Goal: Task Accomplishment & Management: Manage account settings

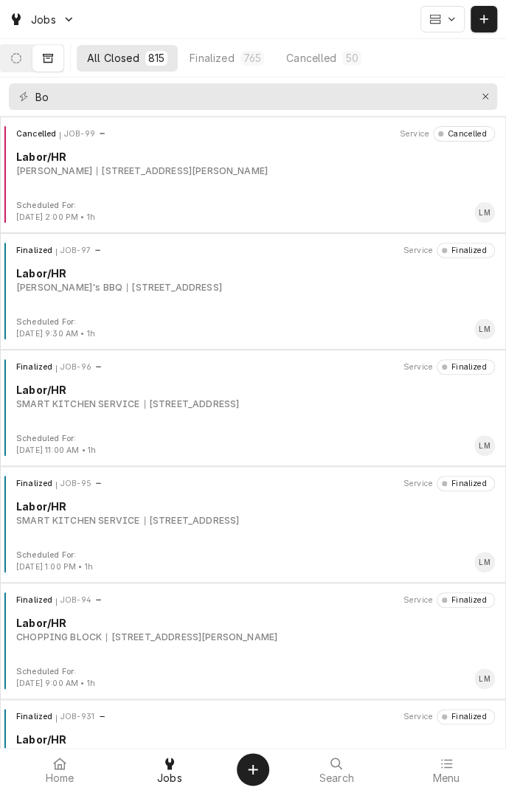
click at [32, 56] on button "Dynamic Content Wrapper" at bounding box center [16, 58] width 31 height 27
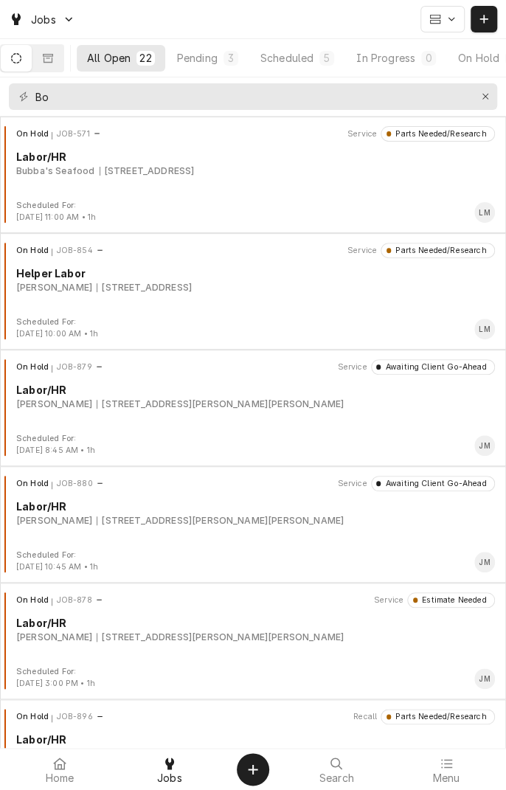
click at [483, 22] on icon "Dynamic Content Wrapper" at bounding box center [484, 19] width 9 height 10
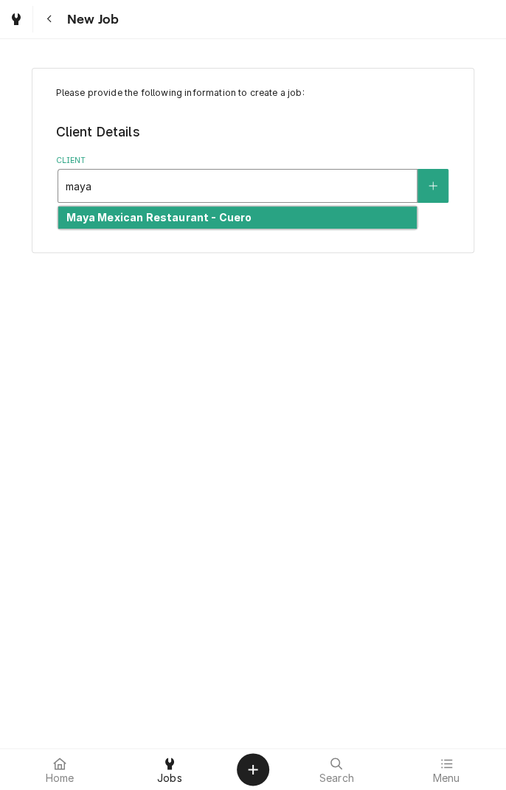
click at [229, 225] on div "Maya Mexican Restaurant - Cuero" at bounding box center [237, 218] width 359 height 23
type input "maya"
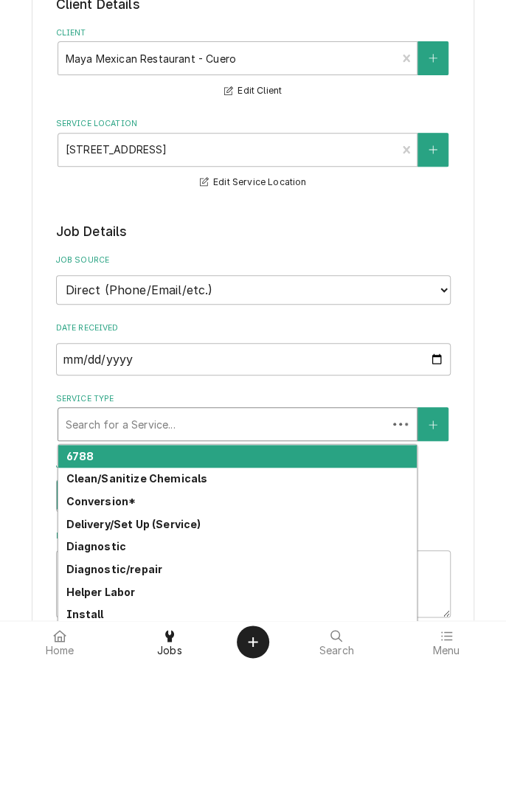
click at [311, 787] on div "Home Jobs Search Menu" at bounding box center [253, 769] width 506 height 41
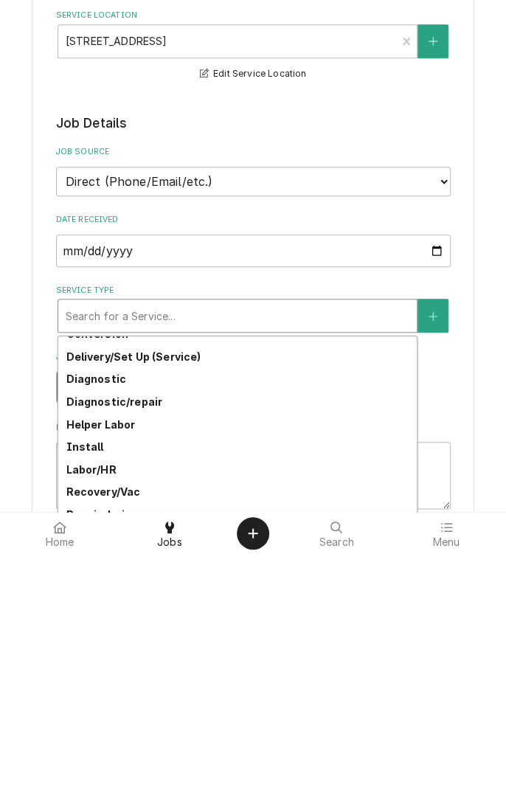
scroll to position [77, 0]
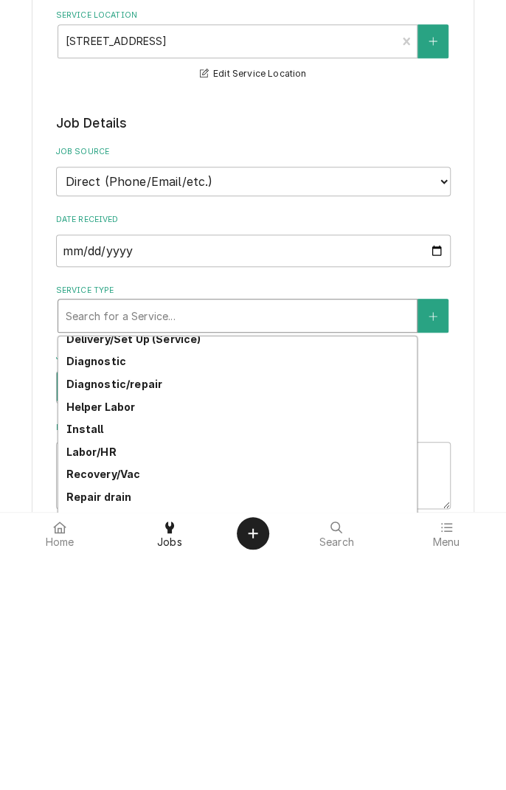
click at [101, 689] on strong "Labor/HR" at bounding box center [91, 688] width 50 height 13
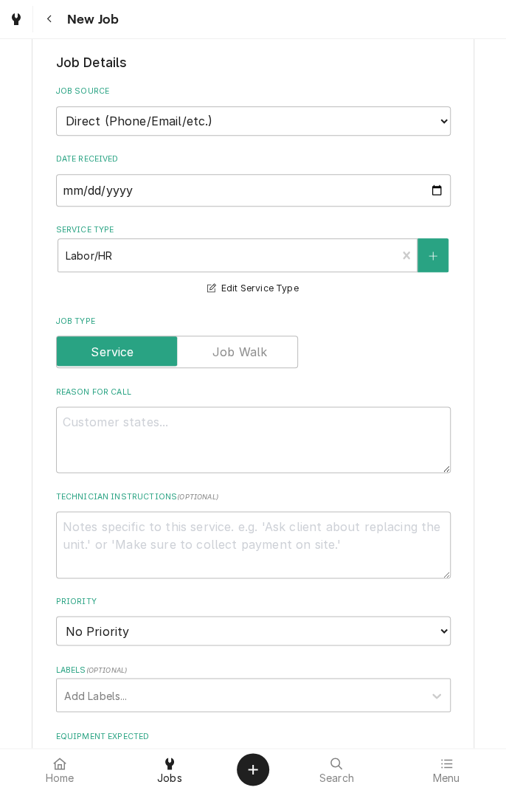
scroll to position [301, 0]
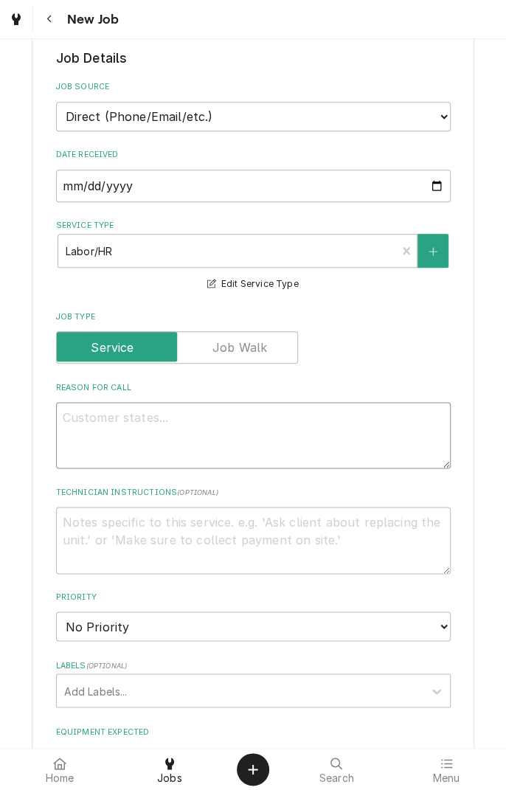
click at [252, 422] on textarea "Reason For Call" at bounding box center [253, 435] width 395 height 66
type textarea "x"
type textarea "P"
type textarea "x"
type textarea "Pr"
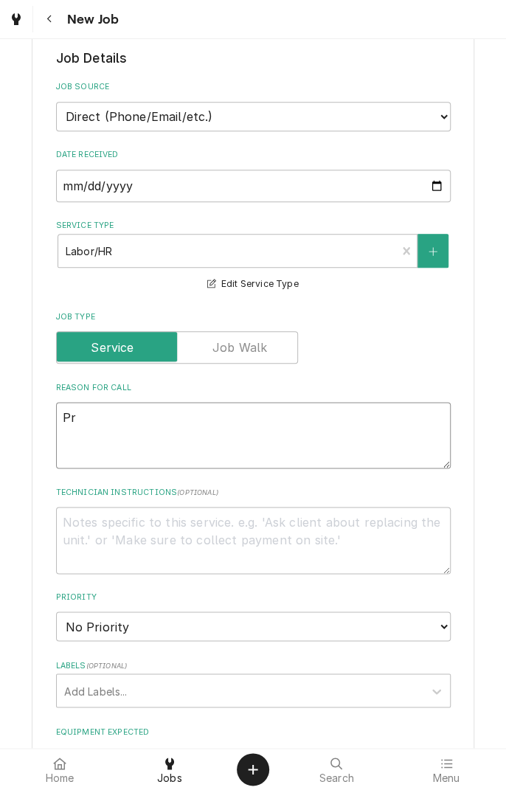
type textarea "x"
type textarea "Pre"
type textarea "x"
type textarea "Prep"
type textarea "x"
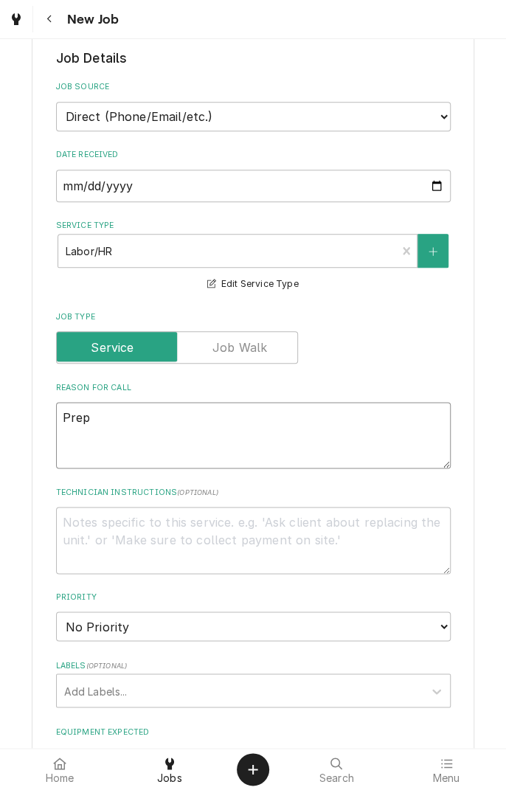
type textarea "Prep"
type textarea "x"
type textarea "Prep u"
type textarea "x"
type textarea "Prep un"
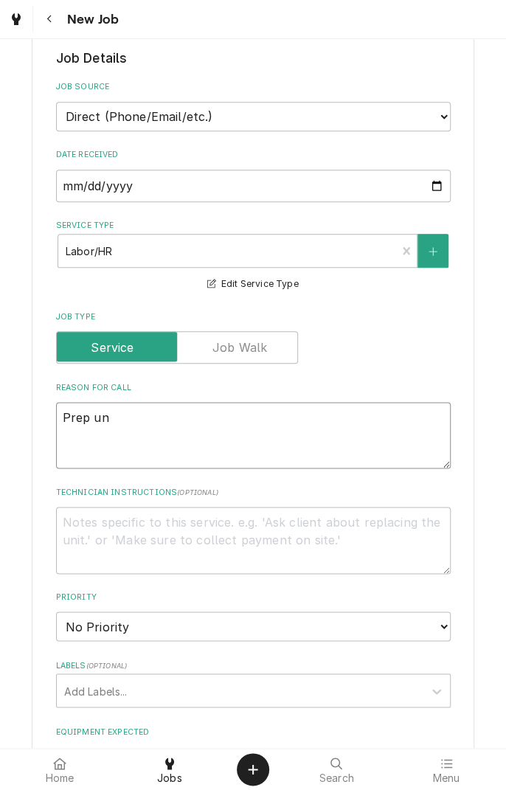
type textarea "x"
type textarea "Prep uni"
type textarea "x"
type textarea "Prep unit"
type textarea "x"
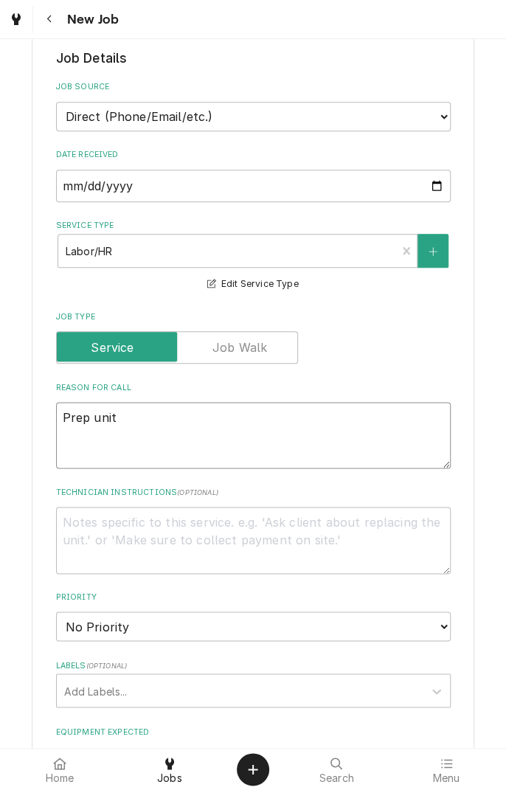
type textarea "Prep unit"
type textarea "x"
type textarea "Prep unit n"
type textarea "x"
type textarea "Prep unit no"
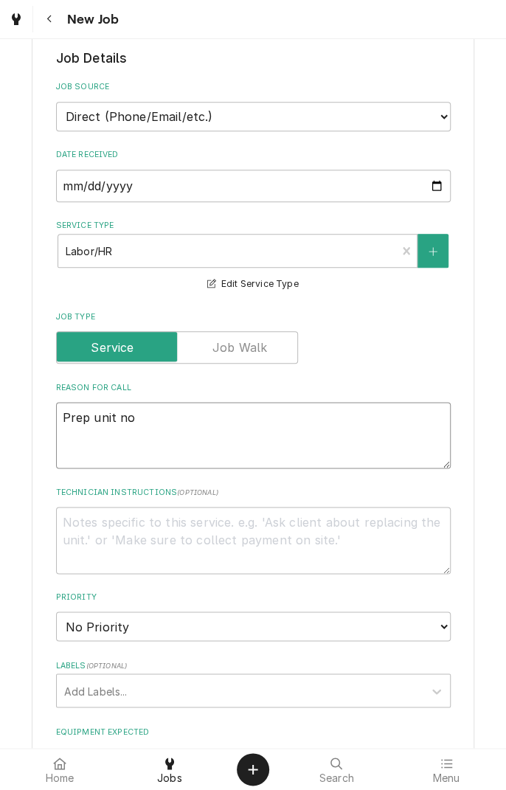
type textarea "x"
type textarea "Prep unit not"
type textarea "x"
type textarea "Prep unit not"
type textarea "x"
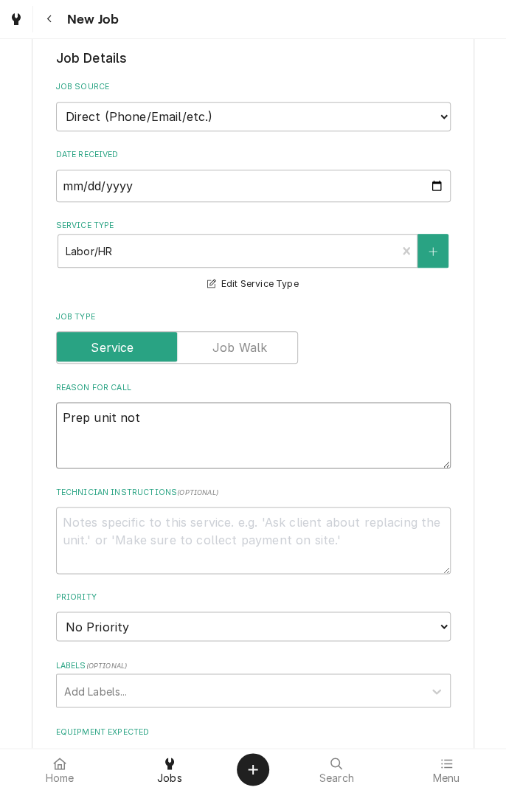
type textarea "Prep unit not c"
type textarea "x"
type textarea "Prep unit not co"
type textarea "x"
type textarea "Prep unit not coo"
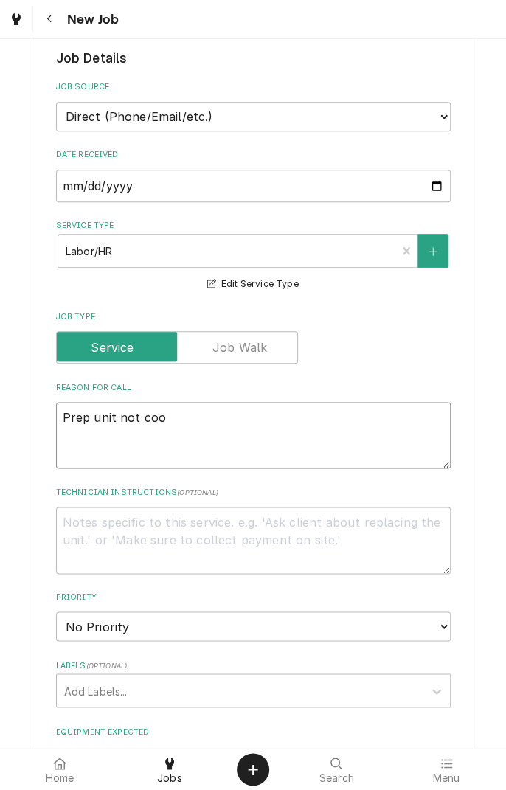
type textarea "x"
type textarea "Prep unit not cool"
type textarea "x"
type textarea "Prep unit not cooli"
type textarea "x"
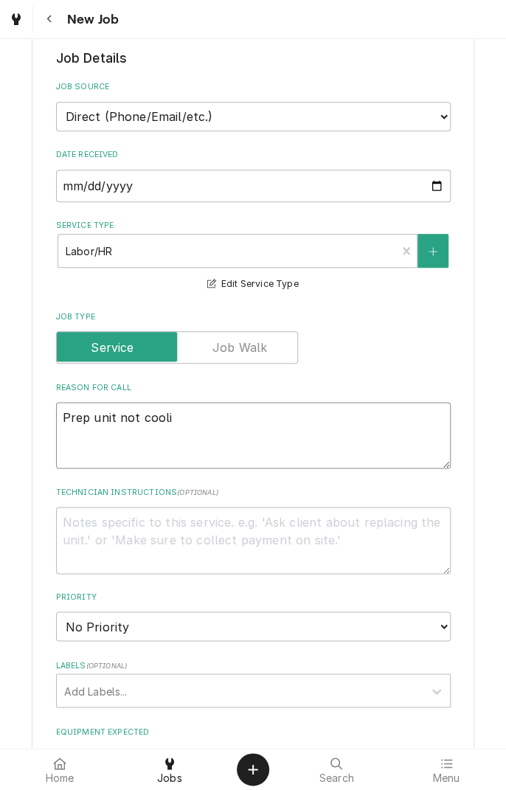
type textarea "Prep unit not coolin"
type textarea "x"
type textarea "Prep unit not cooling"
type textarea "x"
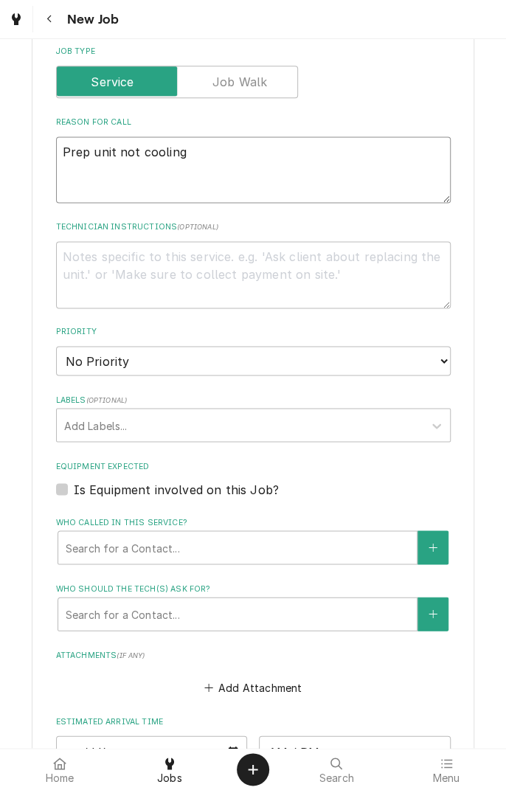
scroll to position [570, 0]
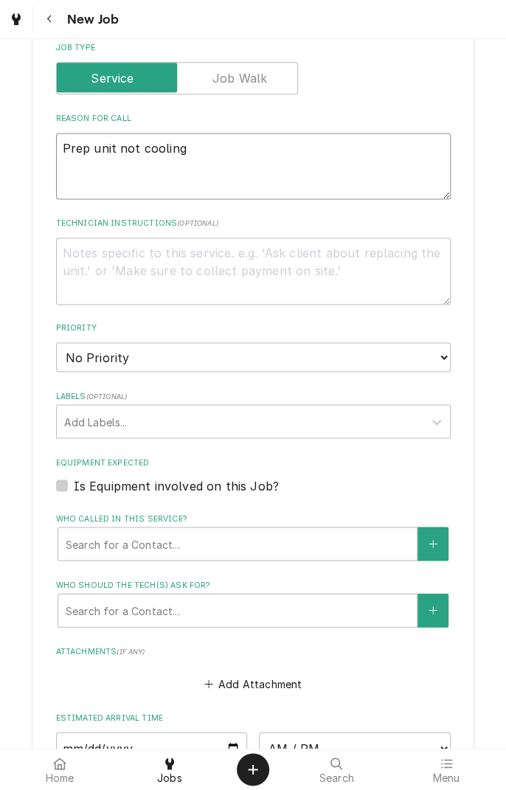
type textarea "Prep unit not cooling"
click at [45, 524] on div "Please provide the following information to create a job: Client Details Client…" at bounding box center [253, 256] width 443 height 1519
click at [31, 533] on div "Please provide the following information to create a job: Client Details Client…" at bounding box center [253, 256] width 506 height 1545
click at [27, 530] on div "Please provide the following information to create a job: Client Details Client…" at bounding box center [253, 256] width 506 height 1545
click at [21, 528] on div "Please provide the following information to create a job: Client Details Client…" at bounding box center [253, 256] width 506 height 1545
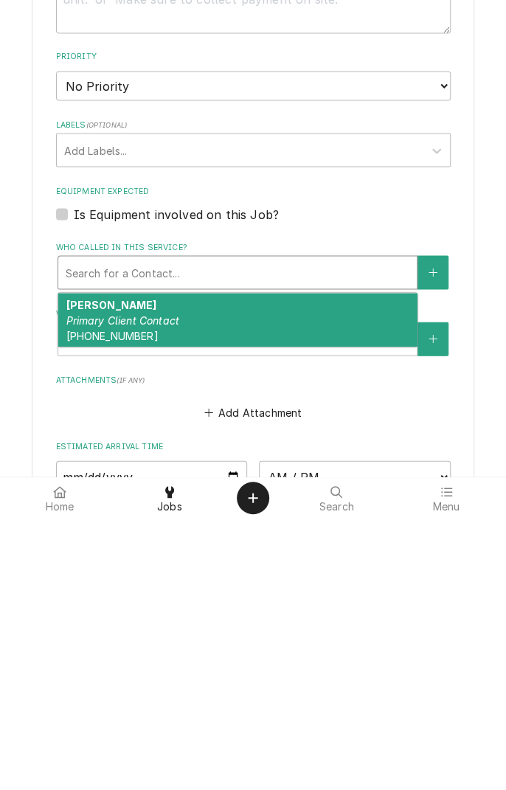
click at [117, 593] on em "Primary Client Contact" at bounding box center [123, 591] width 114 height 13
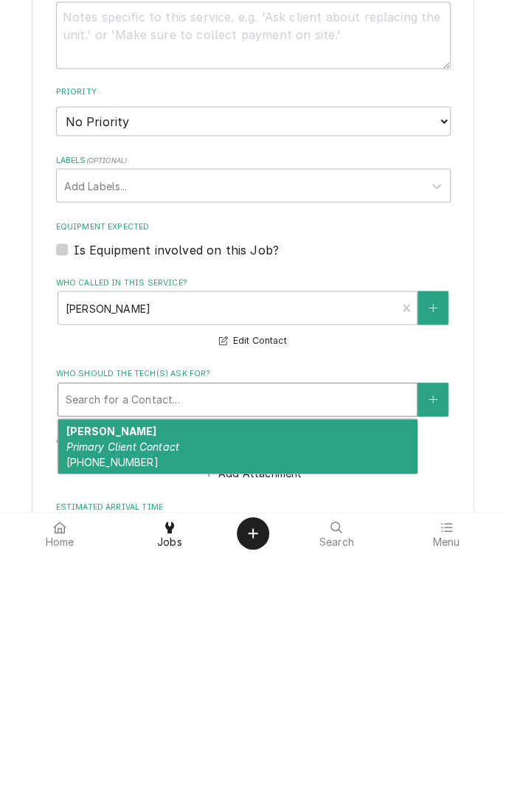
click at [148, 682] on em "Primary Client Contact" at bounding box center [123, 682] width 114 height 13
type textarea "x"
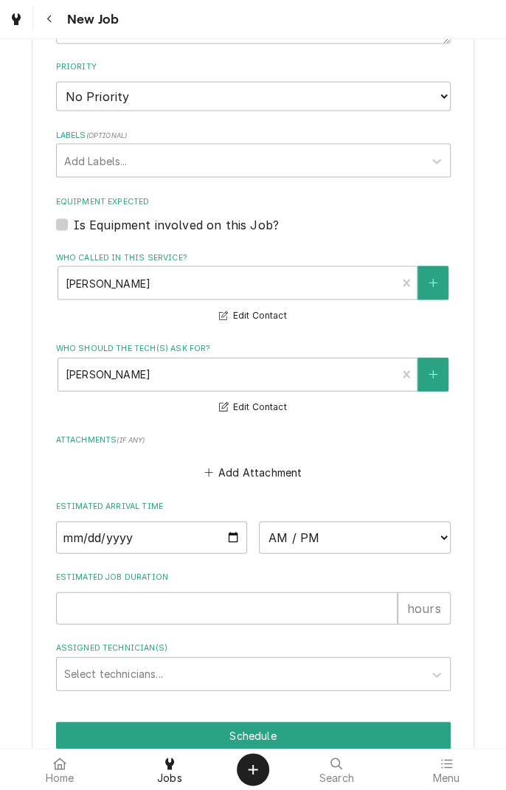
scroll to position [849, 0]
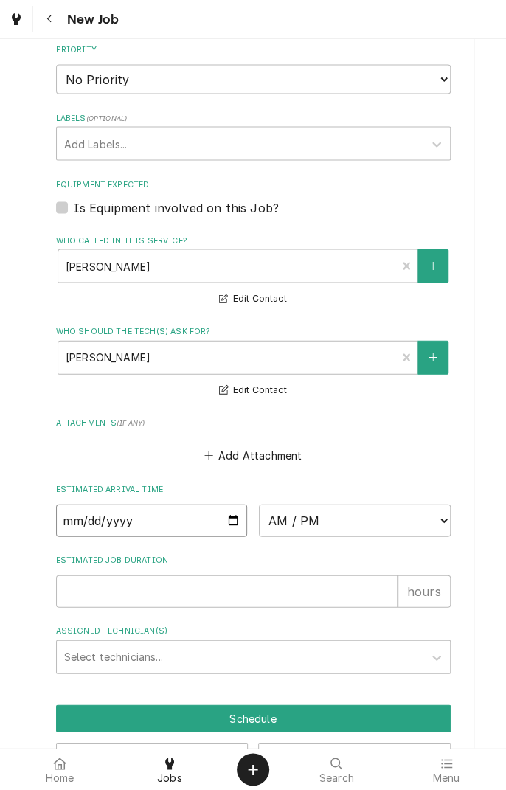
click at [230, 523] on input "Date" at bounding box center [152, 520] width 192 height 32
type input "2025-09-23"
type textarea "x"
click at [425, 526] on select "AM / PM 6:00 AM 6:15 AM 6:30 AM 6:45 AM 7:00 AM 7:15 AM 7:30 AM 7:45 AM 8:00 AM…" at bounding box center [355, 520] width 192 height 32
select select "15:30:00"
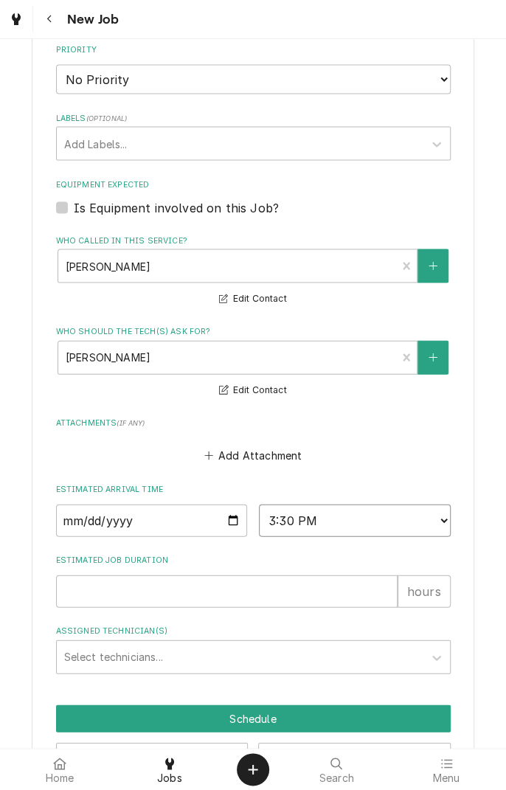
click at [259, 504] on select "AM / PM 6:00 AM 6:15 AM 6:30 AM 6:45 AM 7:00 AM 7:15 AM 7:30 AM 7:45 AM 8:00 AM…" at bounding box center [355, 520] width 192 height 32
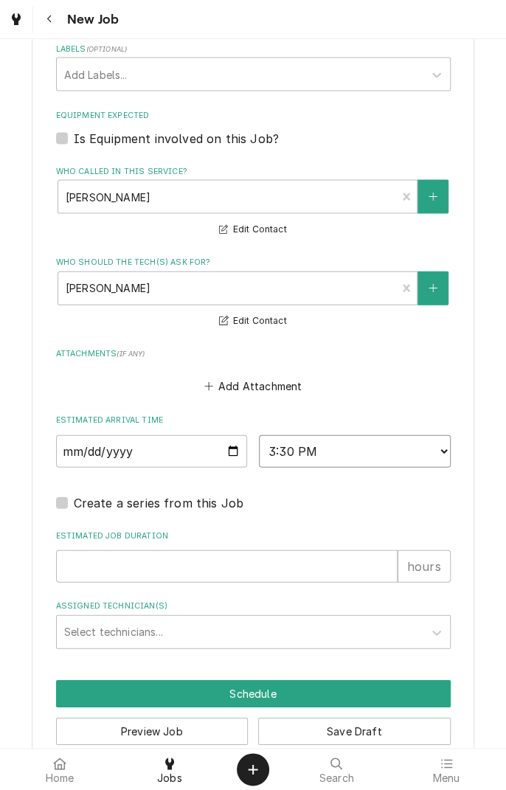
scroll to position [945, 0]
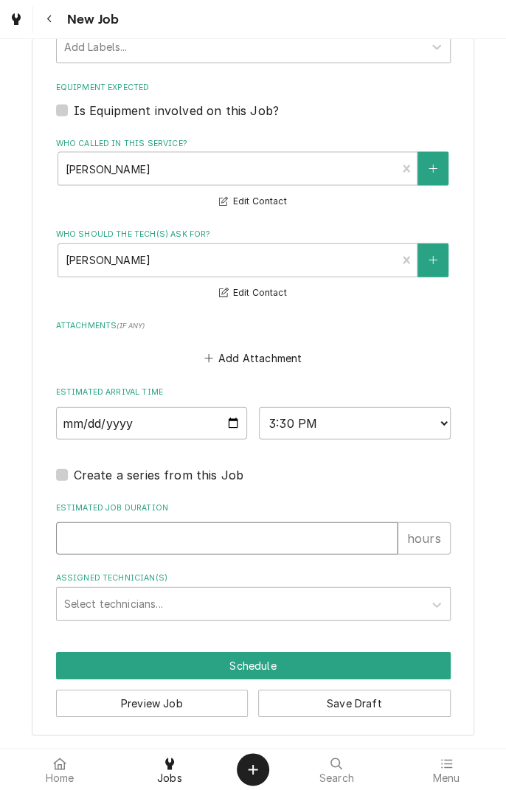
click at [238, 535] on input "Estimated Job Duration" at bounding box center [227, 538] width 342 height 32
type textarea "x"
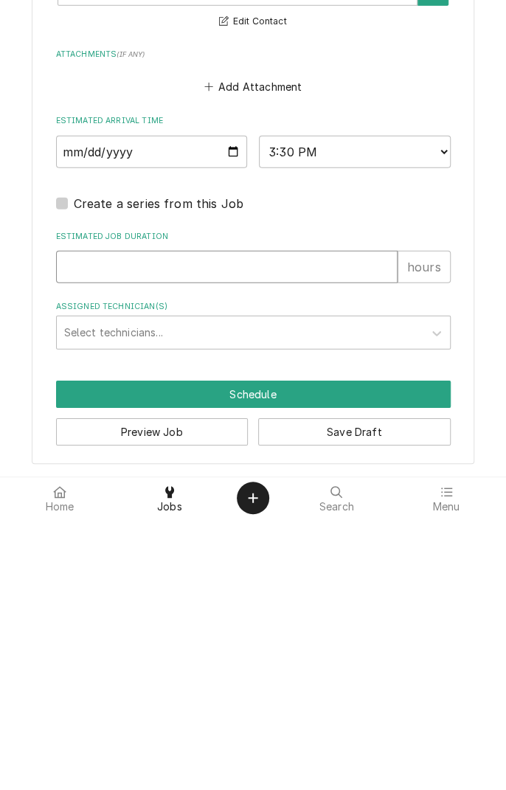
type input "1"
type textarea "x"
type input "1"
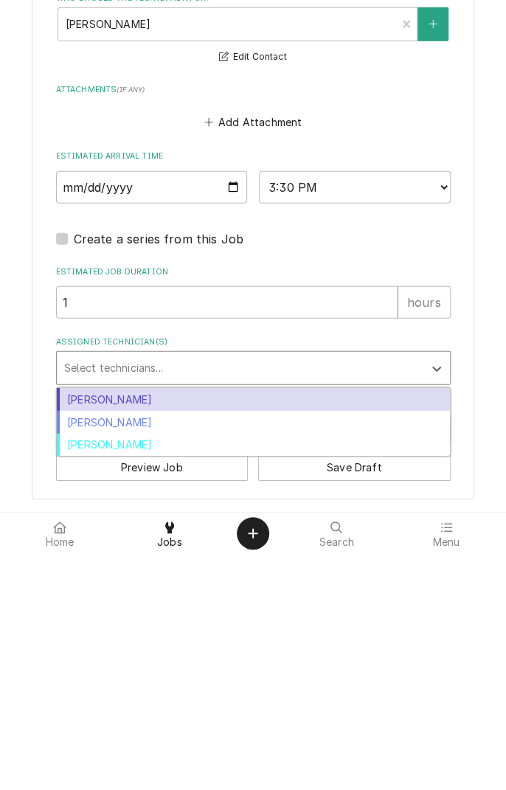
click at [151, 662] on div "Longino Monroe" at bounding box center [253, 658] width 393 height 23
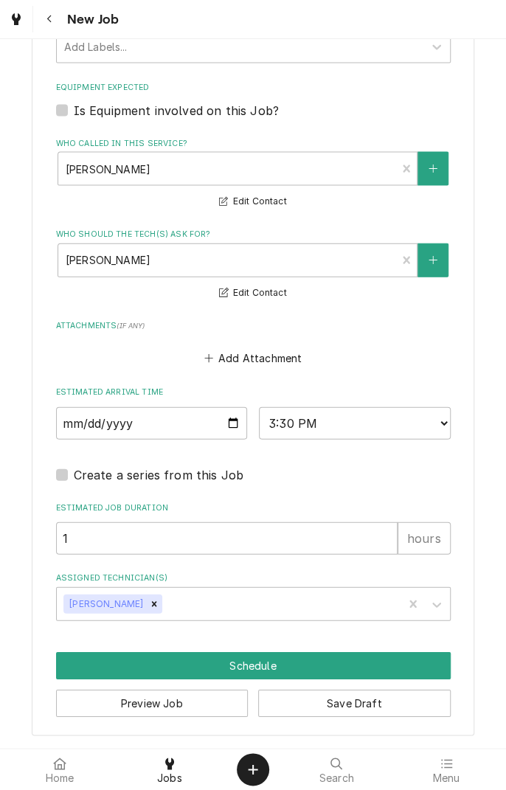
type textarea "x"
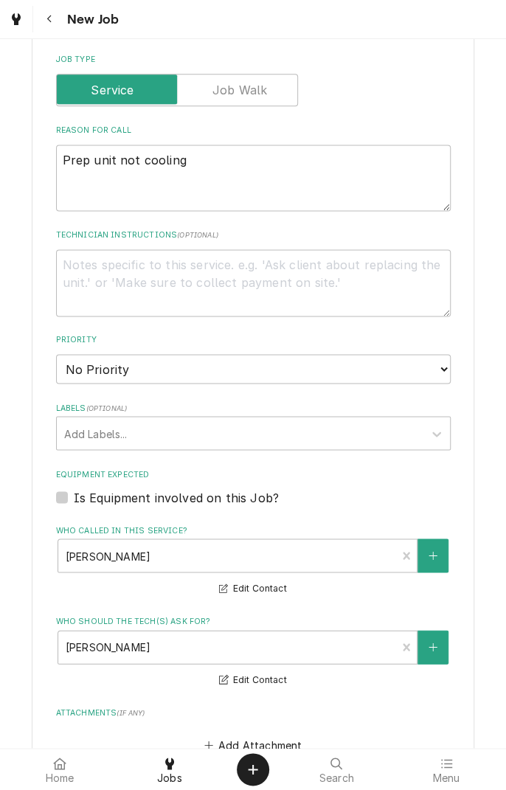
scroll to position [558, 0]
click at [74, 497] on label "Is Equipment involved on this Job?" at bounding box center [176, 498] width 205 height 18
click at [74, 497] on input "Equipment Expected" at bounding box center [271, 505] width 395 height 32
checkbox input "true"
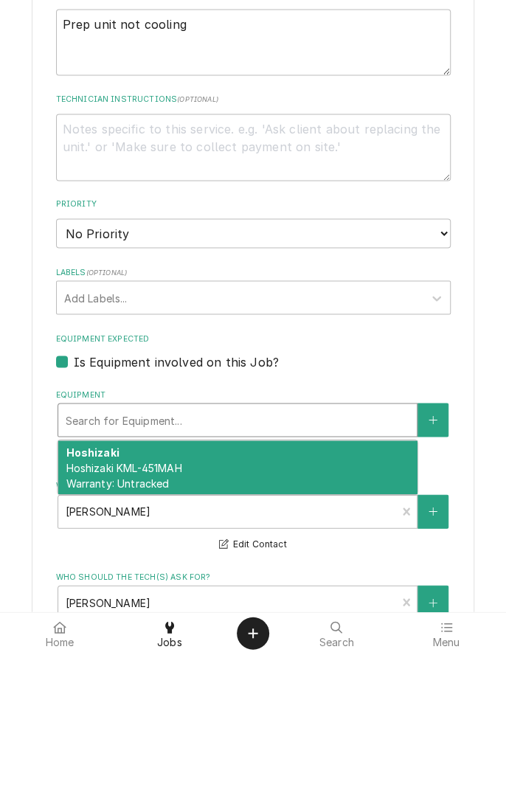
type textarea "x"
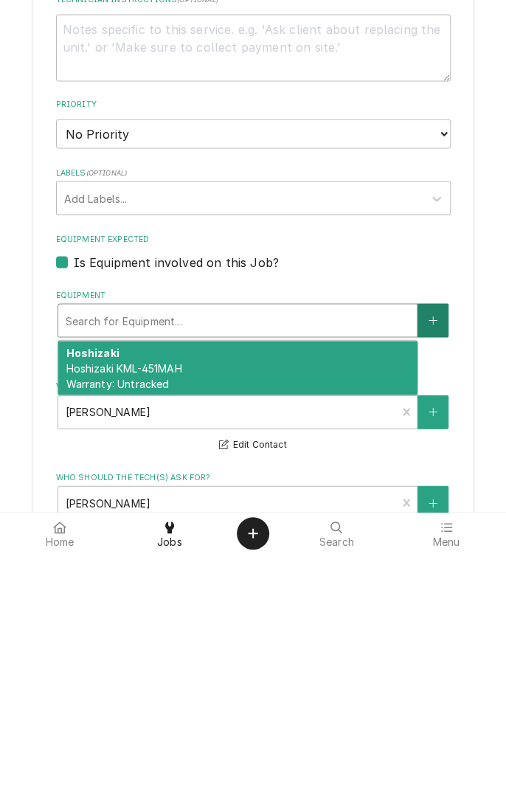
click at [421, 559] on button "Equipment" at bounding box center [433, 556] width 31 height 34
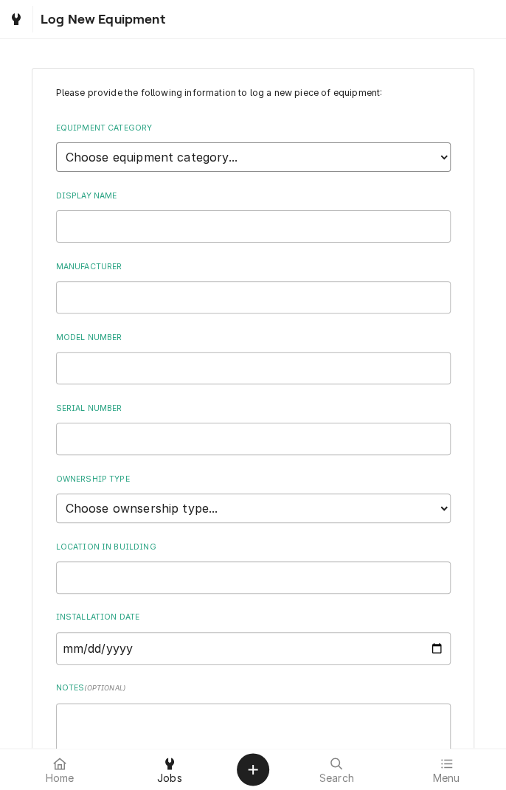
click at [437, 163] on select "Choose equipment category... Cooking Equipment Fryers Ice Machines Ovens and Ra…" at bounding box center [253, 157] width 395 height 30
select select "8"
click at [56, 142] on select "Choose equipment category... Cooking Equipment Fryers Ice Machines Ovens and Ra…" at bounding box center [253, 157] width 395 height 30
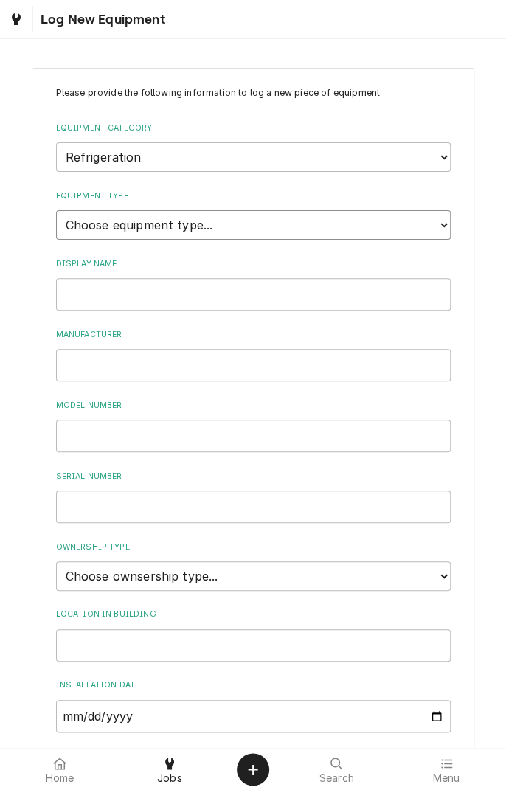
click at [437, 228] on select "Choose equipment type... Bar Refrigeration Blast Chiller Chef Base Freezer Chef…" at bounding box center [253, 225] width 395 height 30
select select "69"
click at [56, 210] on select "Choose equipment type... Bar Refrigeration Blast Chiller Chef Base Freezer Chef…" at bounding box center [253, 225] width 395 height 30
click at [158, 295] on input "Display Name" at bounding box center [253, 294] width 395 height 32
type input "True"
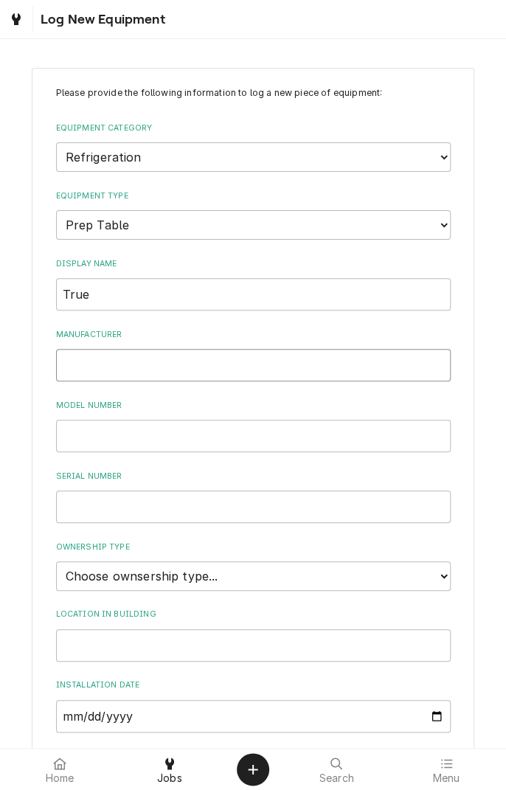
click at [158, 364] on input "Manufacturer" at bounding box center [253, 365] width 395 height 32
type input "True"
click at [165, 439] on input "Model Number" at bounding box center [253, 436] width 395 height 32
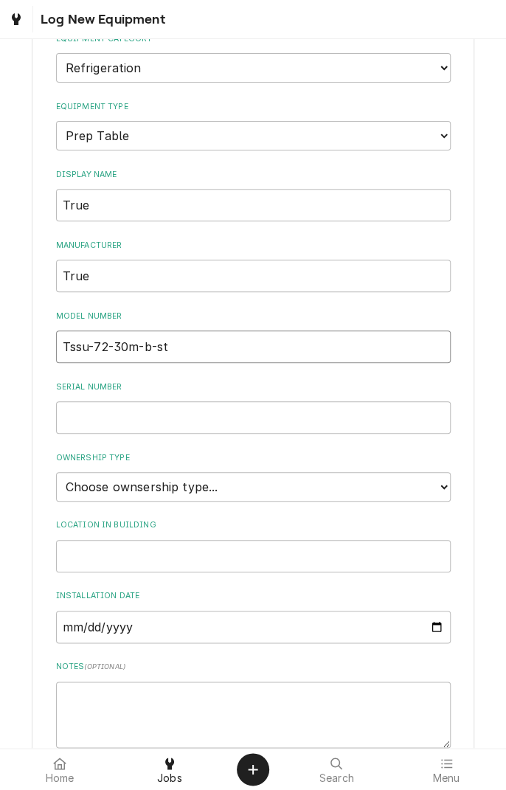
scroll to position [92, 0]
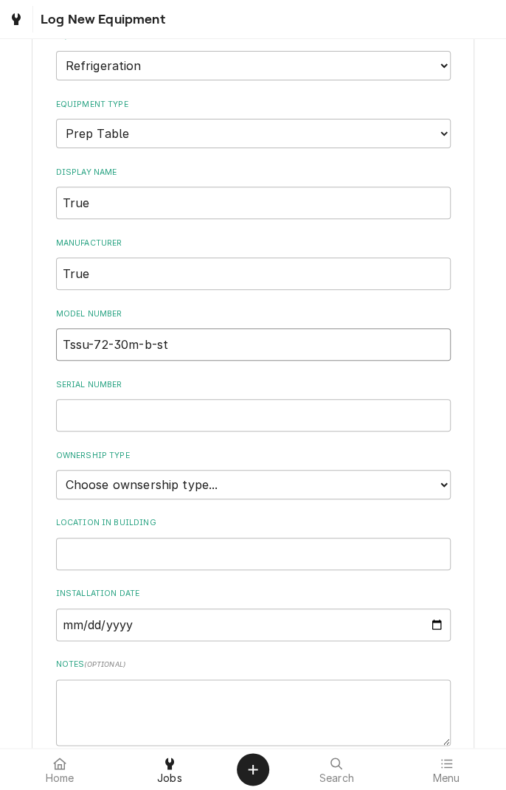
type input "Tssu-72-30m-b-st"
click at [159, 414] on input "Serial Number" at bounding box center [253, 415] width 395 height 32
type input "7757559"
click at [444, 483] on select "Choose ownsership type... Unknown Owned Leased Rented" at bounding box center [253, 485] width 395 height 30
select select "1"
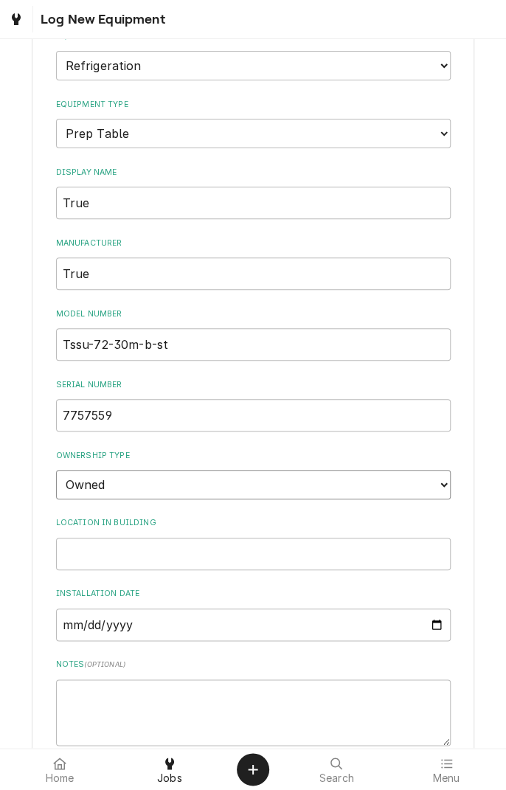
click at [56, 470] on select "Choose ownsership type... Unknown Owned Leased Rented" at bounding box center [253, 485] width 395 height 30
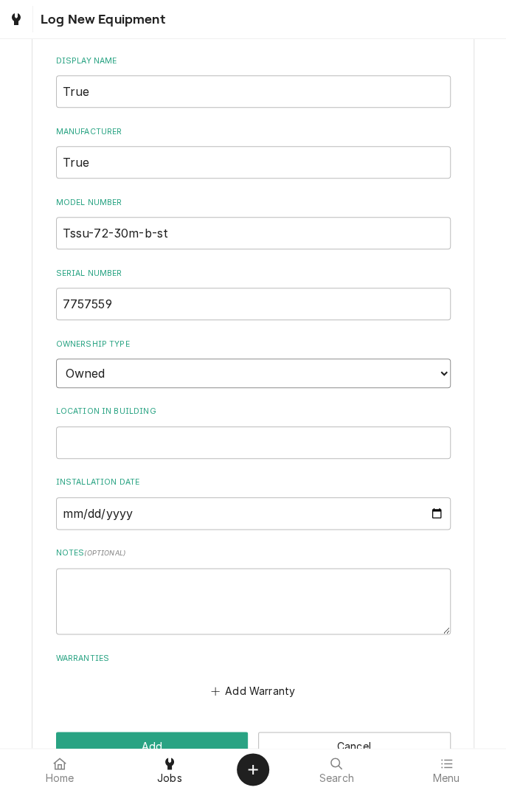
scroll to position [243, 0]
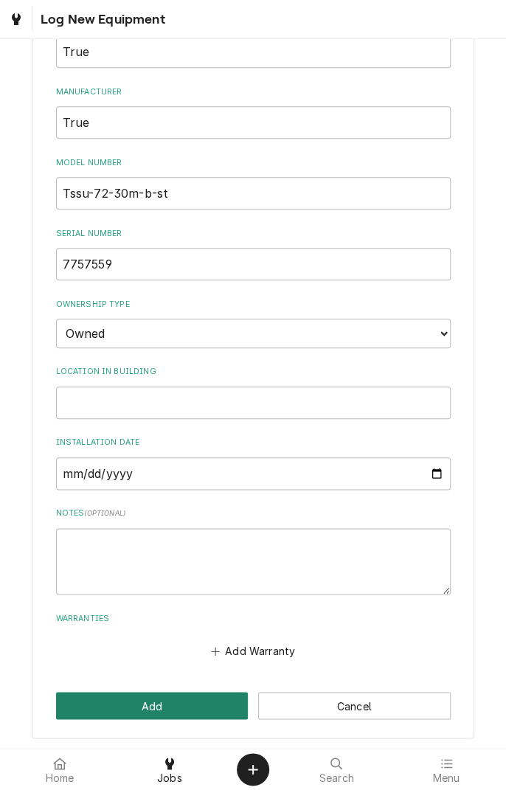
click at [156, 704] on button "Add" at bounding box center [152, 705] width 193 height 27
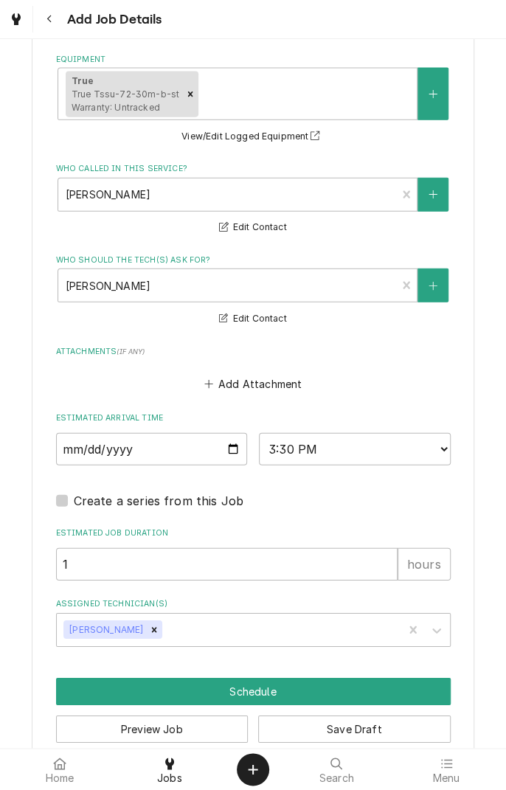
scroll to position [1055, 0]
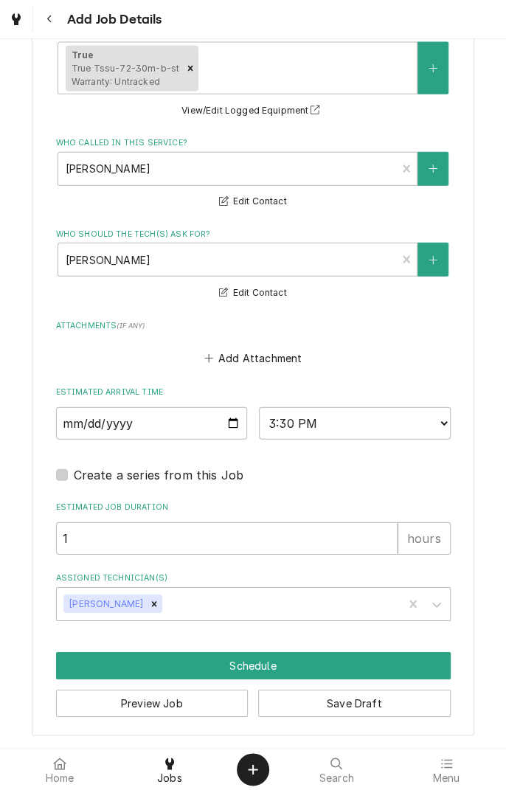
click at [255, 666] on button "Schedule" at bounding box center [253, 665] width 395 height 27
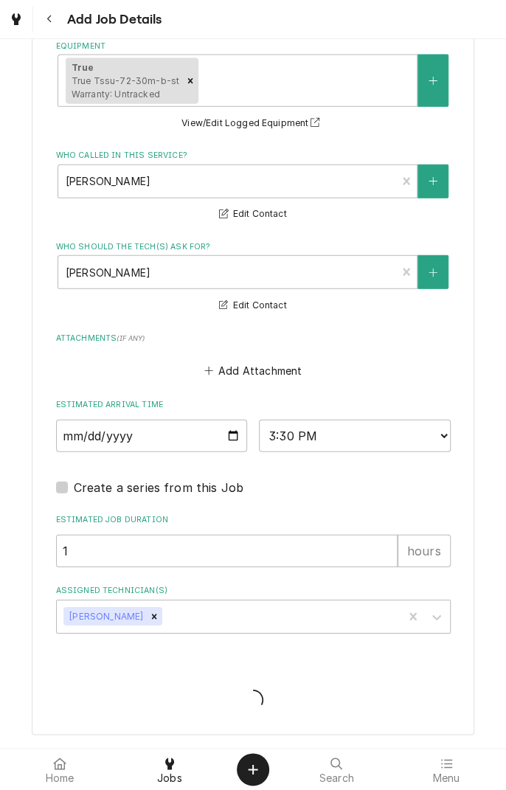
scroll to position [1041, 0]
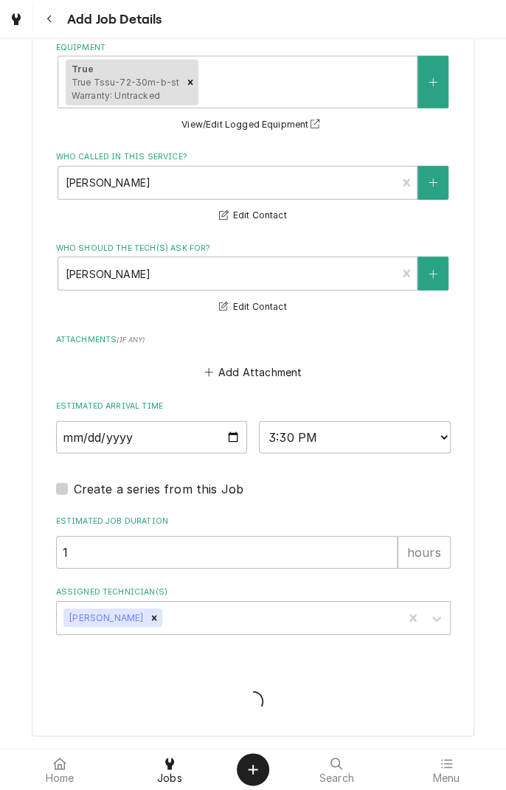
type textarea "x"
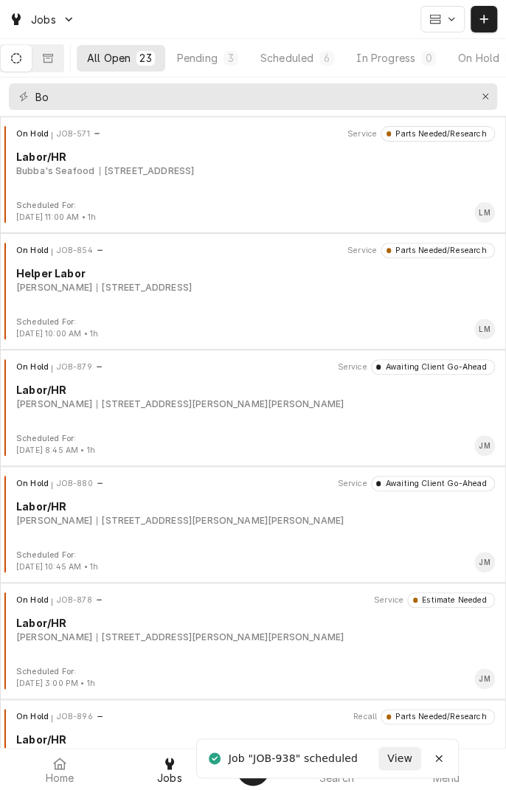
click at [314, 57] on div "Scheduled" at bounding box center [286, 57] width 53 height 15
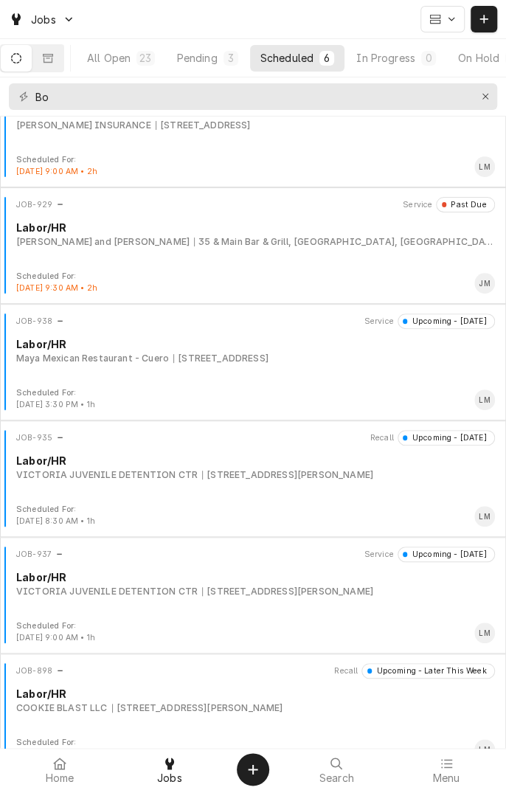
scroll to position [67, 0]
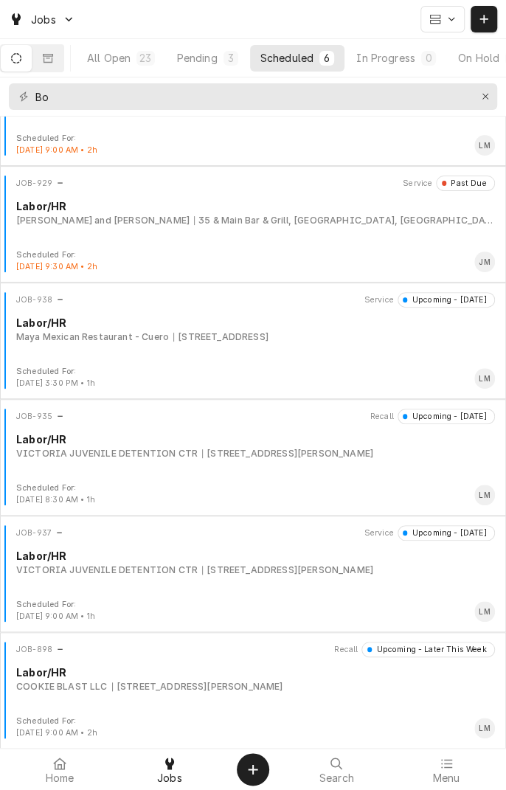
click at [198, 344] on div "JOB-938 Service Upcoming - Today Labor/HR Maya Mexican Restaurant - Cuero 1909 …" at bounding box center [253, 329] width 494 height 74
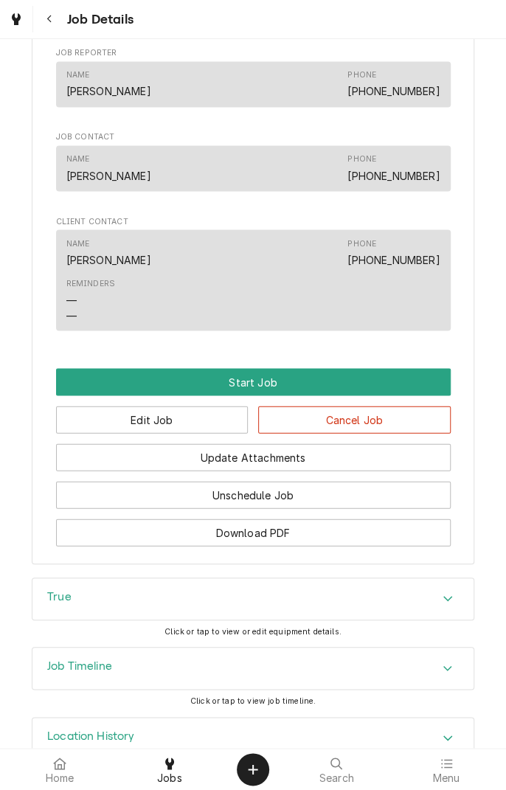
scroll to position [801, 0]
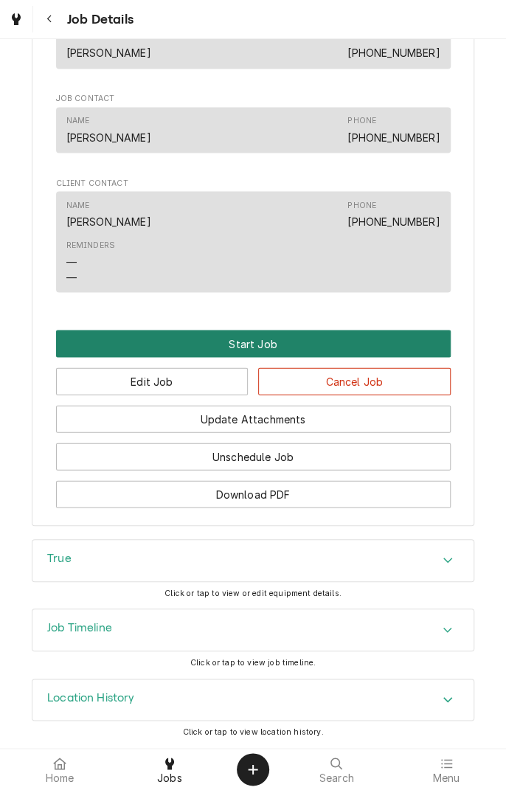
click at [259, 347] on button "Start Job" at bounding box center [253, 343] width 395 height 27
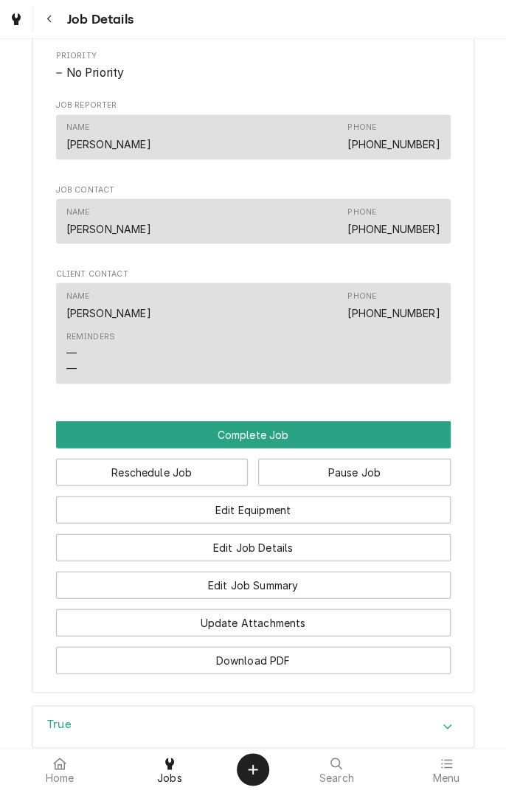
scroll to position [750, 0]
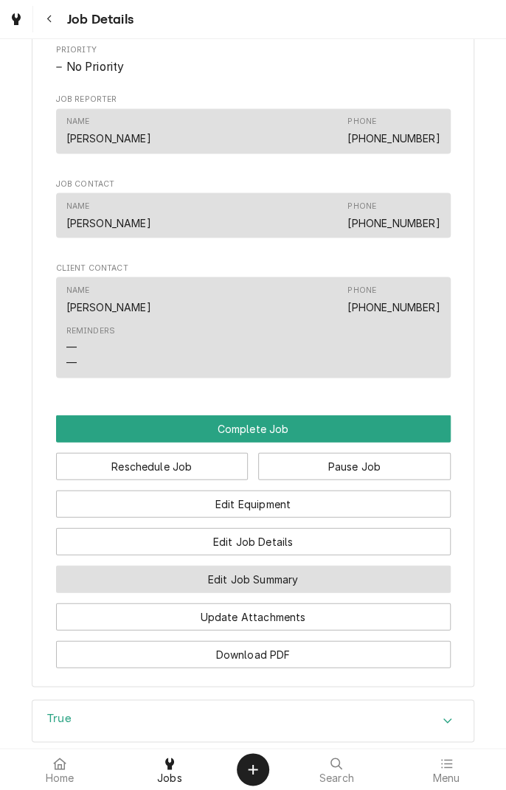
click at [311, 593] on button "Edit Job Summary" at bounding box center [253, 578] width 395 height 27
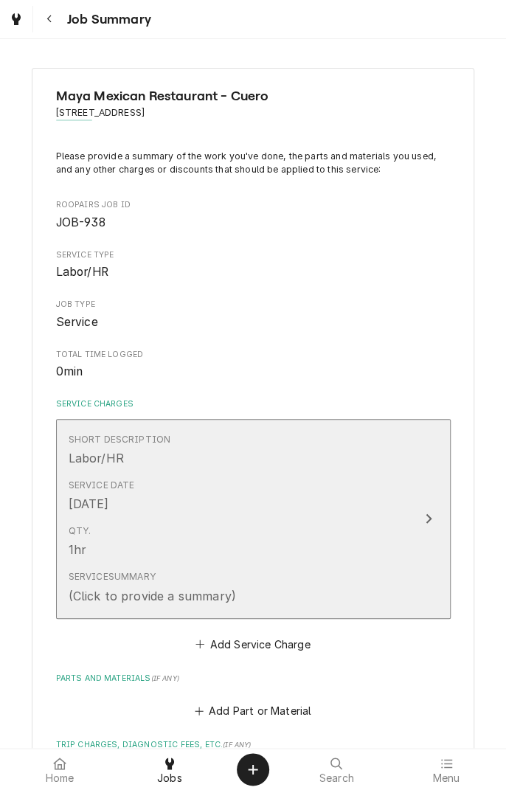
click at [435, 527] on div "Update Line Item" at bounding box center [428, 519] width 19 height 18
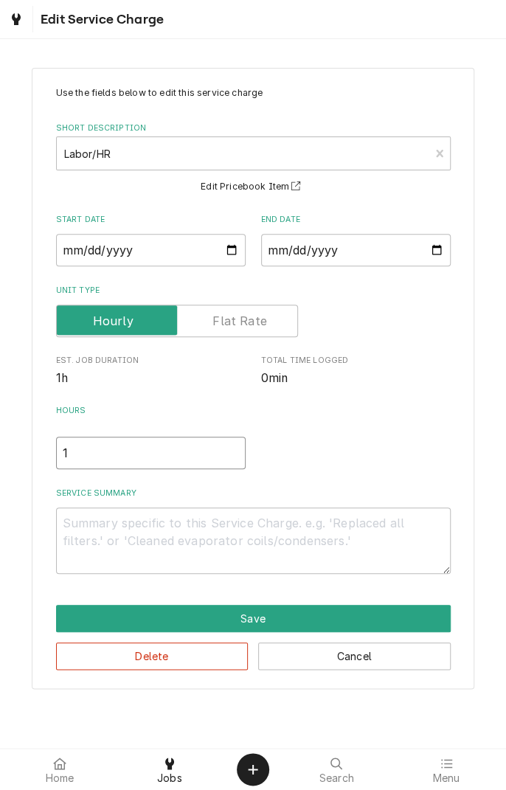
click at [96, 455] on input "1" at bounding box center [151, 453] width 190 height 32
type textarea "x"
type input ".5"
type textarea "x"
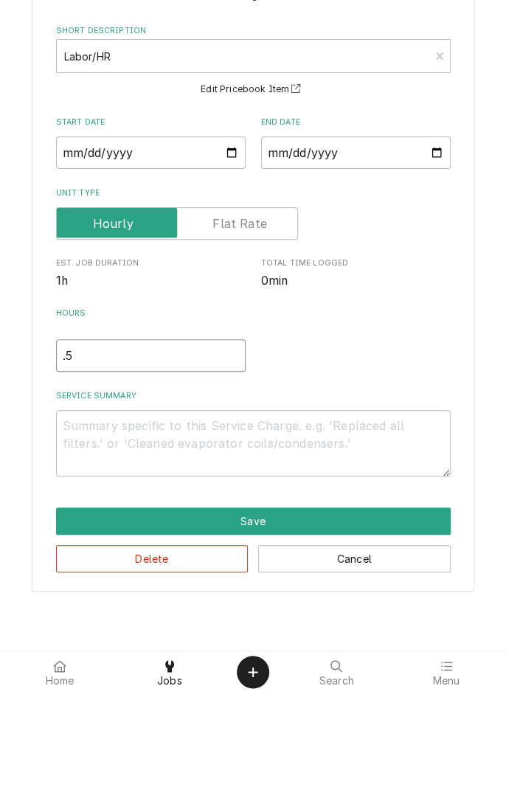
type input ".5"
click at [276, 529] on textarea "Service Summary" at bounding box center [253, 541] width 395 height 66
type textarea "x"
type textarea "O"
type textarea "x"
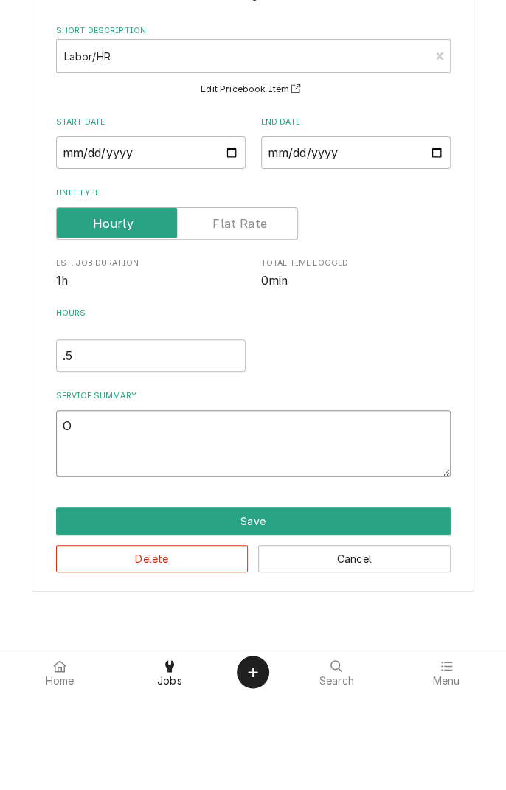
type textarea "Op"
type textarea "x"
type textarea "Ope"
type textarea "x"
type textarea "Open"
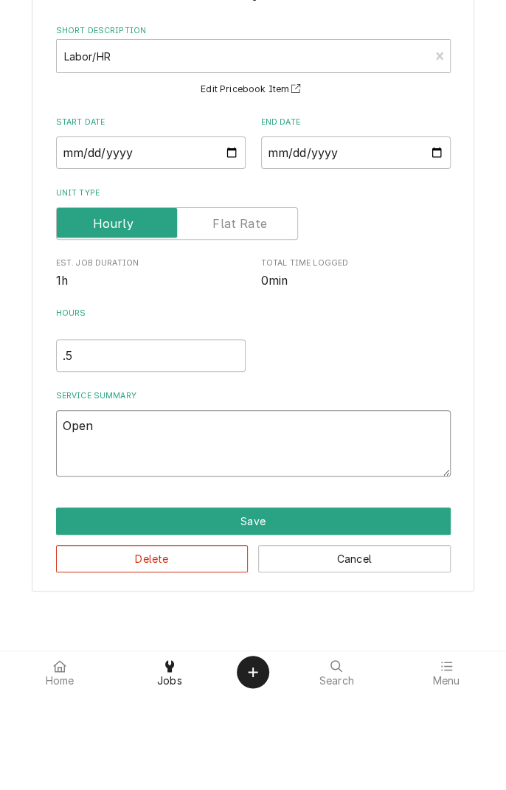
type textarea "x"
type textarea "Open"
type textarea "x"
type textarea "Open s"
type textarea "x"
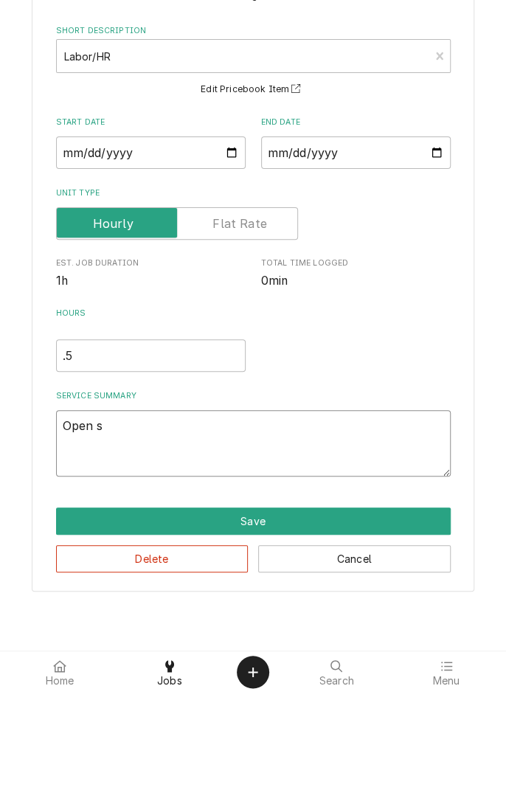
type textarea "Open se"
type textarea "x"
type textarea "Open ser"
type textarea "x"
type textarea "Open serv"
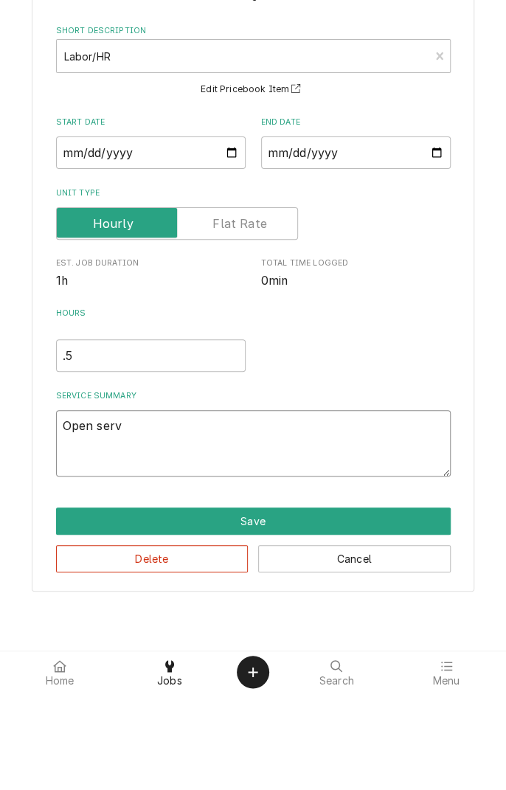
type textarea "x"
type textarea "Open servi"
type textarea "x"
type textarea "Open servic"
type textarea "x"
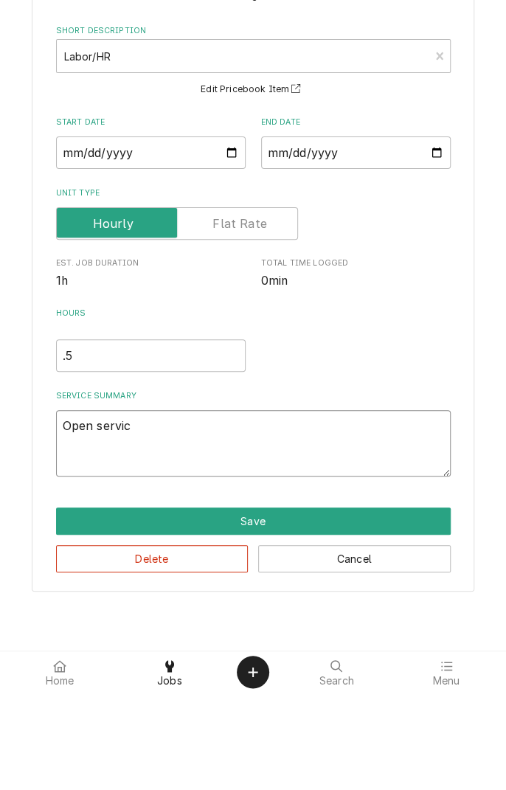
type textarea "Open service"
type textarea "x"
type textarea "Open service"
type textarea "x"
type textarea "Open service ."
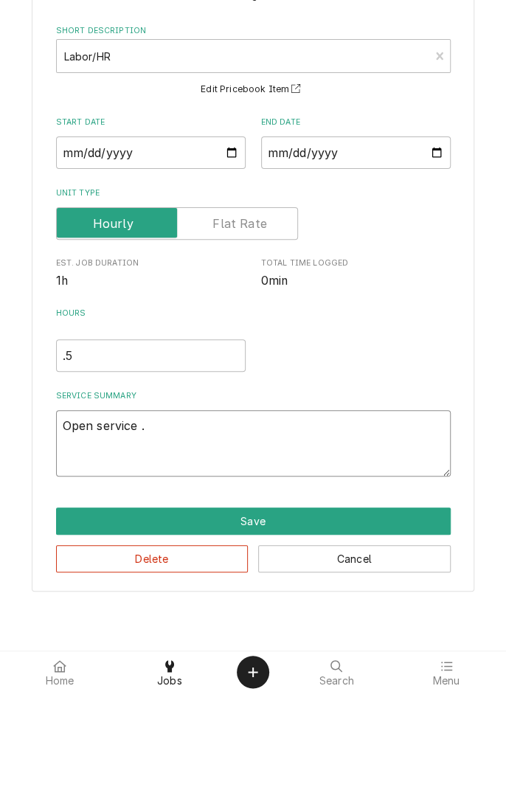
type textarea "x"
type textarea "Open service ."
type textarea "x"
type textarea "Open service . P"
type textarea "x"
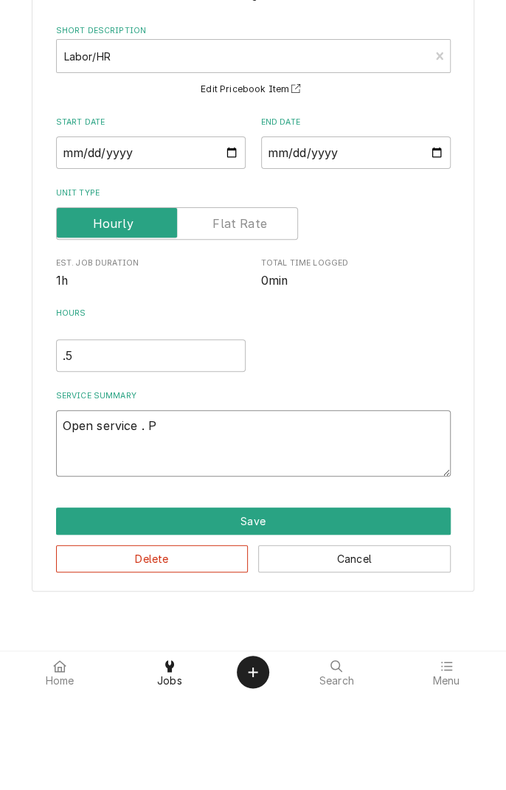
type textarea "Open service . Pr"
type textarea "x"
type textarea "Open service . Pre"
type textarea "x"
type textarea "Open service . Prep"
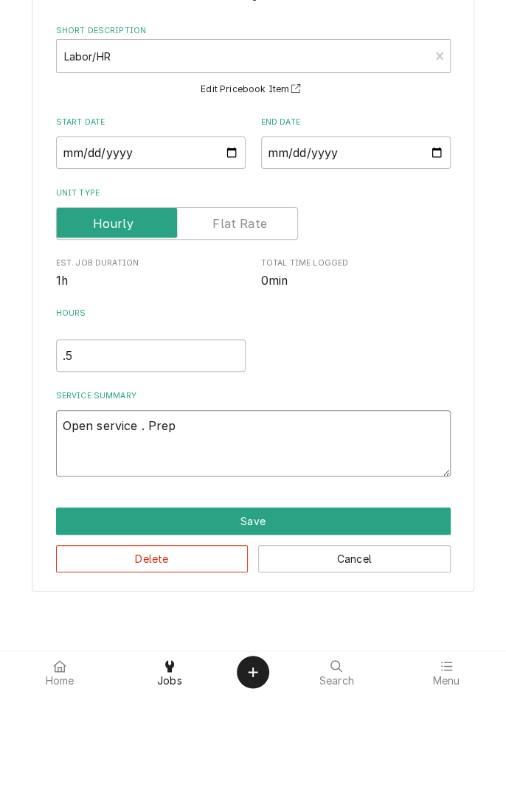
type textarea "x"
type textarea "Open service . Prep"
type textarea "x"
type textarea "Open service . Prep u"
type textarea "x"
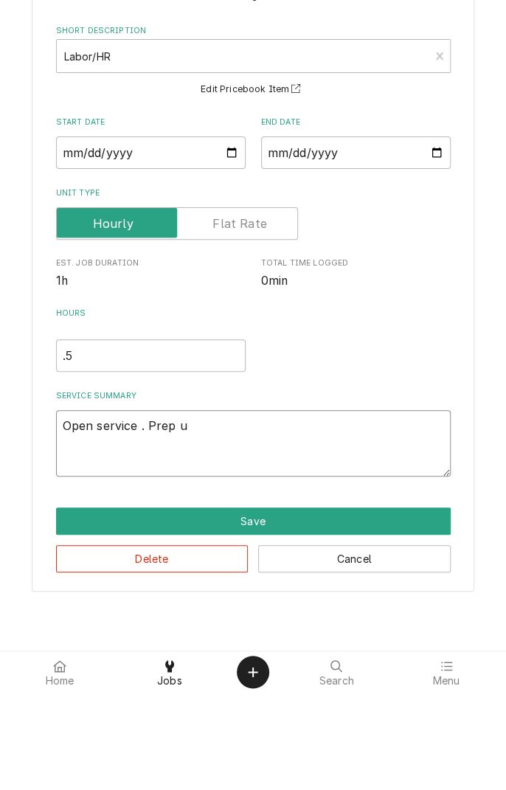
type textarea "Open service . Prep un"
type textarea "x"
type textarea "Open service . Prep uni"
type textarea "x"
type textarea "Open service . Prep unit"
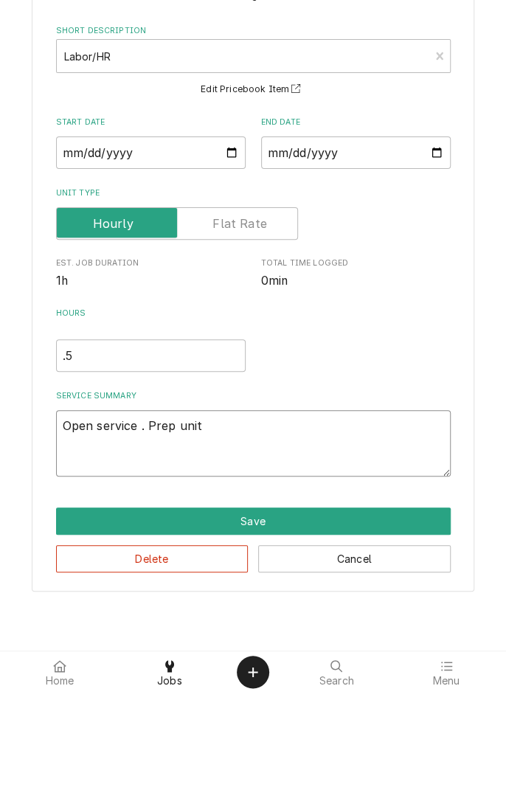
type textarea "x"
type textarea "Open service . Prep unit"
type textarea "x"
type textarea "Open service . Prep unit c"
type textarea "x"
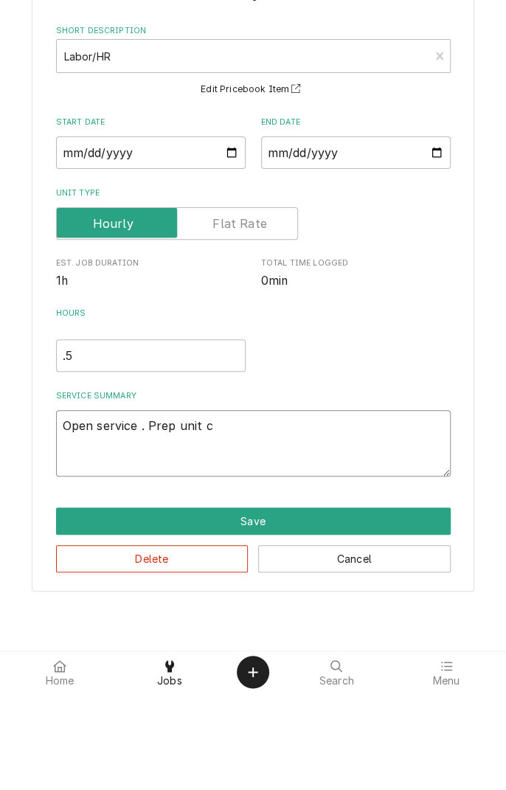
type textarea "Open service . Prep unit co"
type textarea "x"
type textarea "Open service . Prep unit con"
type textarea "x"
type textarea "Open service . Prep unit cond"
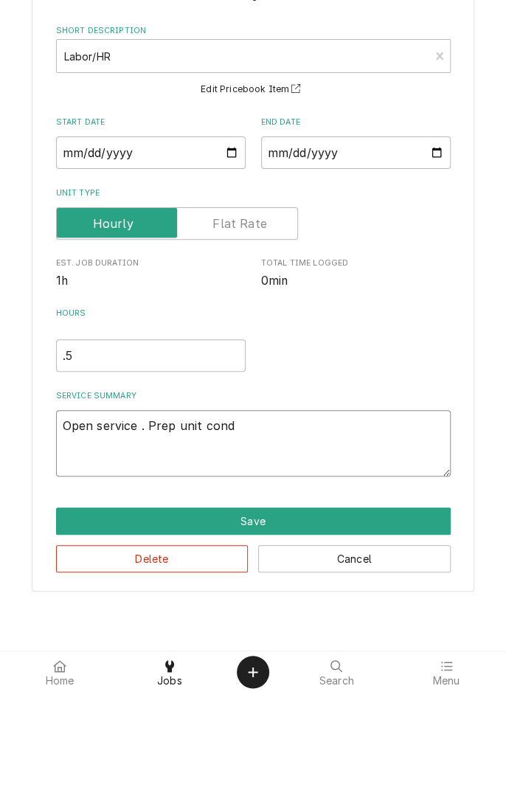
type textarea "x"
type textarea "Open service . Prep unit condenser"
type textarea "x"
type textarea "Open service . Prep unit condenser m"
type textarea "x"
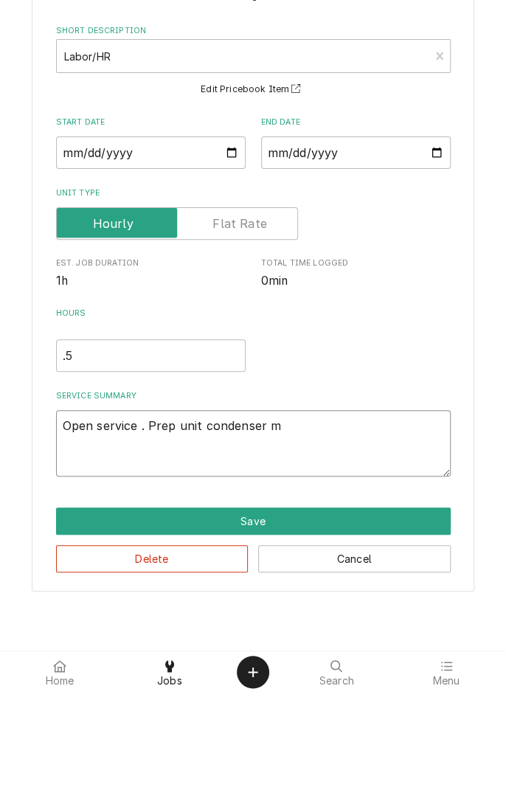
type textarea "Open service . Prep unit condenser mo"
type textarea "x"
type textarea "Open service . Prep unit condenser mot"
type textarea "x"
type textarea "Open service . Prep unit condenser moto"
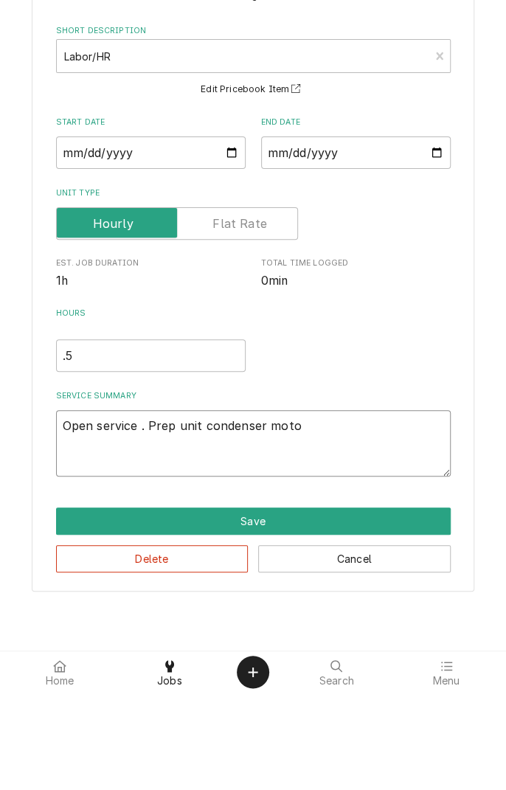
type textarea "x"
type textarea "Open service . Prep unit condenser motor"
type textarea "x"
type textarea "Open service . Prep unit condenser motor"
type textarea "x"
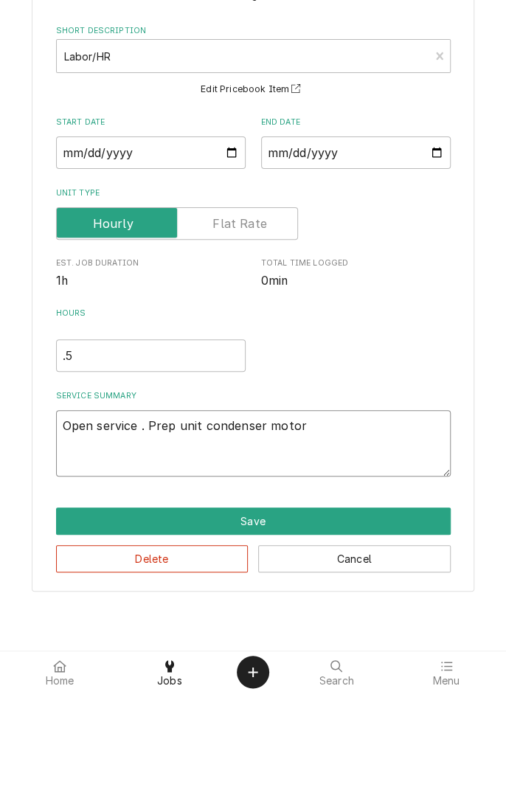
type textarea "Open service . Prep unit condenser motor r"
type textarea "x"
type textarea "Open service . Prep unit condenser motor re"
type textarea "x"
type textarea "Open service . Prep unit condenser motor req"
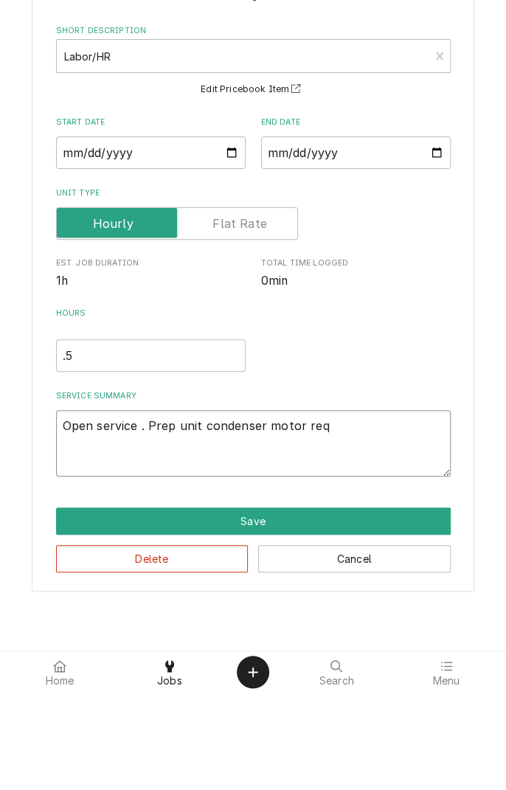
type textarea "x"
type textarea "Open service . Prep unit condenser motor requ"
type textarea "x"
type textarea "Open service . Prep unit condenser motor requi"
type textarea "x"
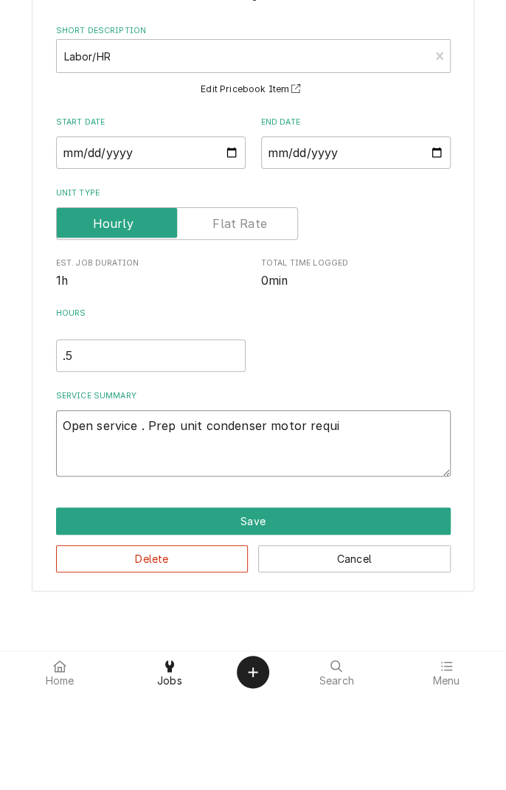
type textarea "Open service . Prep unit condenser motor requir"
type textarea "x"
type textarea "Open service . Prep unit condenser motor require"
type textarea "x"
type textarea "Open service . Prep unit condenser motor requires"
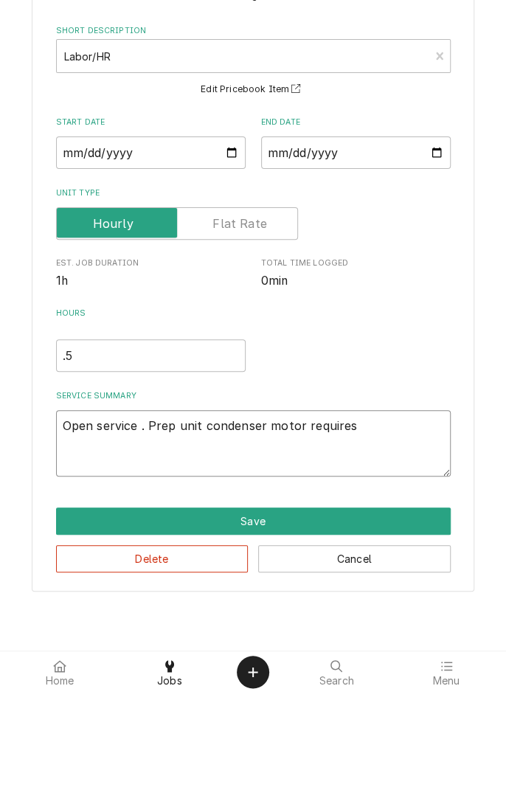
type textarea "x"
type textarea "Open service . Prep unit condenser motor requires"
type textarea "x"
type textarea "Open service . Prep unit condenser motor requires r"
type textarea "x"
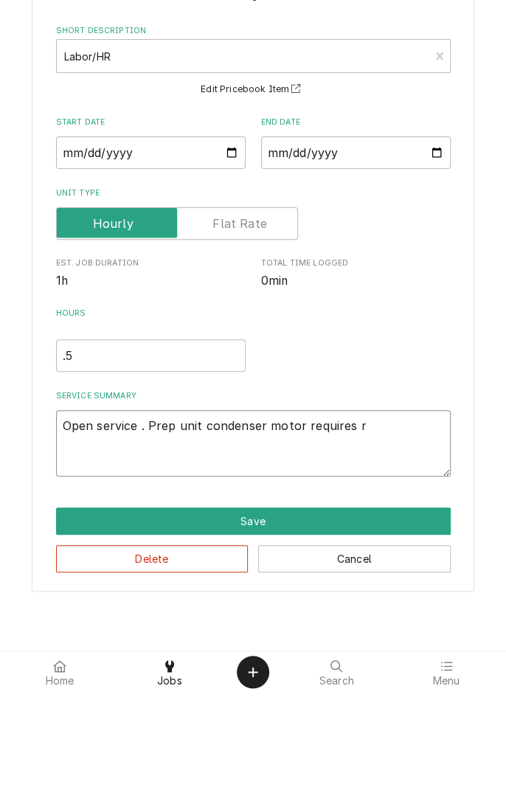
type textarea "Open service . Prep unit condenser motor requires re"
type textarea "x"
type textarea "Open service . Prep unit condenser motor requires rep"
type textarea "x"
type textarea "Open service . Prep unit condenser motor requires repl"
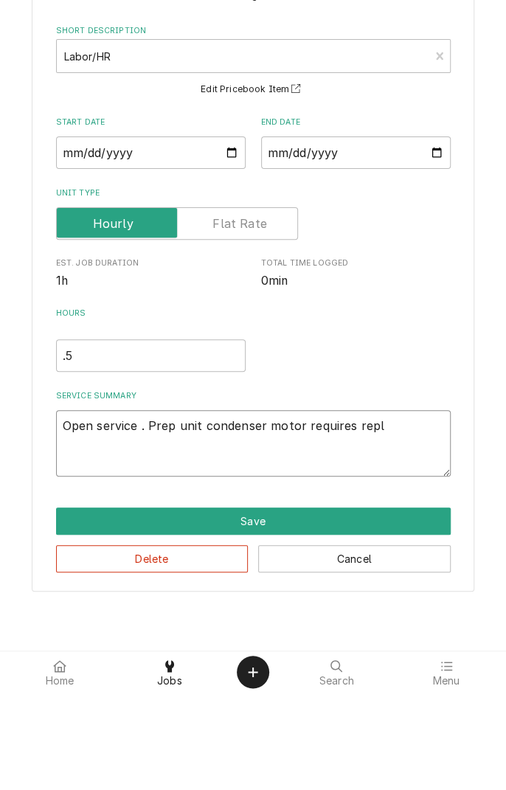
type textarea "x"
type textarea "Open service . Prep unit condenser motor requires repla"
type textarea "x"
type textarea "Open service . Prep unit condenser motor requires replac"
type textarea "x"
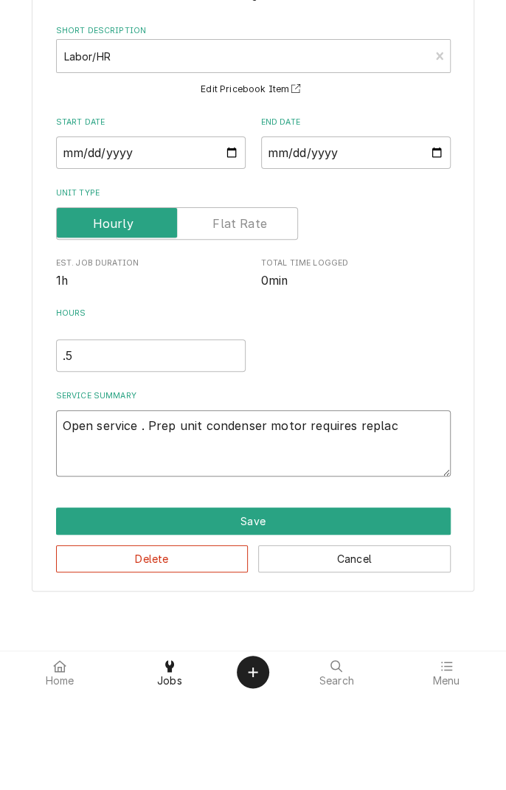
type textarea "Open service . Prep unit condenser motor requires replace"
type textarea "x"
type textarea "Open service . Prep unit condenser motor requires replacement"
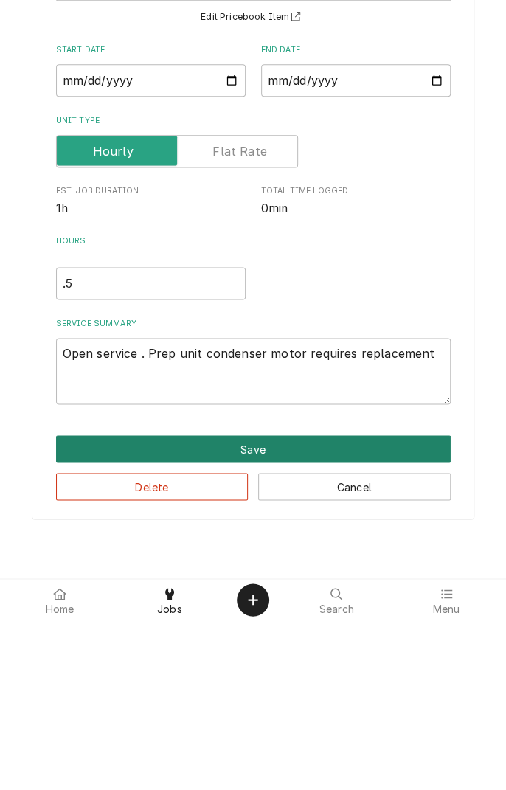
click at [256, 618] on button "Save" at bounding box center [253, 618] width 395 height 27
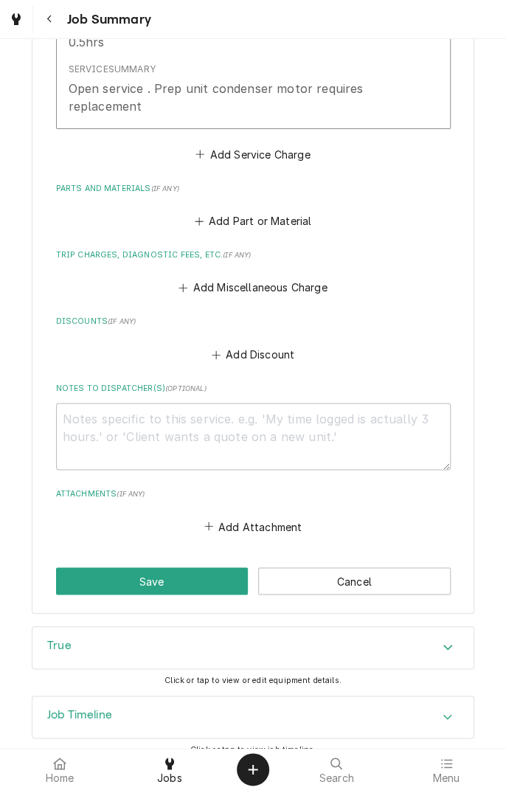
scroll to position [523, 0]
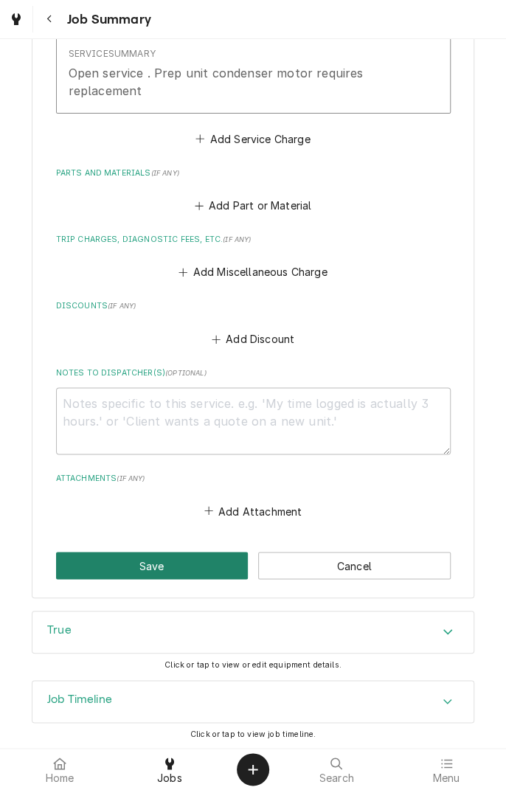
click at [173, 569] on button "Save" at bounding box center [152, 565] width 193 height 27
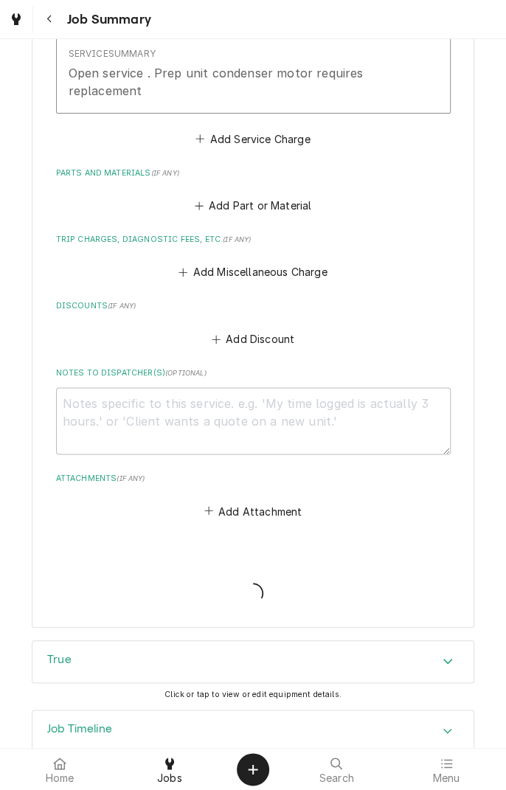
type textarea "x"
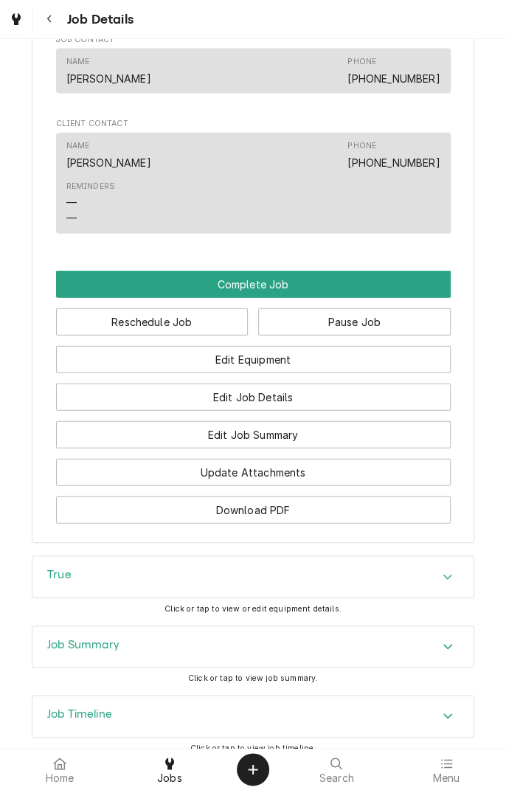
scroll to position [1037, 0]
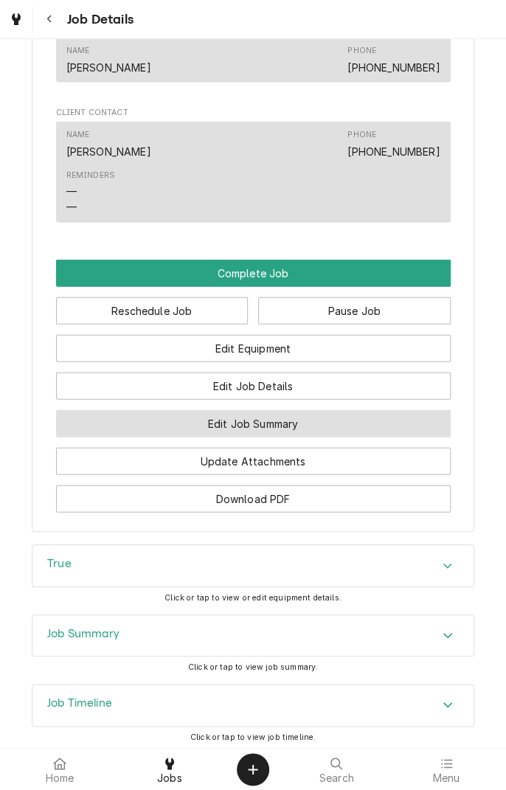
click at [310, 438] on button "Edit Job Summary" at bounding box center [253, 423] width 395 height 27
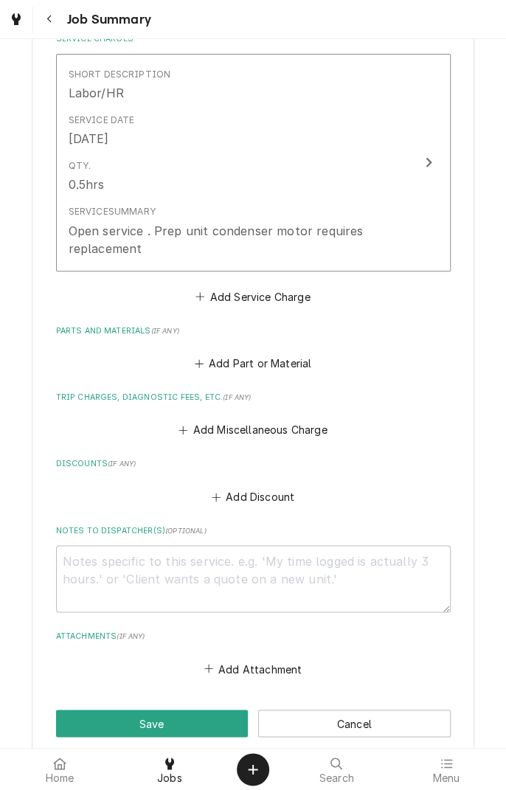
scroll to position [366, 0]
click at [248, 568] on textarea "Notes to Dispatcher(s) ( optional )" at bounding box center [253, 578] width 395 height 66
type textarea "x"
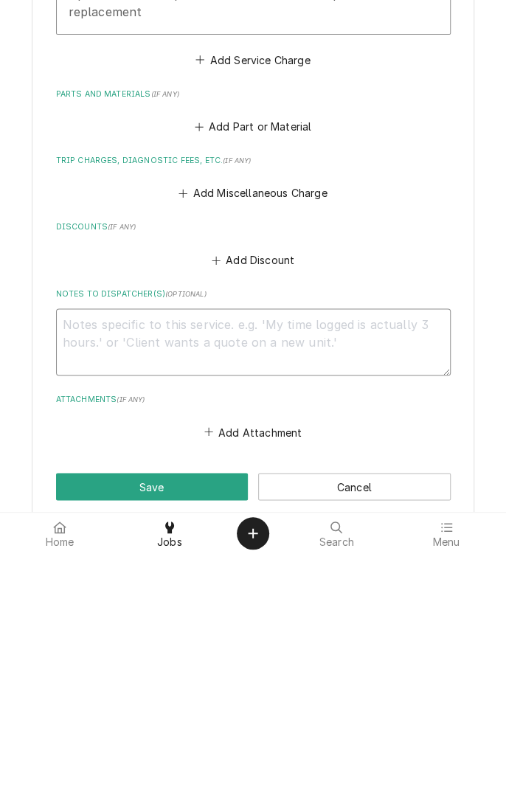
type textarea "O"
type textarea "x"
type textarea "Op"
type textarea "x"
type textarea "Ope"
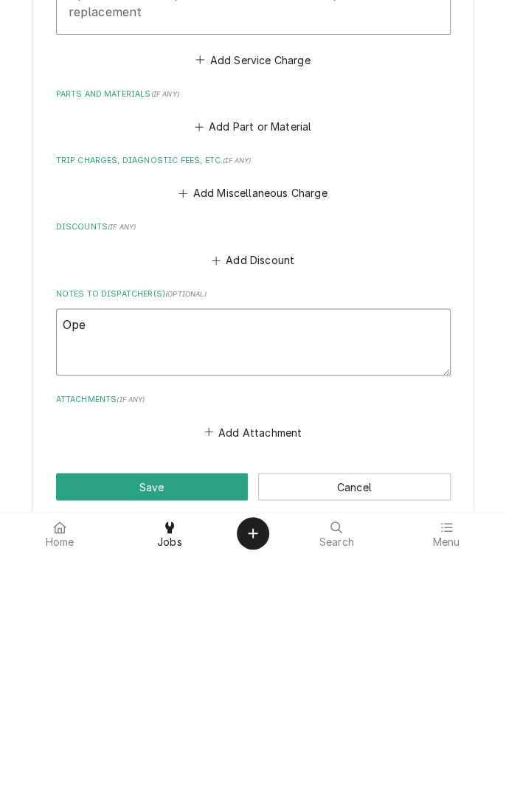
type textarea "x"
type textarea "Open"
type textarea "x"
type textarea "Open"
type textarea "x"
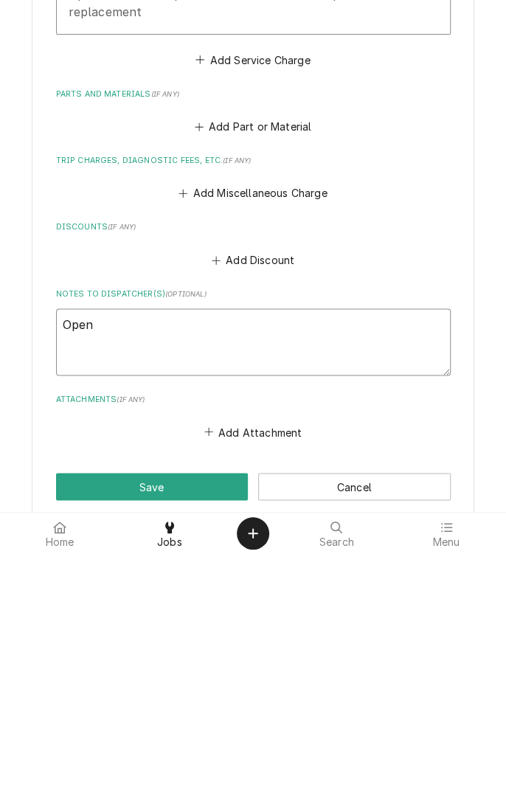
type textarea "Open s"
type textarea "x"
type textarea "Open se"
type textarea "x"
type textarea "Open ser"
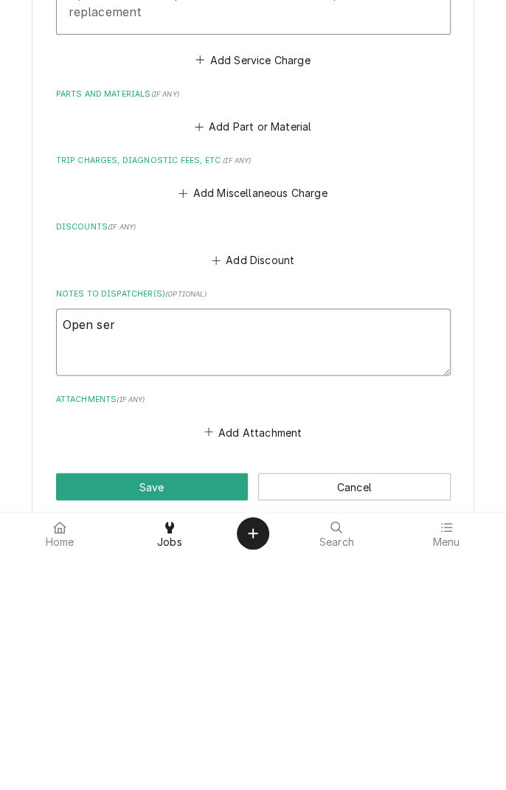
type textarea "x"
type textarea "Open serv"
type textarea "x"
type textarea "Open servi"
type textarea "x"
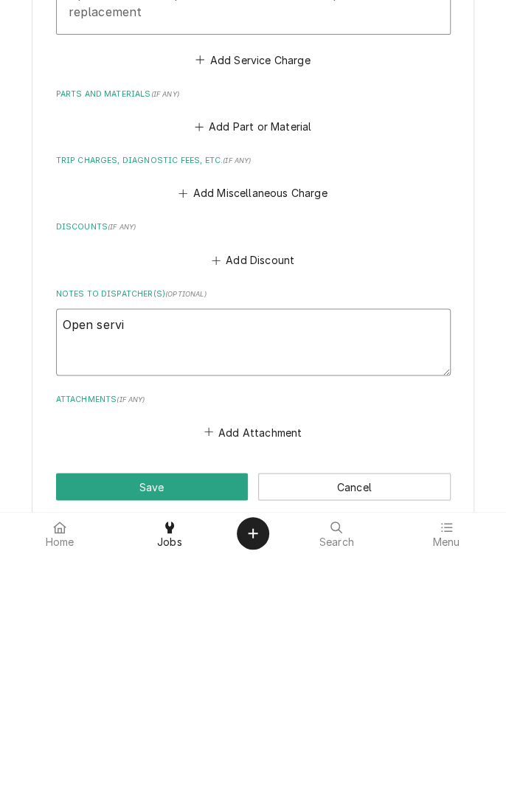
type textarea "Open servic"
type textarea "x"
type textarea "Open service"
type textarea "x"
type textarea "Open service"
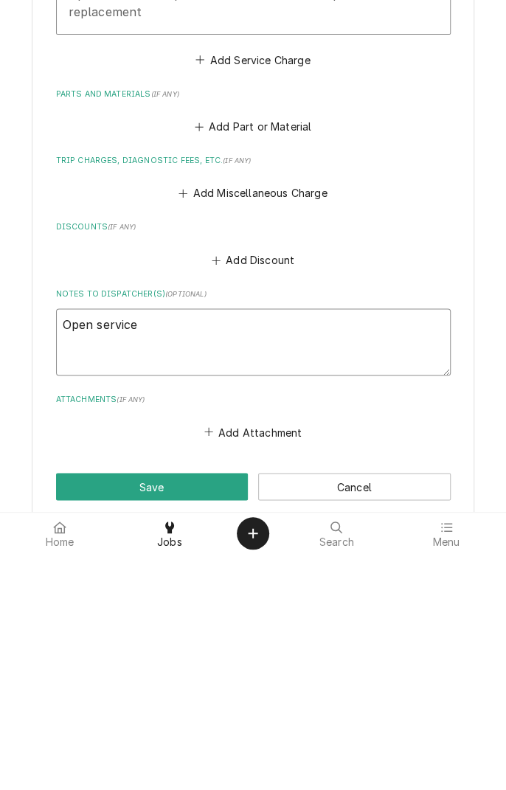
type textarea "x"
type textarea "Open service f"
type textarea "x"
type textarea "Open service fo"
type textarea "x"
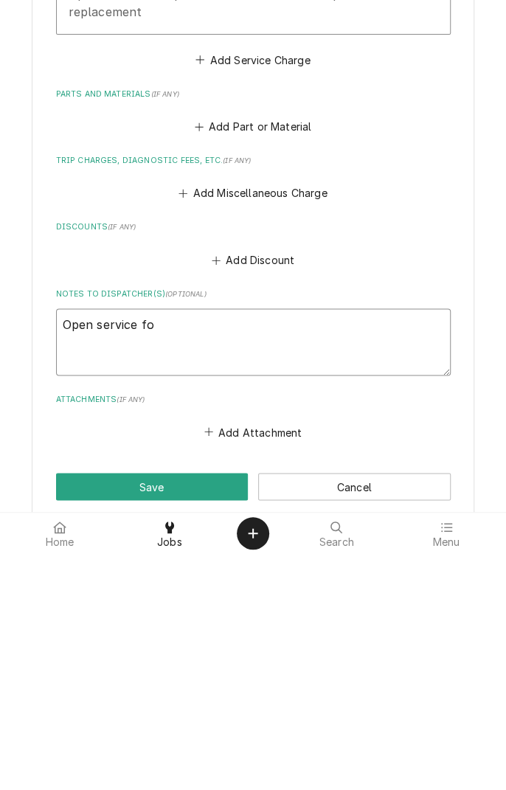
type textarea "Open service for"
type textarea "x"
type textarea "Open service for"
type textarea "x"
type textarea "Open service for t"
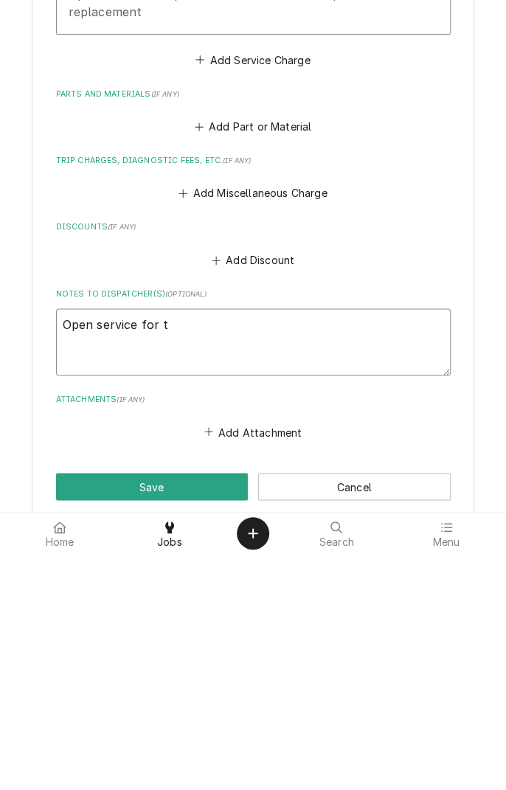
type textarea "x"
type textarea "Open service for tr"
type textarea "x"
type textarea "Open service for tra"
type textarea "x"
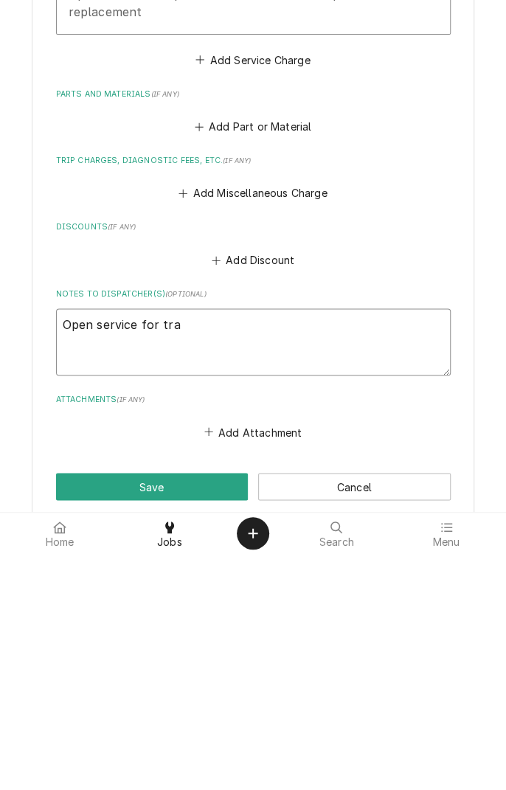
type textarea "Open service for trac"
type textarea "x"
type textarea "Open service for track"
type textarea "x"
type textarea "Open service for tracki"
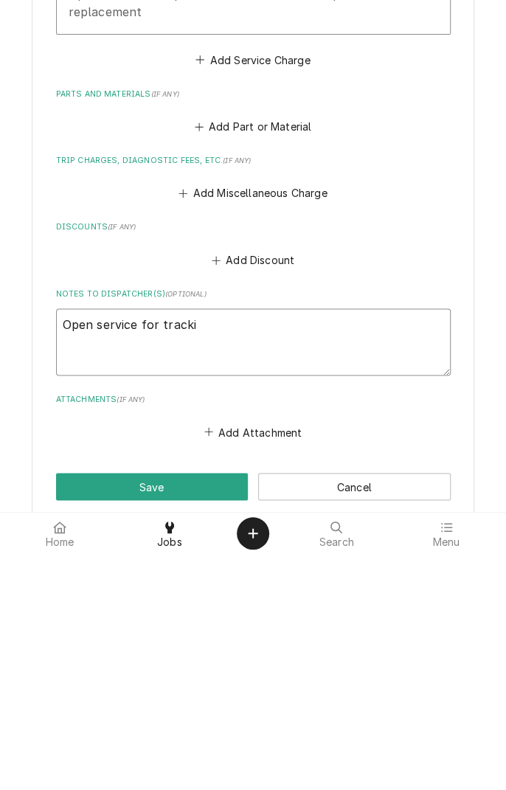
type textarea "x"
type textarea "Open service for trackin"
type textarea "x"
type textarea "Open service for tracking"
type textarea "x"
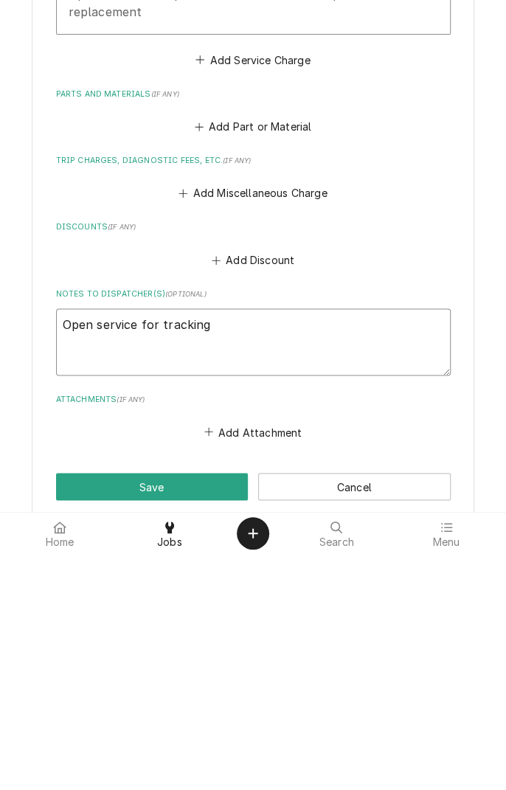
type textarea "Open service for tracking."
type textarea "x"
type textarea "Open service for tracking."
type textarea "x"
type textarea "Open service for tracking. O"
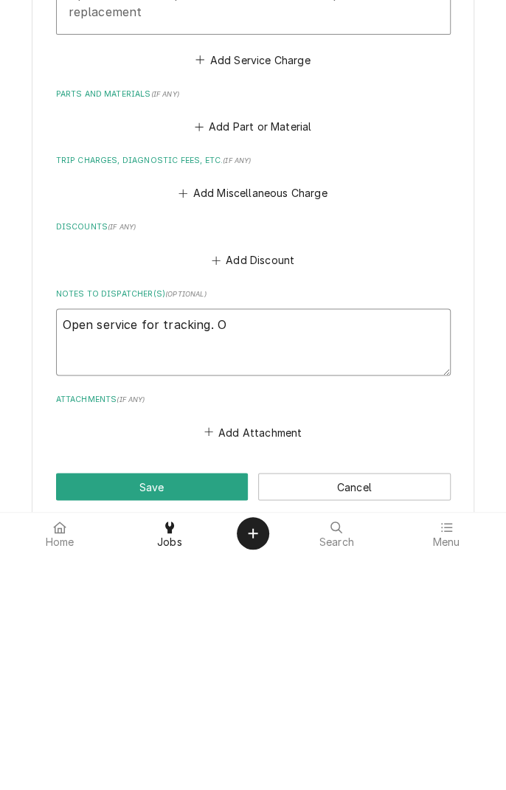
type textarea "x"
type textarea "Open service for tracking. On"
type textarea "x"
type textarea "Open service for tracking. Onl"
type textarea "x"
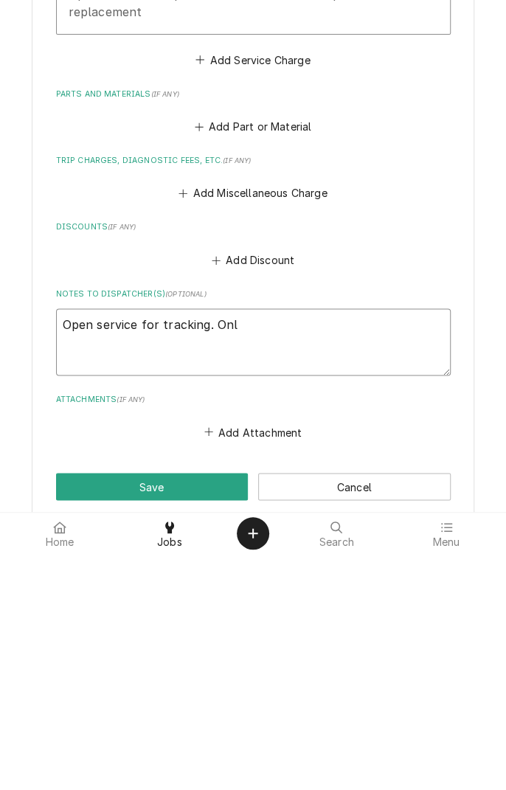
type textarea "Open service for tracking. Only"
type textarea "x"
type textarea "Open service for tracking. Only"
type textarea "x"
type textarea "Open service for tracking. Only c"
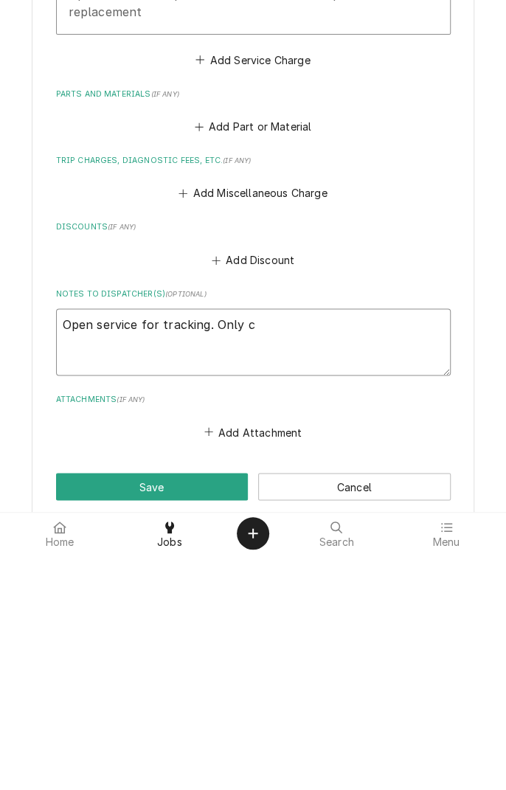
type textarea "x"
type textarea "Open service for tracking. Only ch"
type textarea "x"
type textarea "Open service for tracking. Only cha"
type textarea "x"
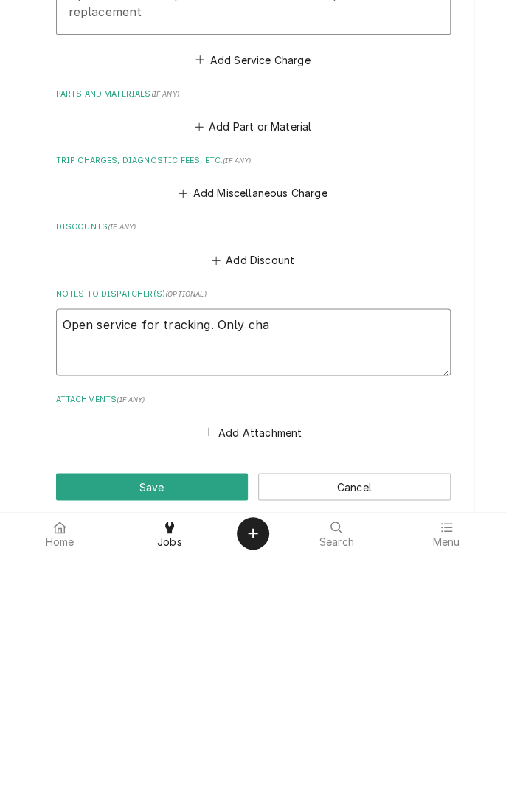
type textarea "Open service for tracking. Only char"
type textarea "x"
type textarea "Open service for tracking. Only charg"
type textarea "x"
type textarea "Open service for tracking. Only charge"
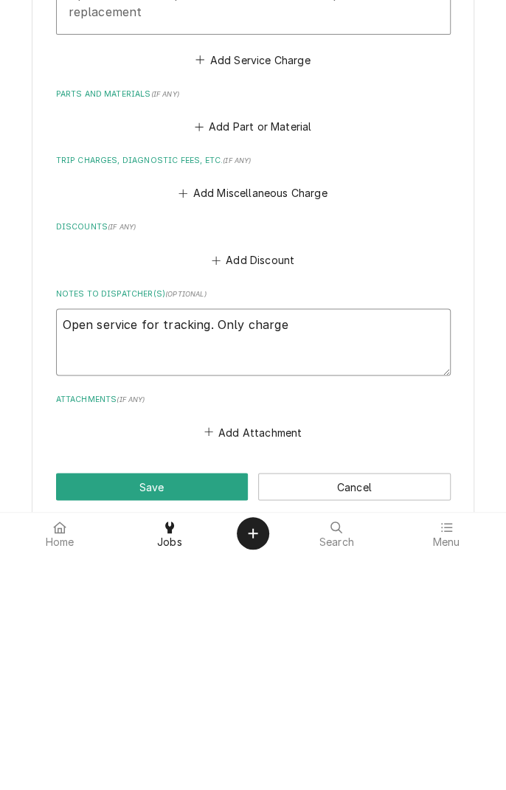
type textarea "x"
type textarea "Open service for tracking. Only charge"
type textarea "x"
type textarea "Open service for tracking. Only charge ,"
type textarea "x"
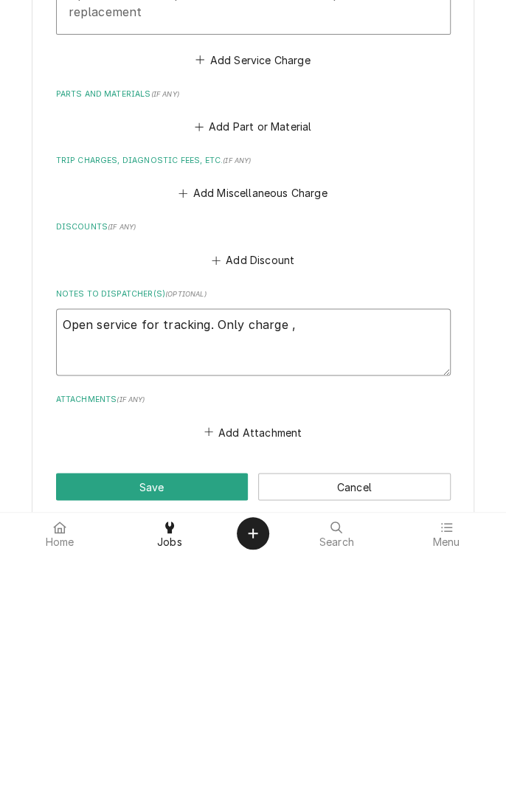
type textarea "Open service for tracking. Only charge ,5"
type textarea "x"
type textarea "Open service for tracking. Only charge ,5"
type textarea "x"
type textarea "Open service for tracking. Only charge ,5 l"
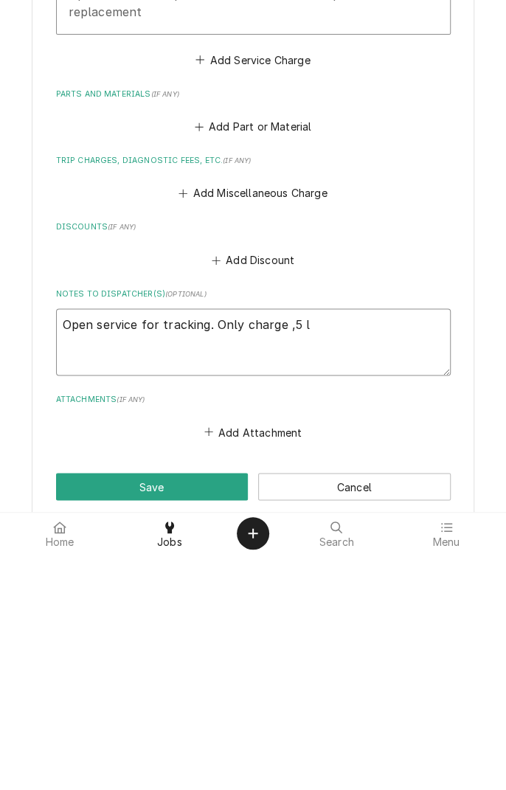
type textarea "x"
type textarea "Open service for tracking. Only charge ,5 lo"
type textarea "x"
type textarea "Open service for tracking. Only charge ,5 lob"
type textarea "x"
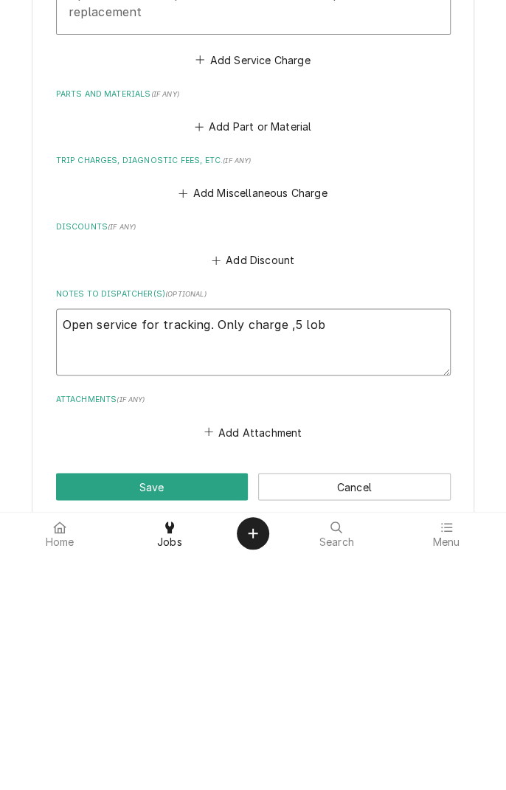
type textarea "Open service for tracking. Only charge ,5 loba"
type textarea "x"
type textarea "Open service for tracking. Only charge ,5 lobar"
type textarea "x"
type textarea "Open service for tracking. Only charge ,5 loba"
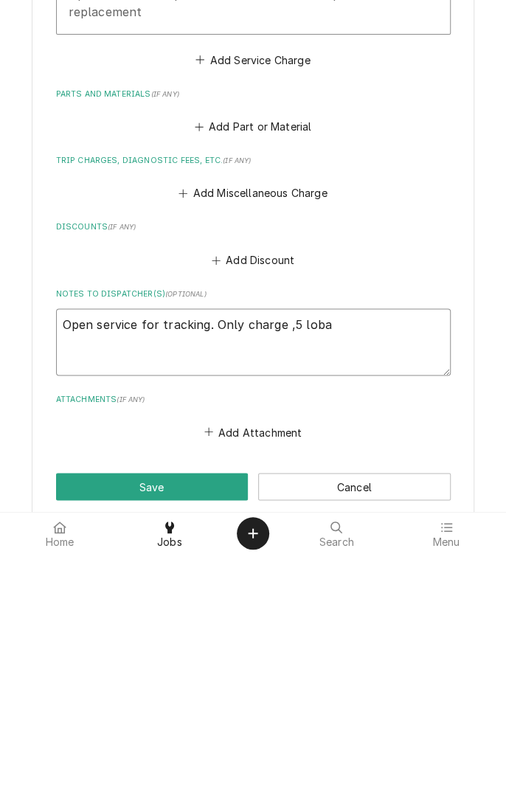
type textarea "x"
type textarea "Open service for tracking. Only charge ,5 lob"
type textarea "x"
type textarea "Open service for tracking. Only charge ,5 lo"
type textarea "x"
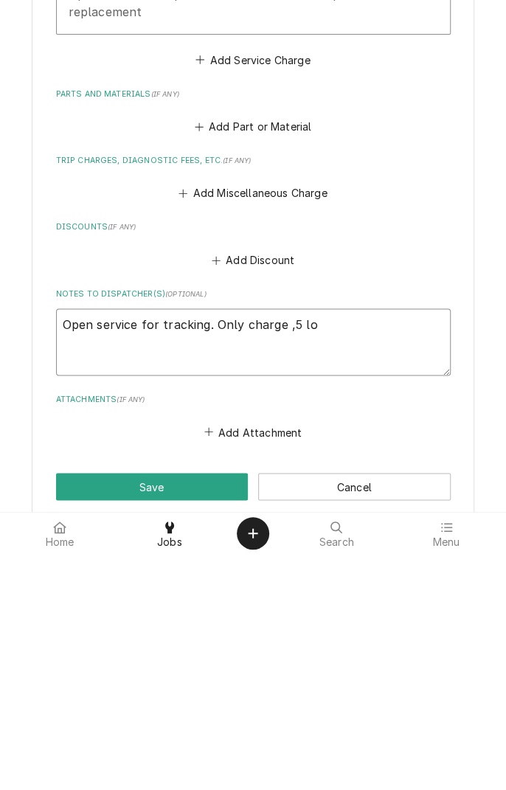
type textarea "Open service for tracking. Only charge ,5 l"
type textarea "x"
type textarea "Open service for tracking. Only charge ,5 la"
type textarea "x"
type textarea "Open service for tracking. Only charge ,5 lab"
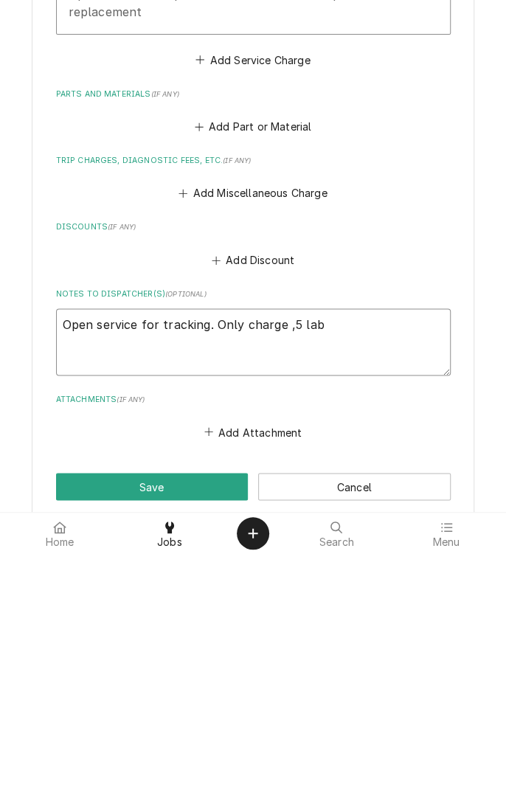
type textarea "x"
type textarea "Open service for tracking. Only charge ,5 labor"
type textarea "x"
type textarea "Open service for tracking. Only charge ,5 labor at"
type textarea "x"
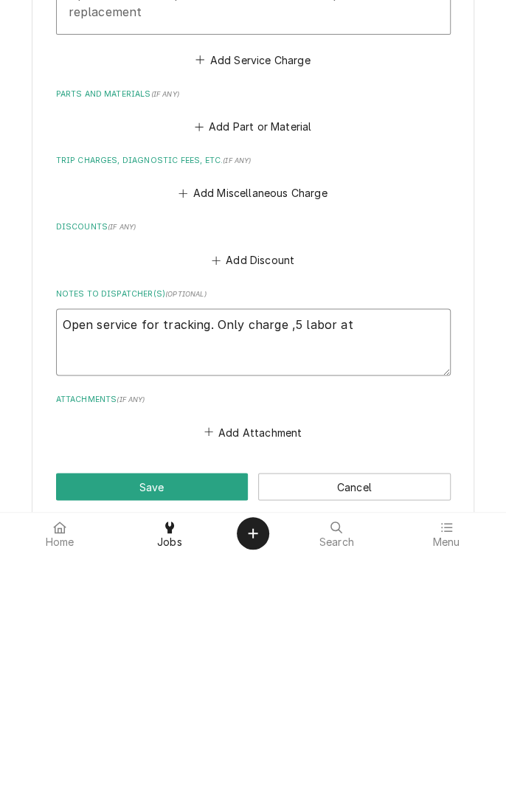
type textarea "Open service for tracking. Only charge ,5 labor at"
type textarea "x"
type textarea "Open service for tracking. Only charge ,5 labor at t"
type textarea "x"
type textarea "Open service for tracking. Only charge ,5 labor at th"
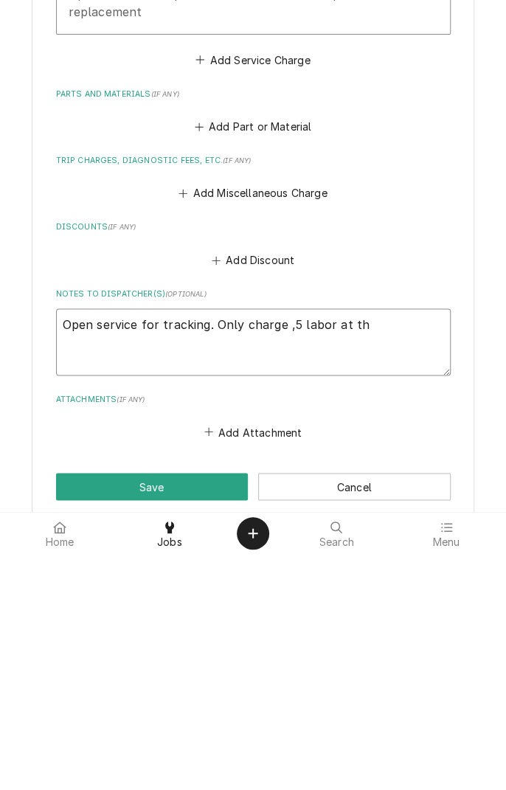
type textarea "x"
type textarea "Open service for tracking. Only charge ,5 labor at thi"
type textarea "x"
type textarea "Open service for tracking. Only charge ,5 labor at this"
type textarea "x"
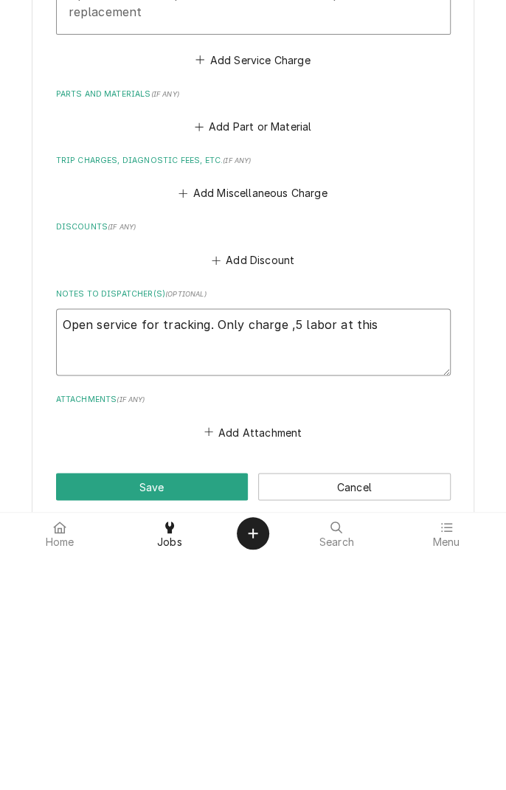
type textarea "Open service for tracking. Only charge ,5 labor at this"
type textarea "x"
type textarea "Open service for tracking. Only charge ,5 labor at this p"
type textarea "x"
type textarea "Open service for tracking. Only charge ,5 labor at this po"
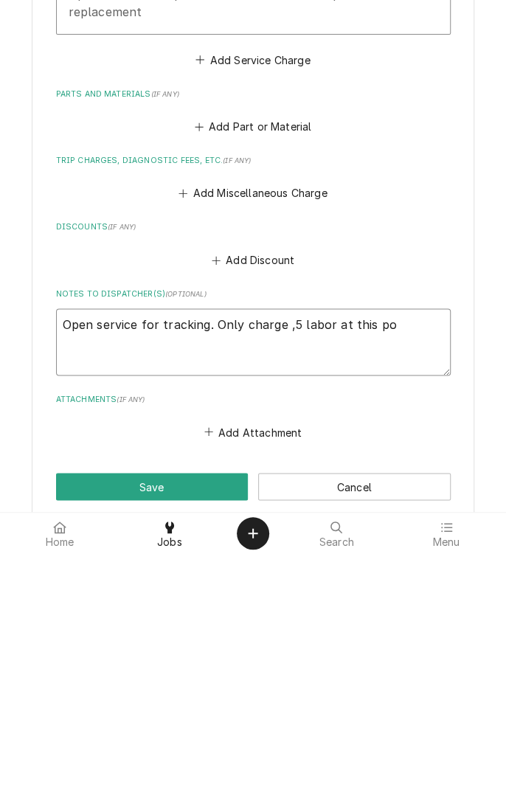
type textarea "x"
type textarea "Open service for tracking. Only charge ,5 labor at this poi"
type textarea "x"
type textarea "Open service for tracking. Only charge ,5 labor at this poin"
type textarea "x"
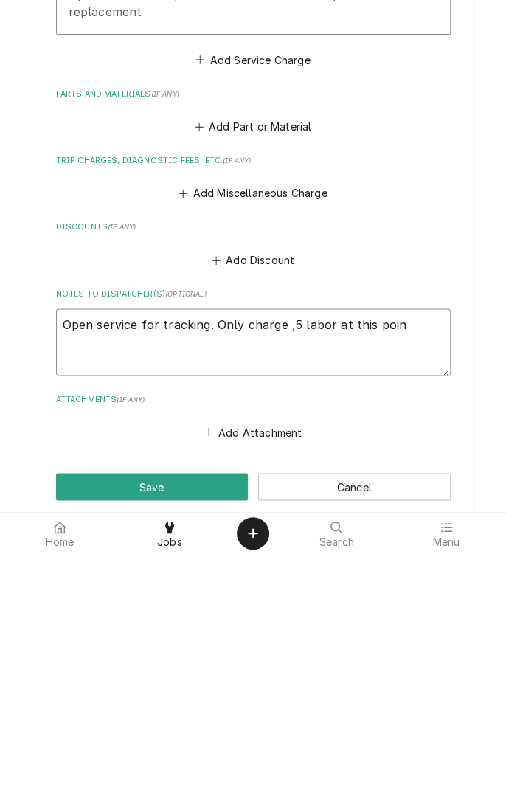
type textarea "Open service for tracking. Only charge ,5 labor at this point"
type textarea "x"
type textarea "Open service for tracking. Only charge ,5 labor at this point"
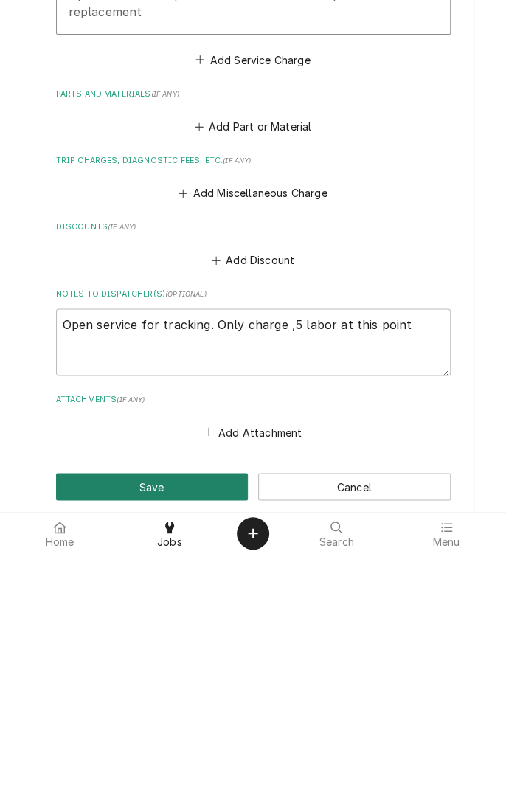
click at [184, 720] on button "Save" at bounding box center [152, 722] width 193 height 27
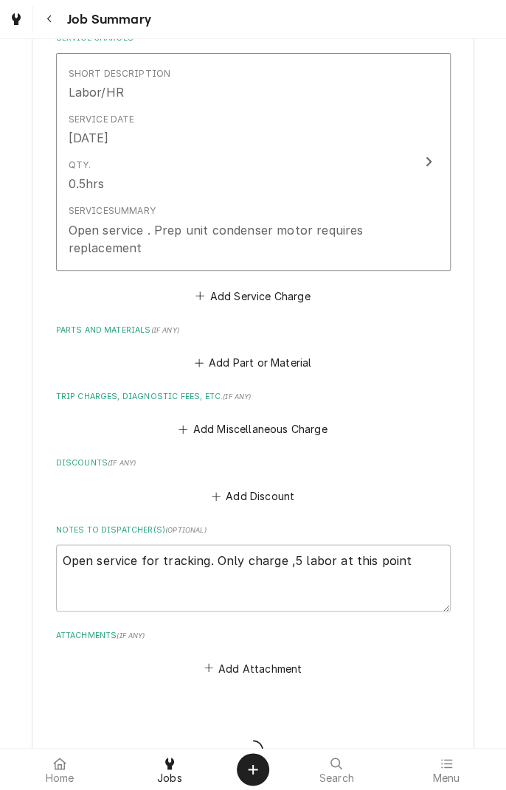
type textarea "x"
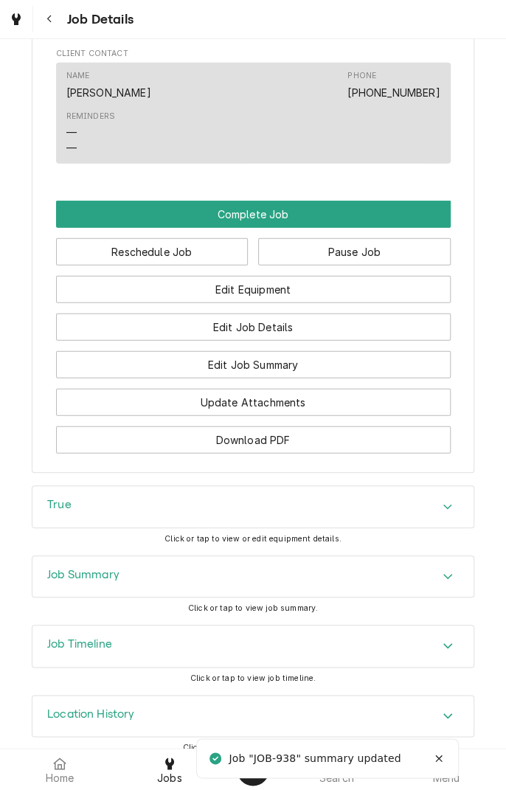
scroll to position [1111, 0]
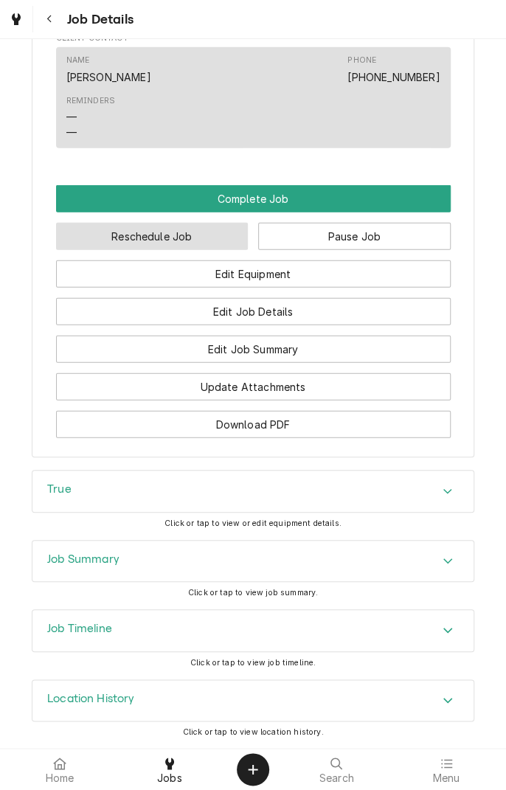
click at [190, 250] on button "Reschedule Job" at bounding box center [152, 236] width 193 height 27
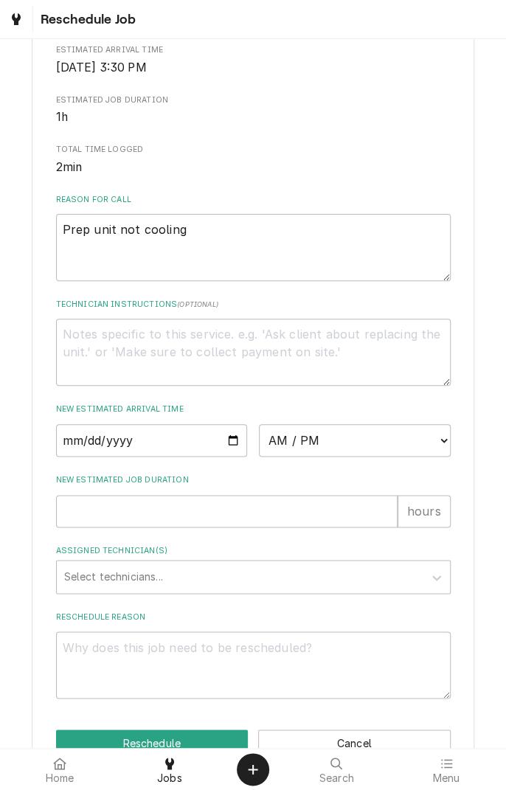
scroll to position [334, 0]
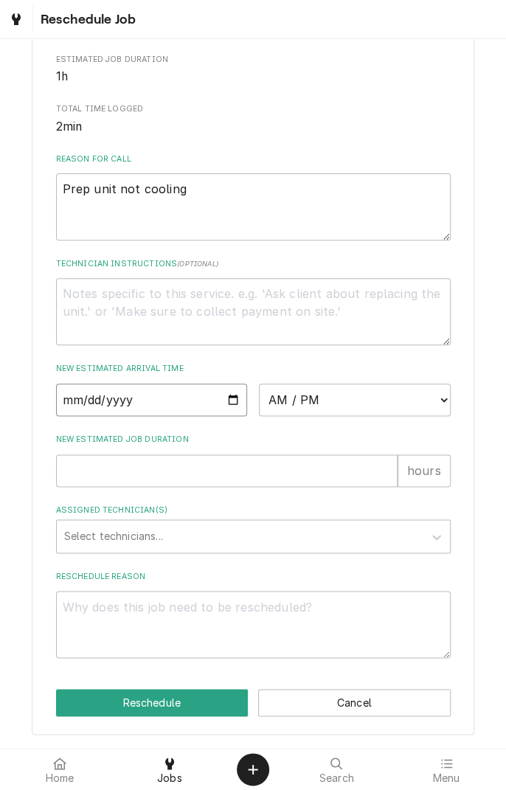
click at [223, 400] on input "Date" at bounding box center [152, 400] width 192 height 32
type input "[DATE]"
type textarea "x"
click at [434, 407] on select "AM / PM 6:00 AM 6:15 AM 6:30 AM 6:45 AM 7:00 AM 7:15 AM 7:30 AM 7:45 AM 8:00 AM…" at bounding box center [355, 400] width 192 height 32
select select "10:45:00"
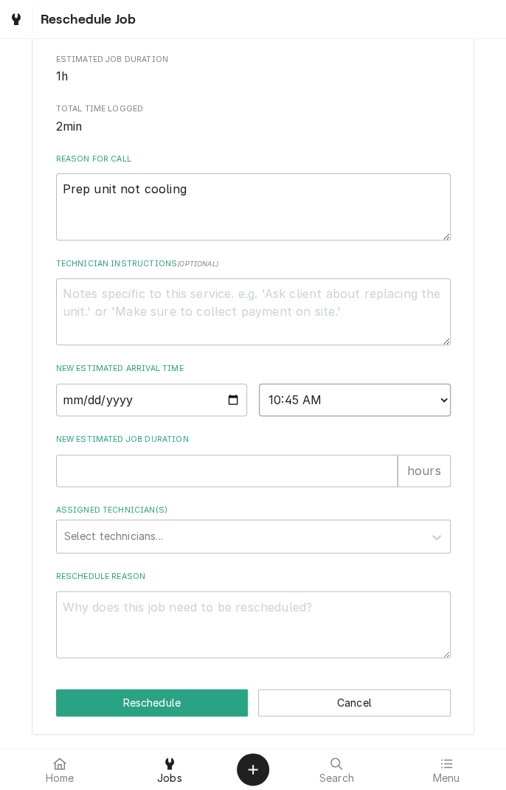
click at [259, 384] on select "AM / PM 6:00 AM 6:15 AM 6:30 AM 6:45 AM 7:00 AM 7:15 AM 7:30 AM 7:45 AM 8:00 AM…" at bounding box center [355, 400] width 192 height 32
click at [269, 475] on input "New Estimated Job Duration" at bounding box center [227, 471] width 342 height 32
type textarea "x"
type input "1"
type textarea "x"
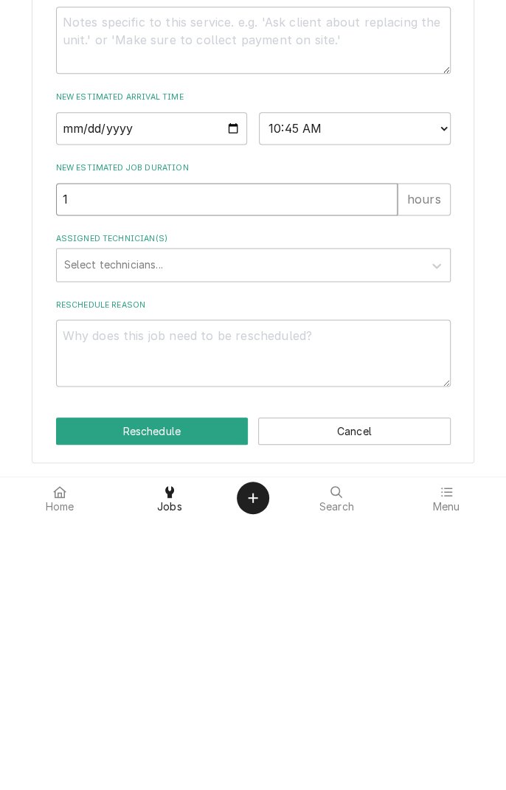
type input "1"
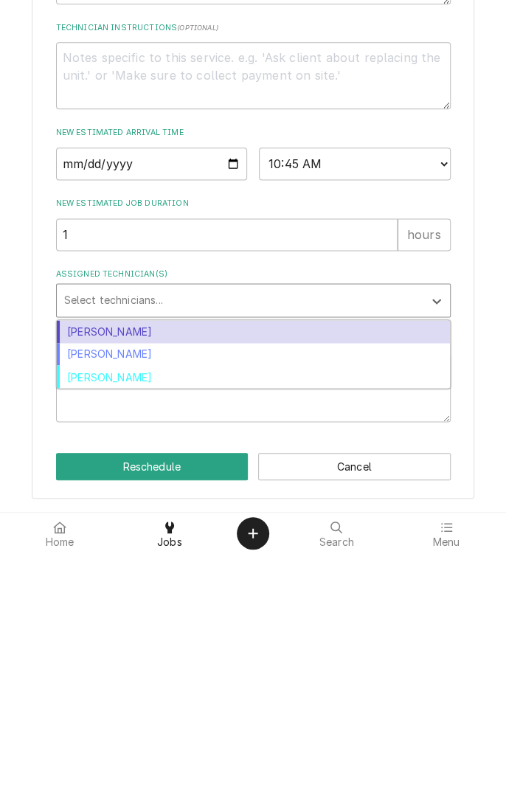
click at [142, 597] on div "Longino Monroe" at bounding box center [253, 590] width 393 height 23
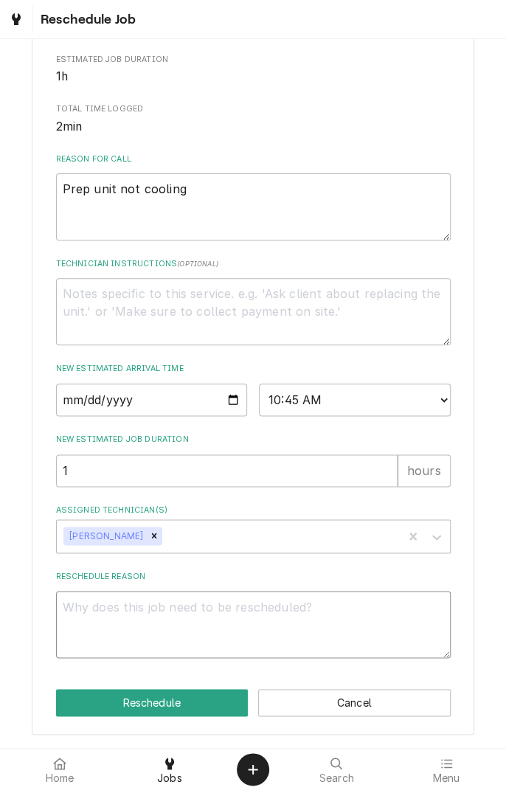
click at [255, 615] on textarea "Reschedule Reason" at bounding box center [253, 624] width 395 height 66
type textarea "x"
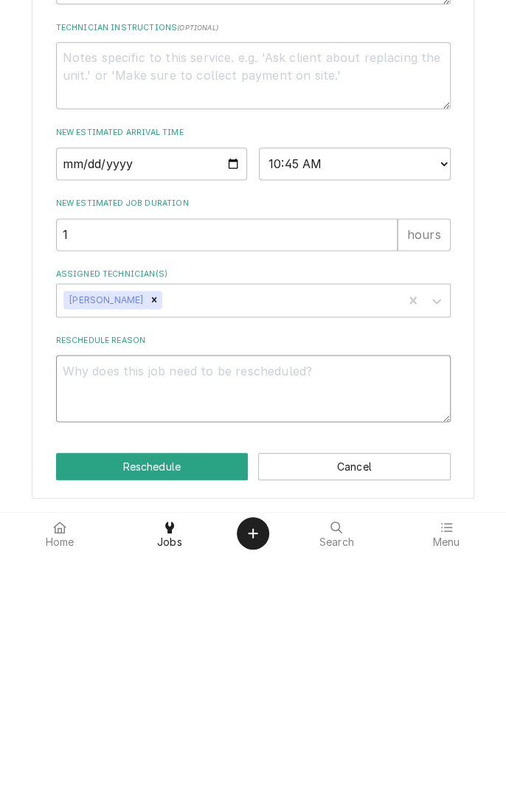
type textarea "O"
type textarea "x"
type textarea "Op"
type textarea "x"
type textarea "O"
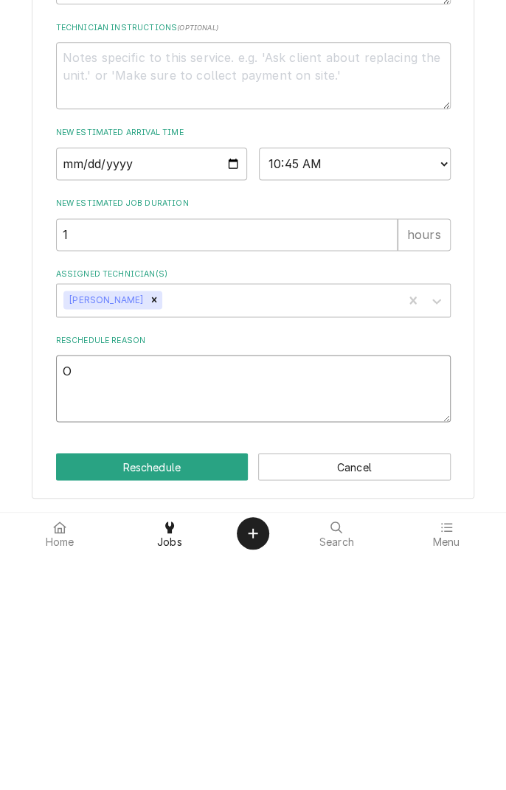
type textarea "x"
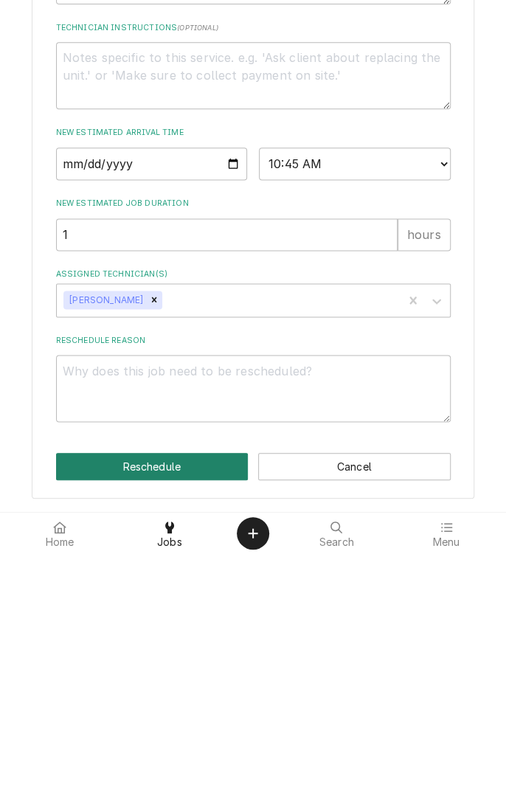
click at [184, 708] on button "Reschedule" at bounding box center [152, 702] width 193 height 27
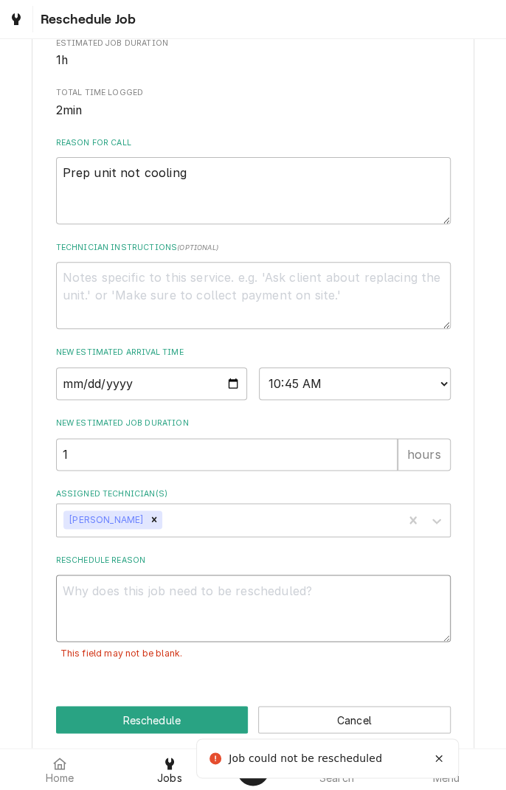
click at [231, 626] on textarea "Reschedule Reason" at bounding box center [253, 608] width 395 height 66
type textarea "x"
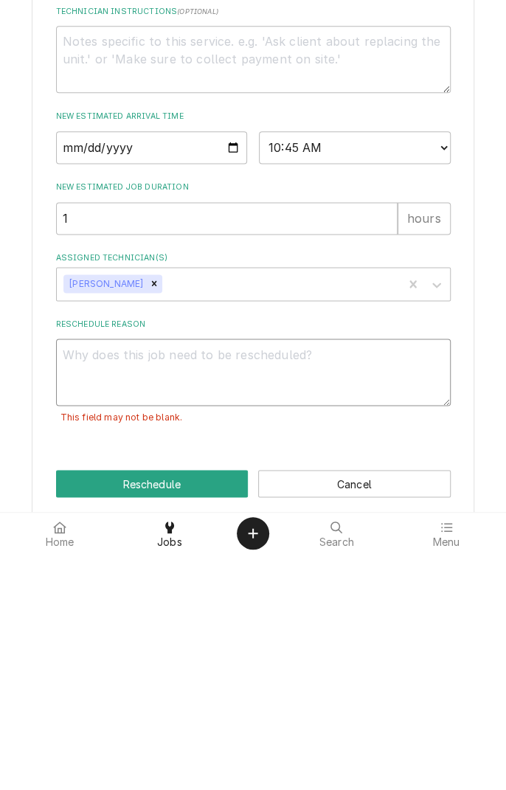
type textarea "S"
type textarea "x"
type textarea "Se"
type textarea "x"
type textarea "Ser"
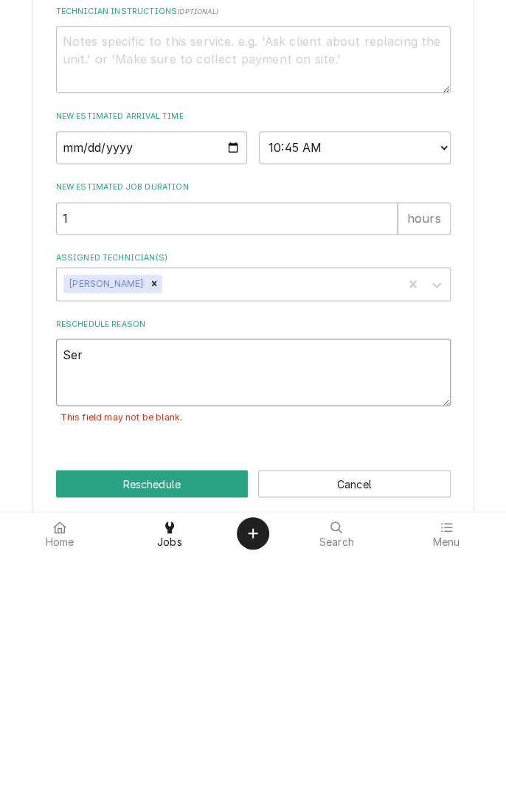
type textarea "x"
type textarea "Serv"
type textarea "x"
type textarea "Servi"
type textarea "x"
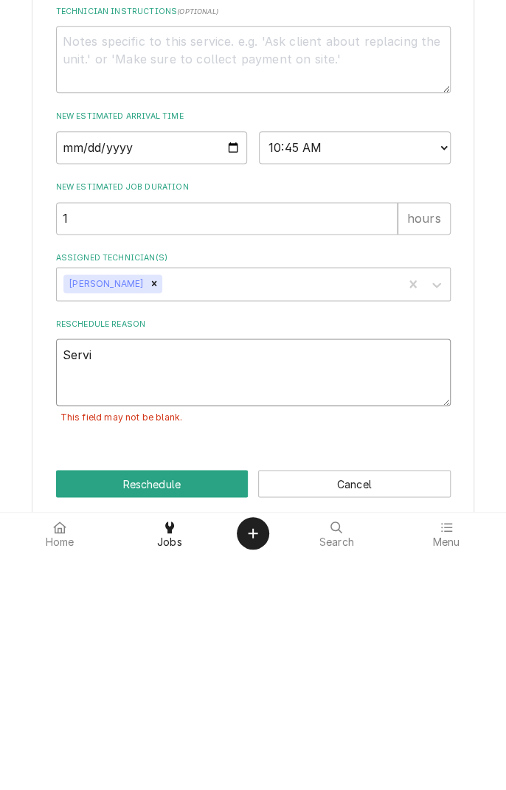
type textarea "Servic"
type textarea "x"
type textarea "Service"
type textarea "x"
type textarea "Service"
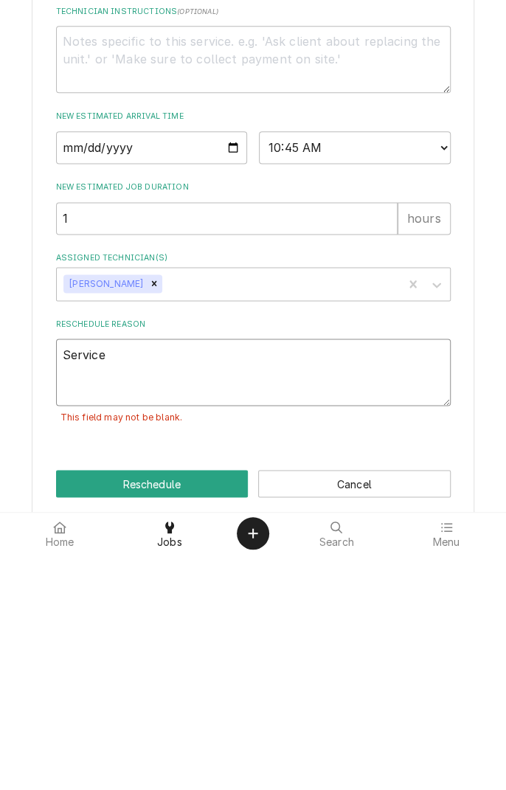
type textarea "x"
type textarea "Service o"
type textarea "x"
type textarea "Service op"
type textarea "x"
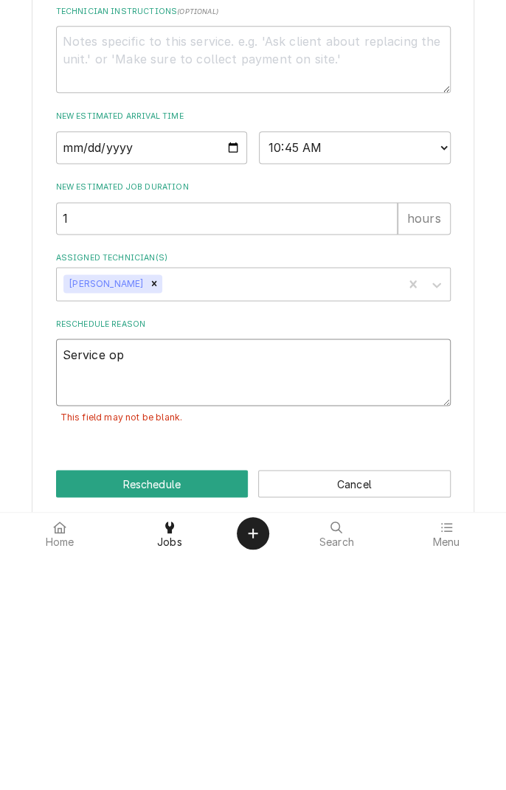
type textarea "Service ope"
type textarea "x"
type textarea "Service open"
type textarea "x"
type textarea "Service open"
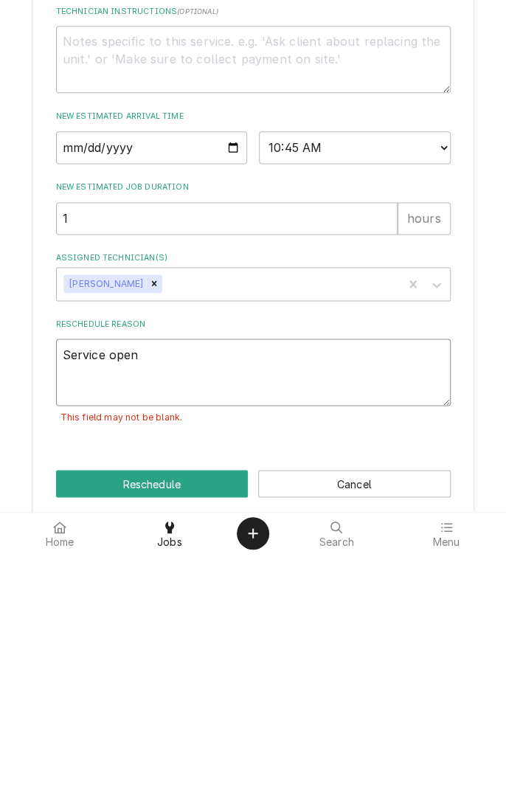
type textarea "x"
type textarea "Service open f"
type textarea "x"
type textarea "Service open fo"
type textarea "x"
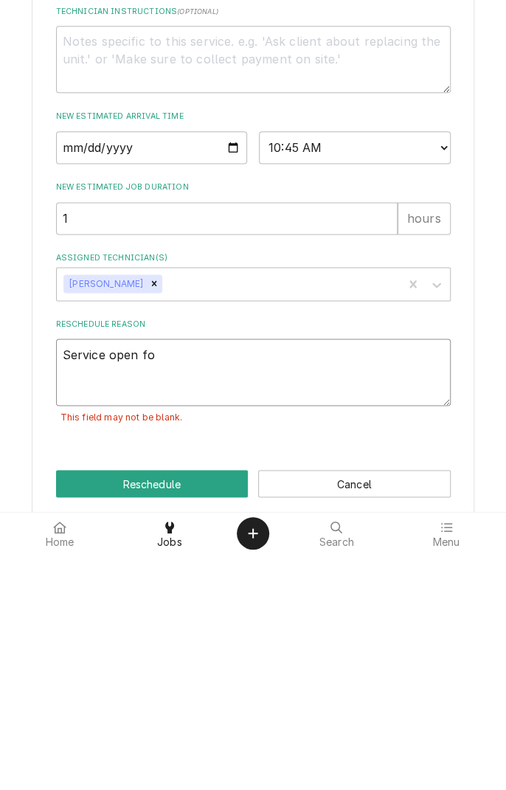
type textarea "Service open for"
type textarea "x"
type textarea "Service open for"
type textarea "x"
type textarea "Service open for t"
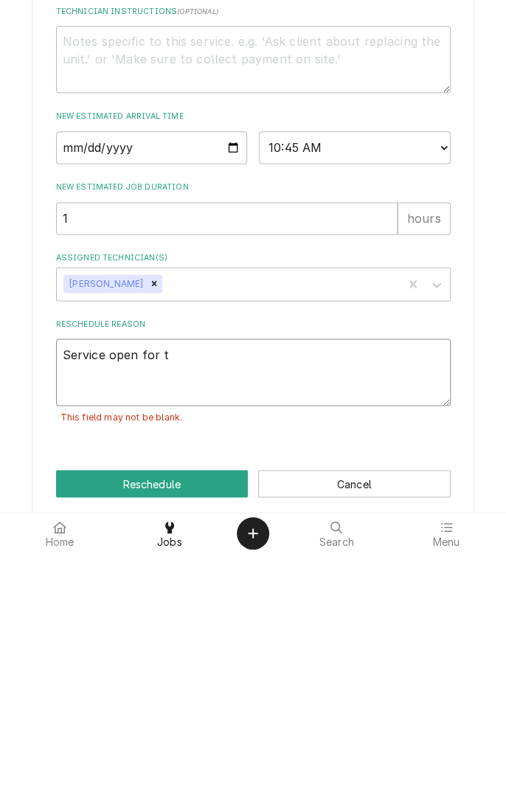
type textarea "x"
type textarea "Service open for tr"
type textarea "x"
type textarea "Service open for tra"
type textarea "x"
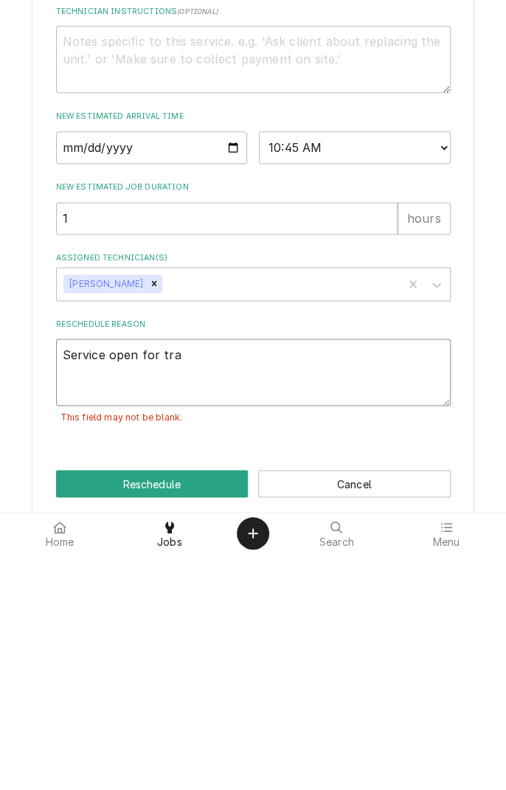
type textarea "Service open for trac"
type textarea "x"
type textarea "Service open for track"
type textarea "x"
type textarea "Service open for tracki"
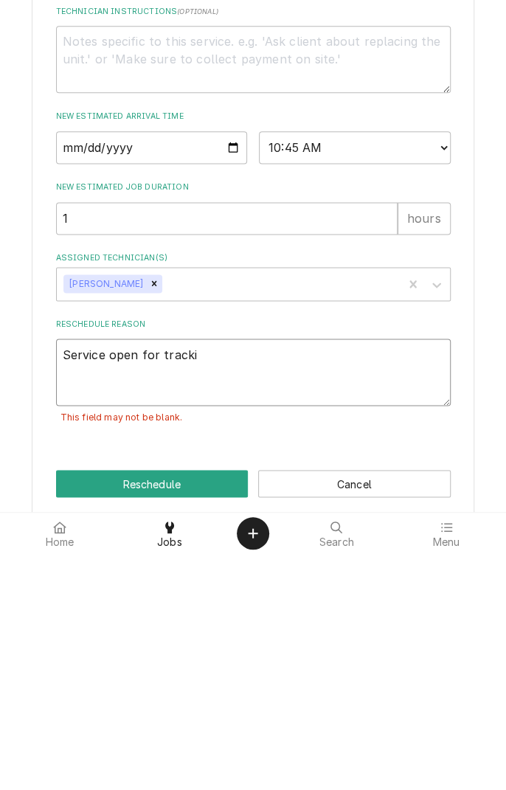
type textarea "x"
type textarea "Service open for trackin"
type textarea "x"
type textarea "Service open for tracking"
type textarea "x"
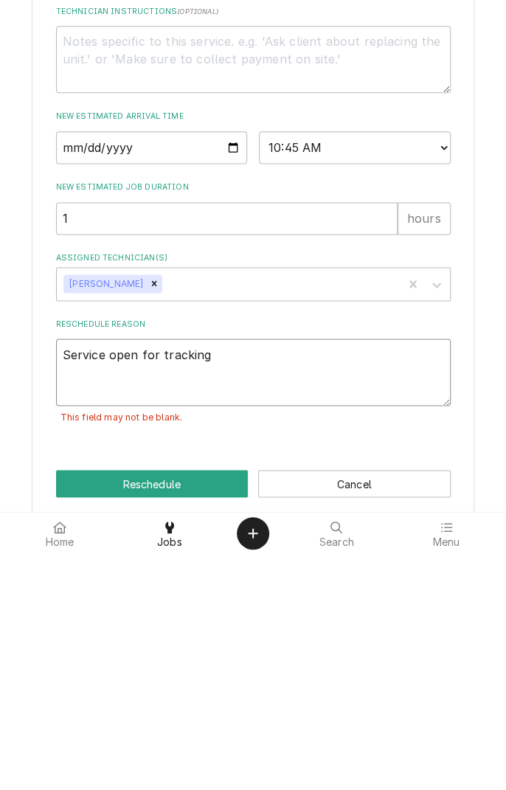
type textarea "Service open for tracking"
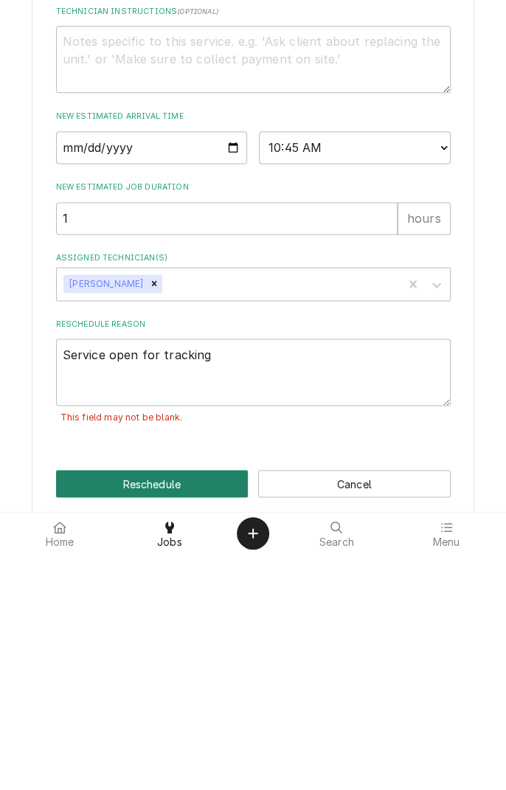
click at [184, 734] on button "Reschedule" at bounding box center [152, 719] width 193 height 27
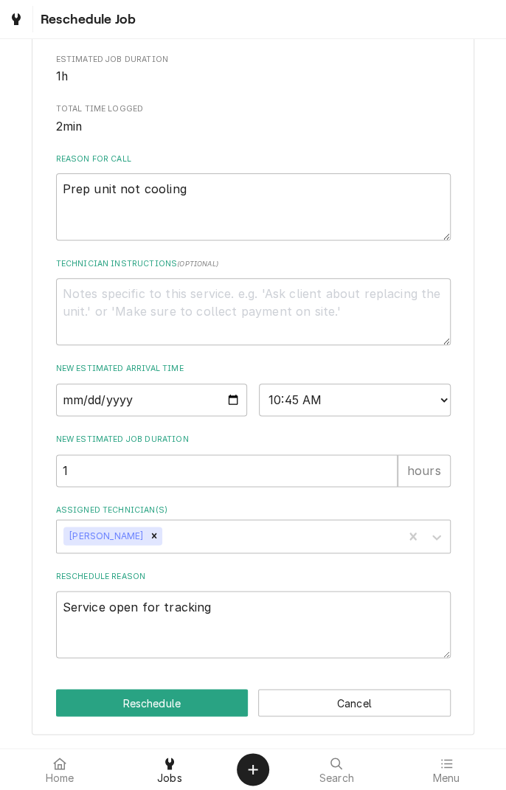
type textarea "x"
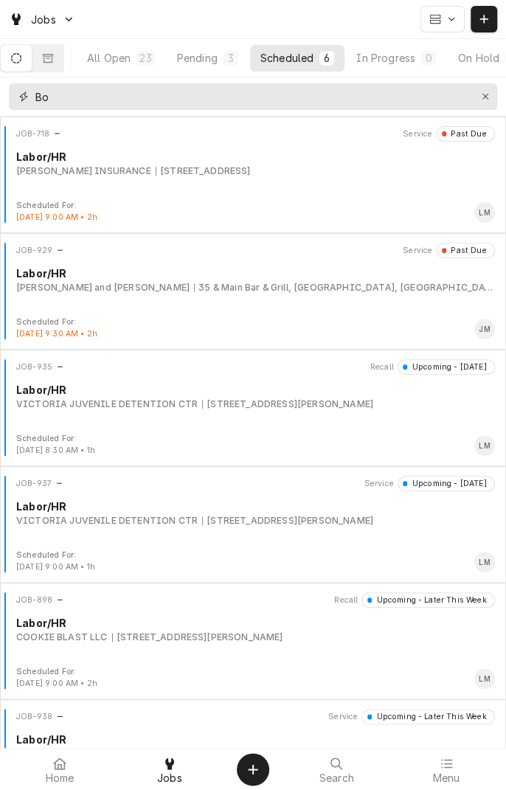
click at [486, 99] on icon "Erase input" at bounding box center [486, 97] width 8 height 10
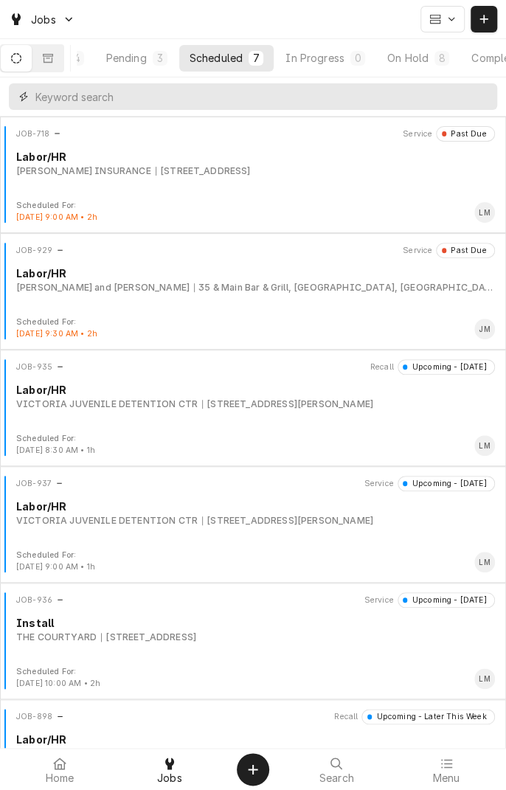
scroll to position [0, 139]
click at [353, 63] on div "On Hold" at bounding box center [346, 57] width 41 height 15
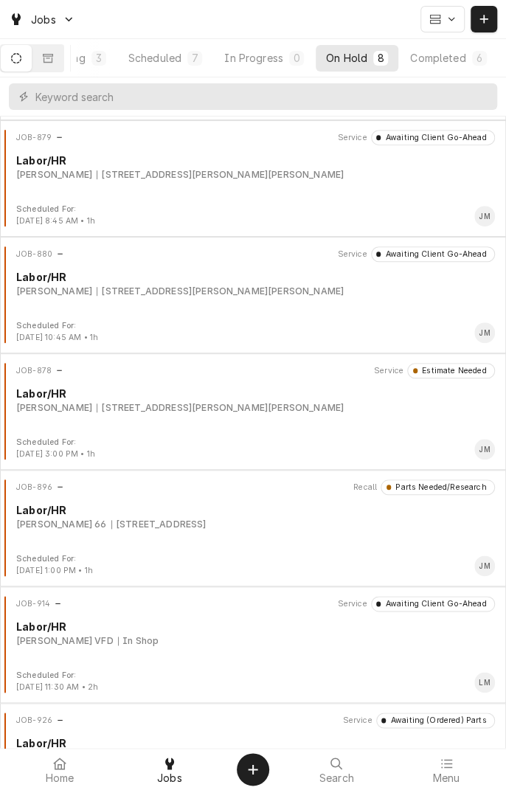
scroll to position [300, 0]
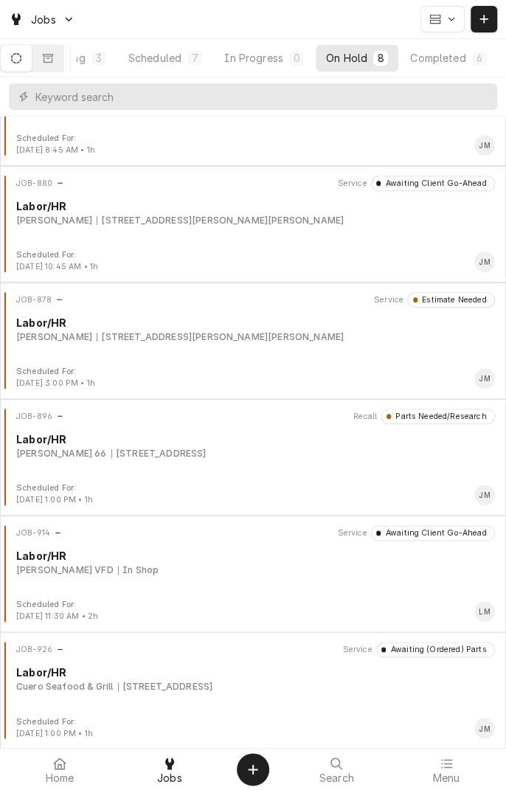
click at [447, 68] on button "Completed 6" at bounding box center [448, 58] width 97 height 27
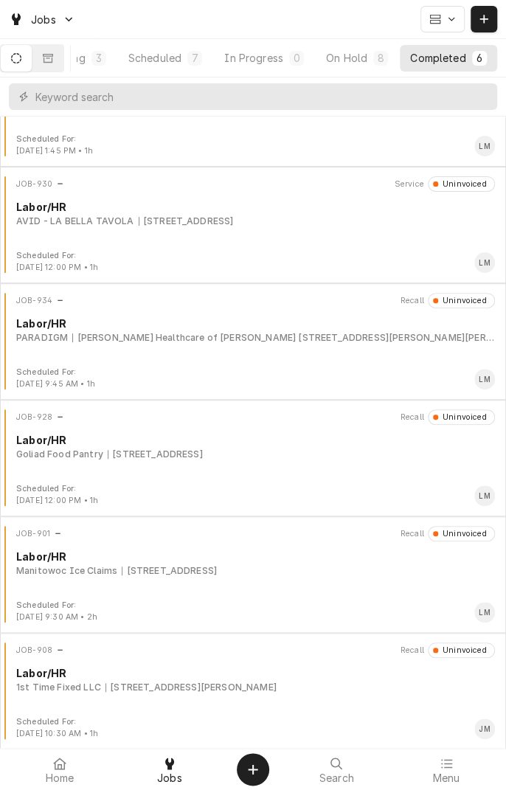
scroll to position [67, 0]
click at [53, 58] on icon "Dynamic Content Wrapper" at bounding box center [48, 57] width 10 height 9
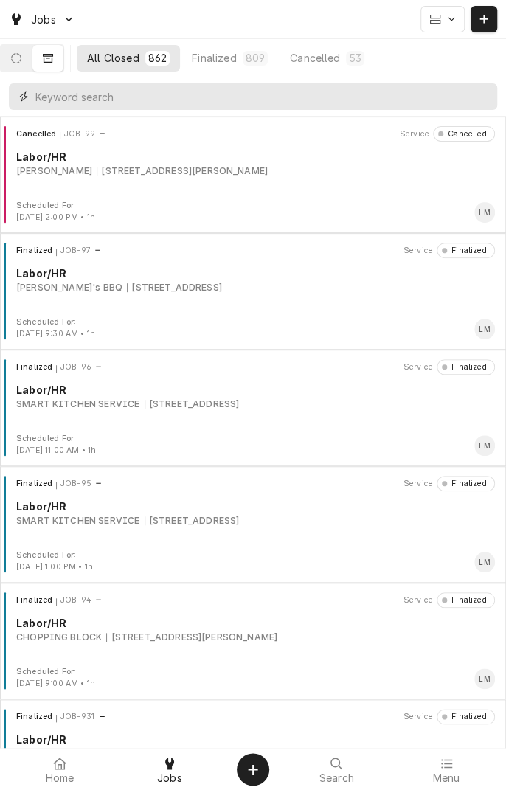
click at [317, 103] on input "Dynamic Content Wrapper" at bounding box center [262, 96] width 455 height 27
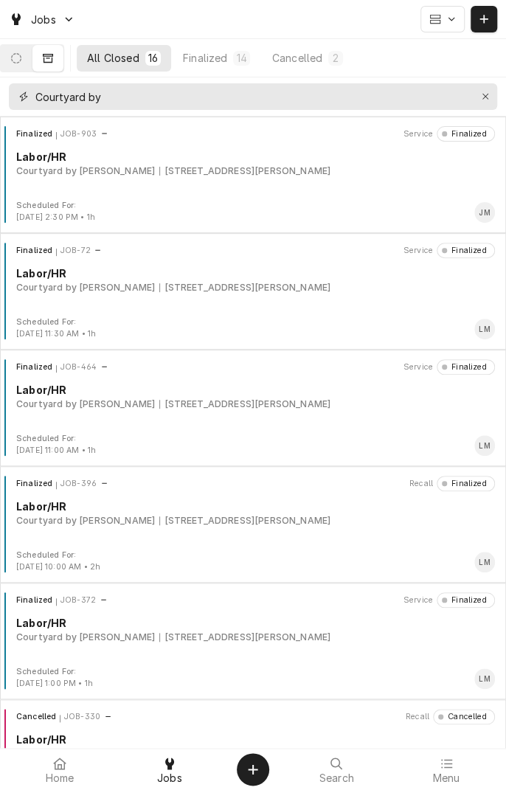
type input "Courtyard by"
click at [223, 174] on div "8002 N Navarro St, Victoria, TX 77904" at bounding box center [244, 171] width 171 height 13
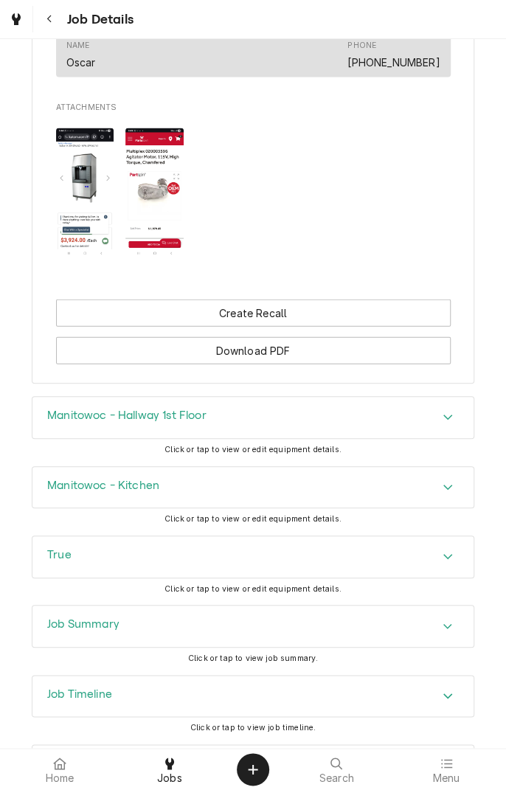
scroll to position [978, 0]
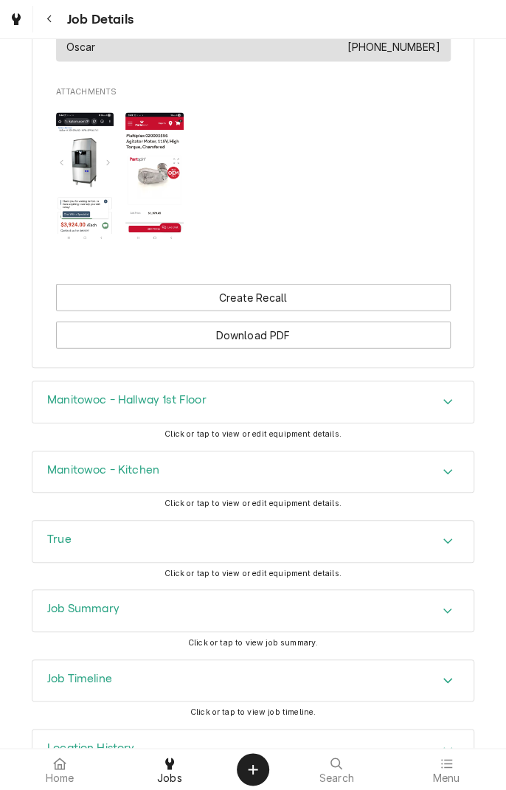
click at [444, 551] on div "Accordion Header" at bounding box center [448, 542] width 22 height 18
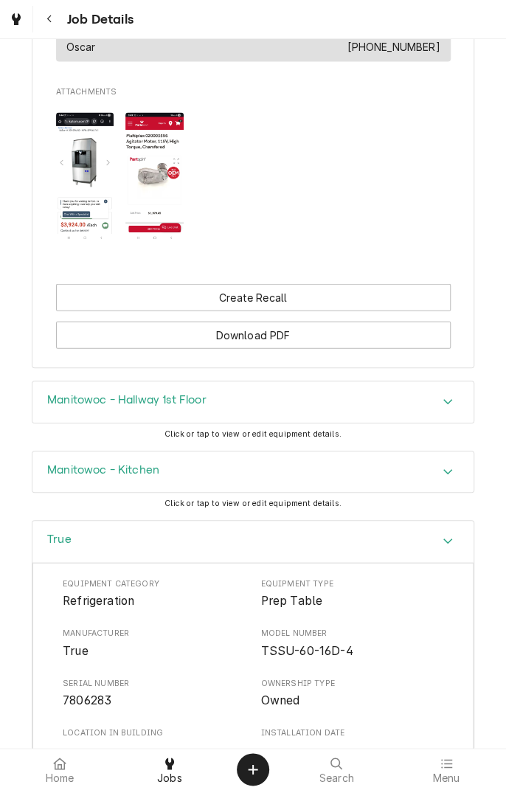
click at [172, 765] on icon at bounding box center [169, 764] width 9 height 12
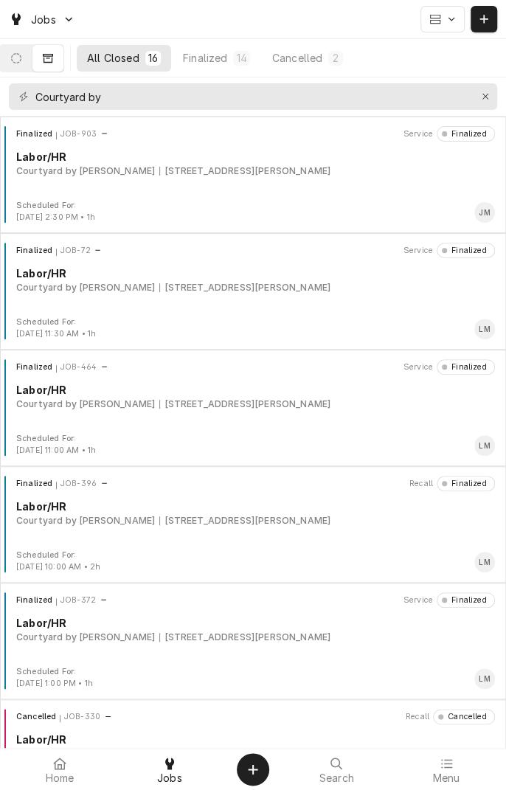
click at [21, 58] on icon "Dynamic Content Wrapper" at bounding box center [16, 58] width 10 height 10
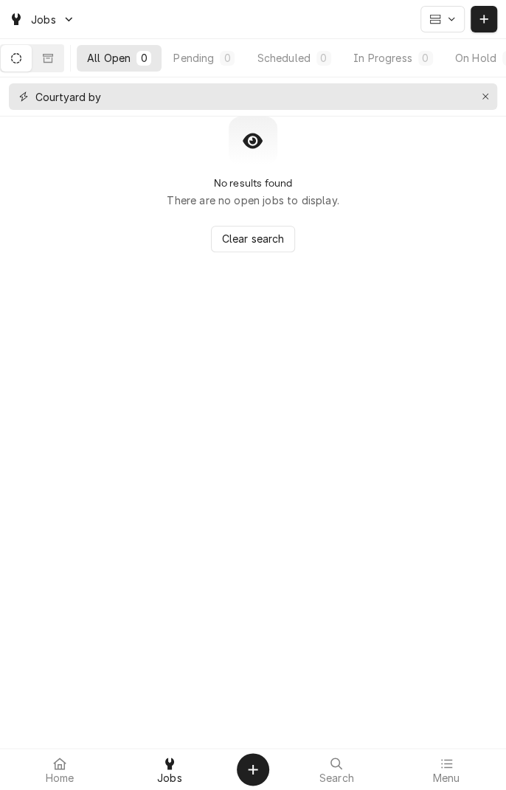
click at [482, 105] on button "Erase input" at bounding box center [486, 97] width 24 height 24
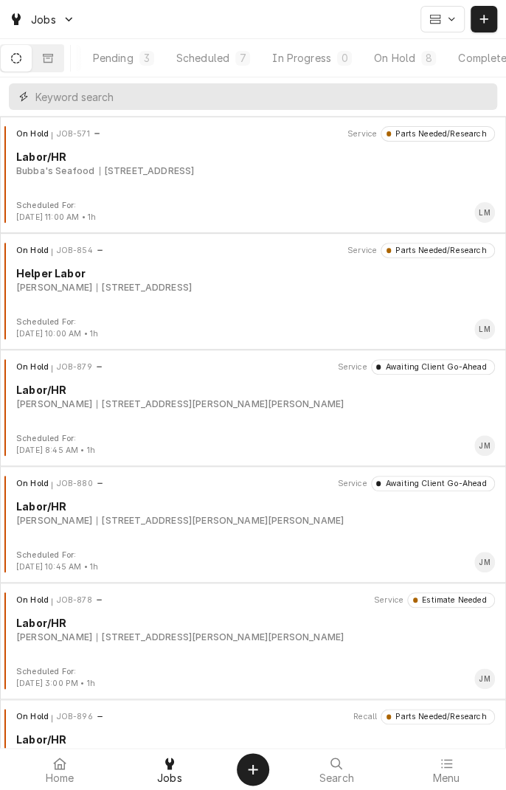
scroll to position [0, 139]
click at [452, 59] on div "Completed" at bounding box center [437, 57] width 55 height 15
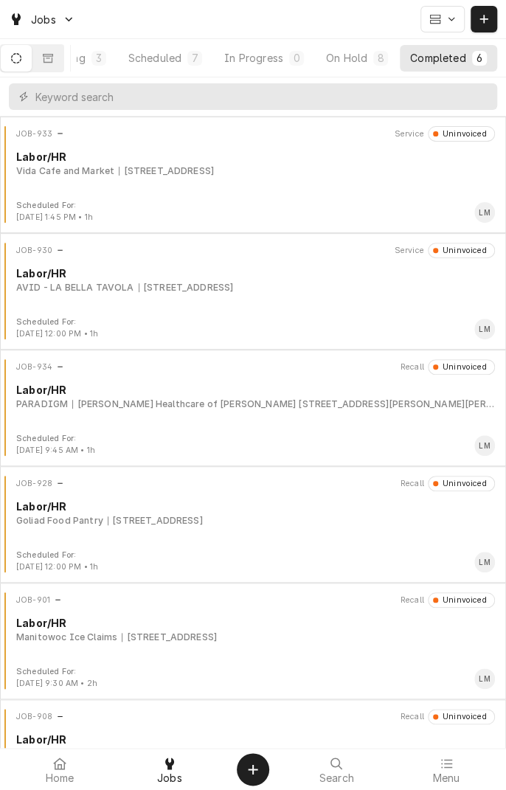
click at [234, 288] on div "[STREET_ADDRESS]" at bounding box center [186, 287] width 95 height 13
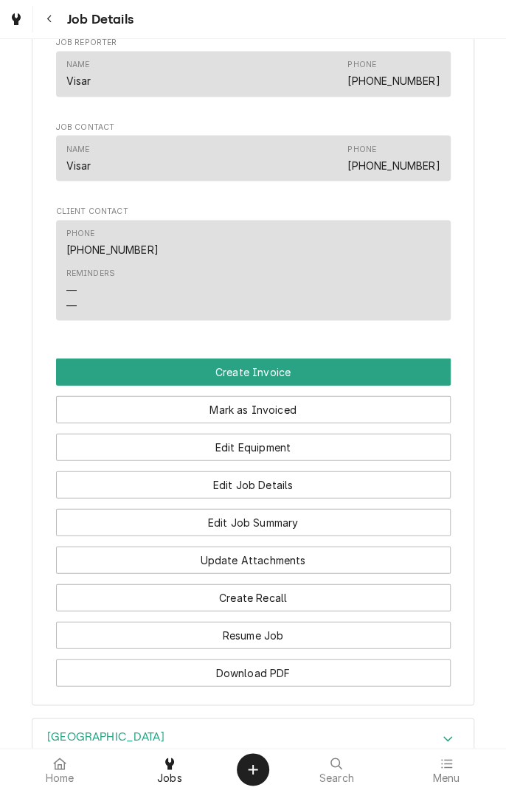
scroll to position [834, 0]
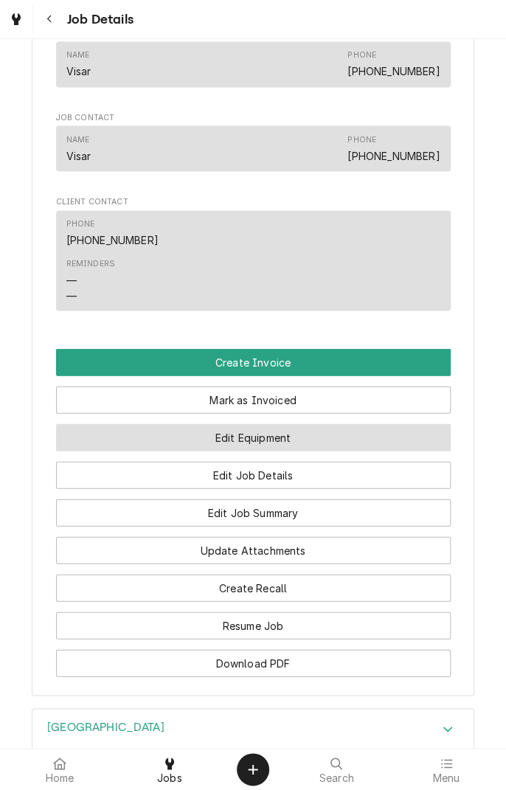
click at [329, 451] on button "Edit Equipment" at bounding box center [253, 437] width 395 height 27
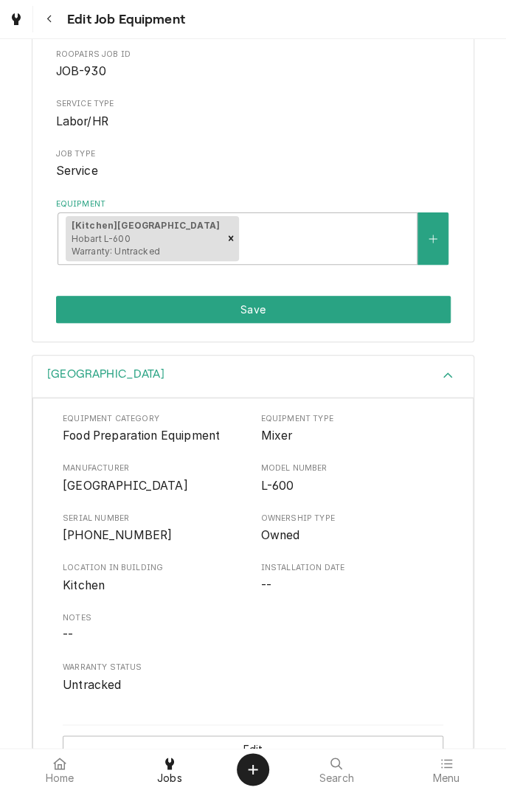
scroll to position [177, 0]
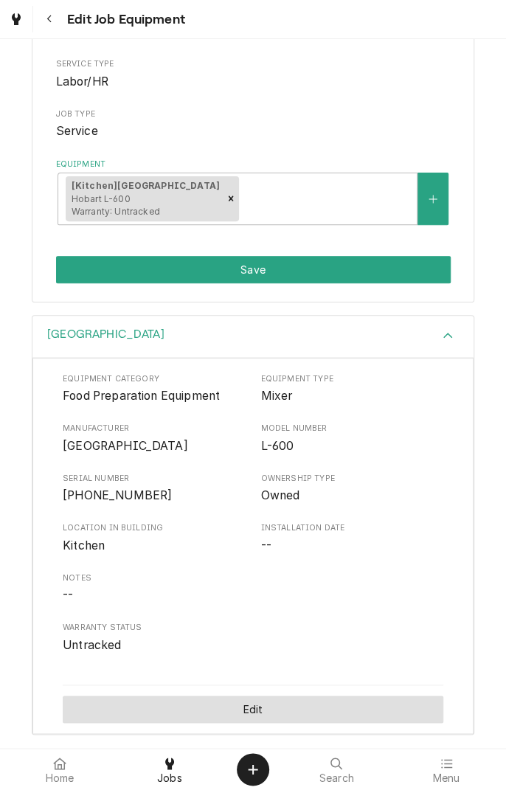
click at [258, 712] on button "Edit" at bounding box center [253, 709] width 381 height 27
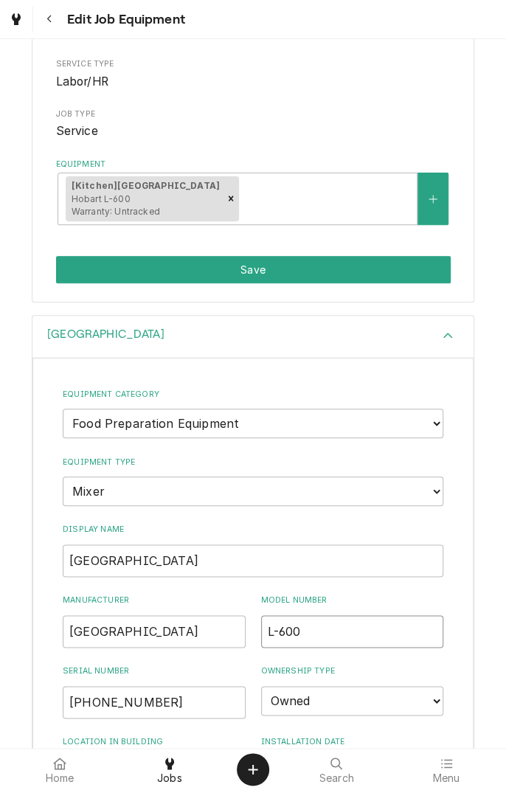
click at [314, 627] on input "L-600" at bounding box center [352, 631] width 183 height 32
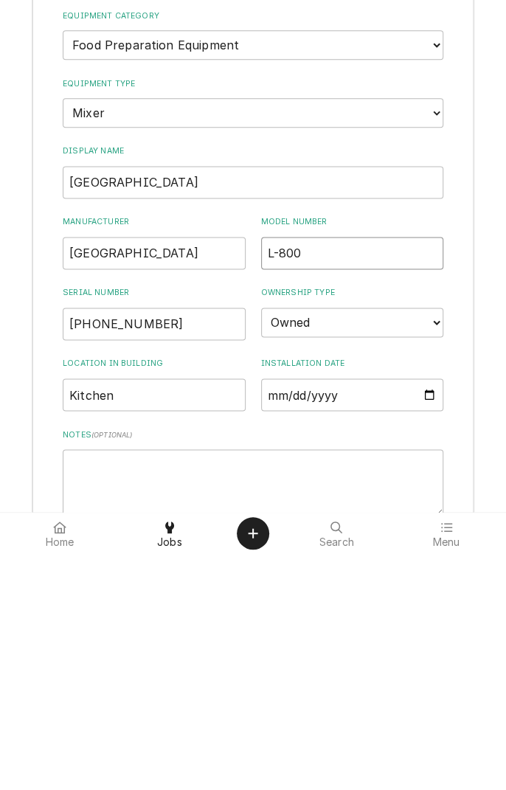
scroll to position [322, 0]
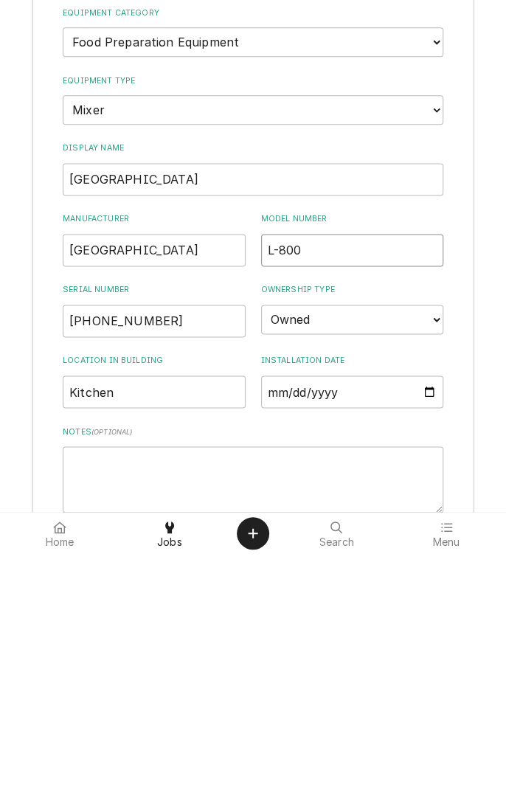
type input "L-800"
click at [122, 703] on textarea "Notes ( optional )" at bounding box center [253, 716] width 381 height 66
type textarea "M"
type textarea "x"
type textarea "Ml"
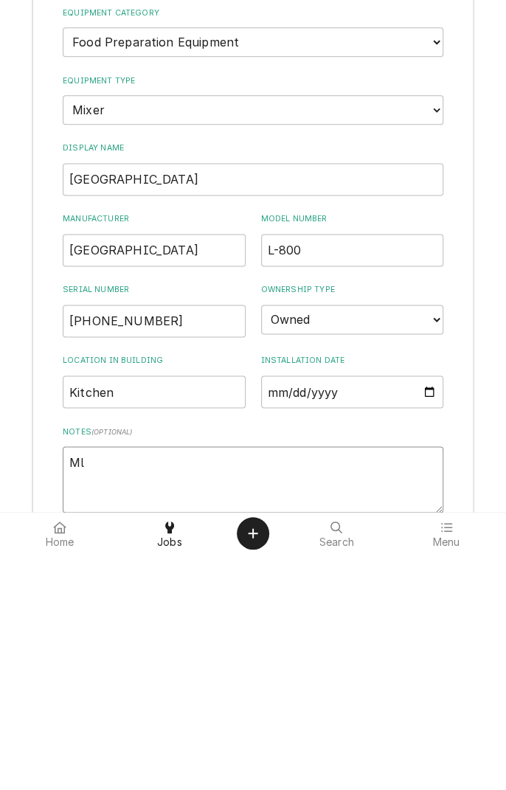
type textarea "x"
type textarea "Ml"
type textarea "x"
type textarea "Ml"
type textarea "x"
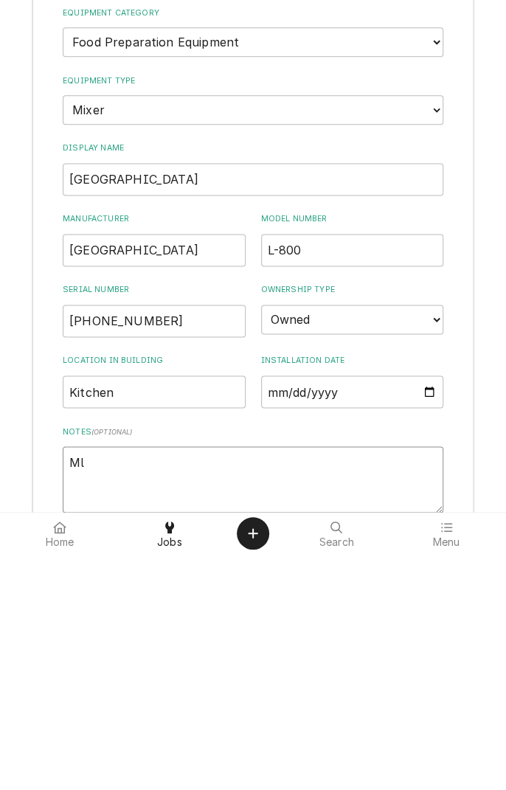
type textarea "M"
type textarea "x"
type textarea "Mi"
type textarea "x"
type textarea "Mil"
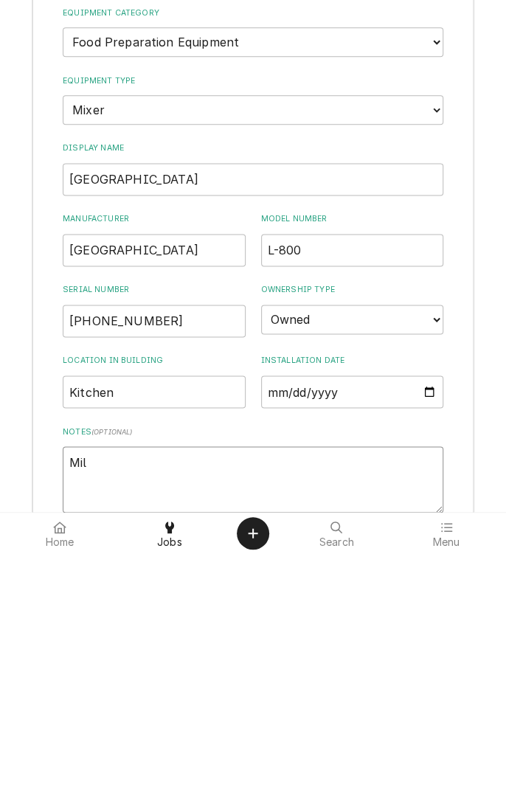
type textarea "x"
type textarea "Mil"
type textarea "x"
type textarea "Mil 3"
type textarea "x"
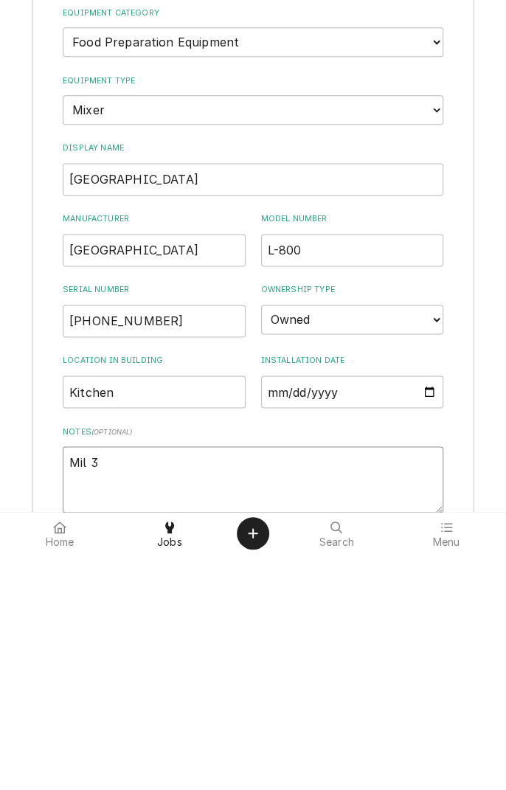
type textarea "Mil 33"
type textarea "x"
type textarea "Mil 333"
type textarea "x"
type textarea "Mil 3339"
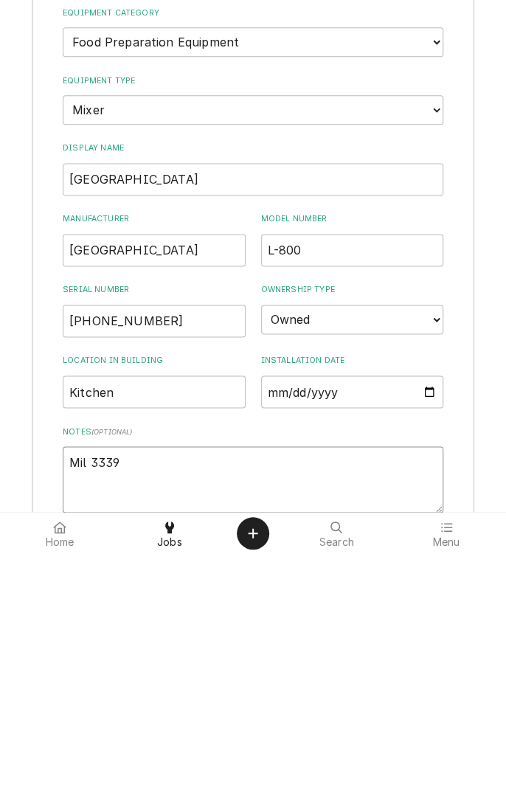
type textarea "x"
type textarea "Mil 33399"
type textarea "x"
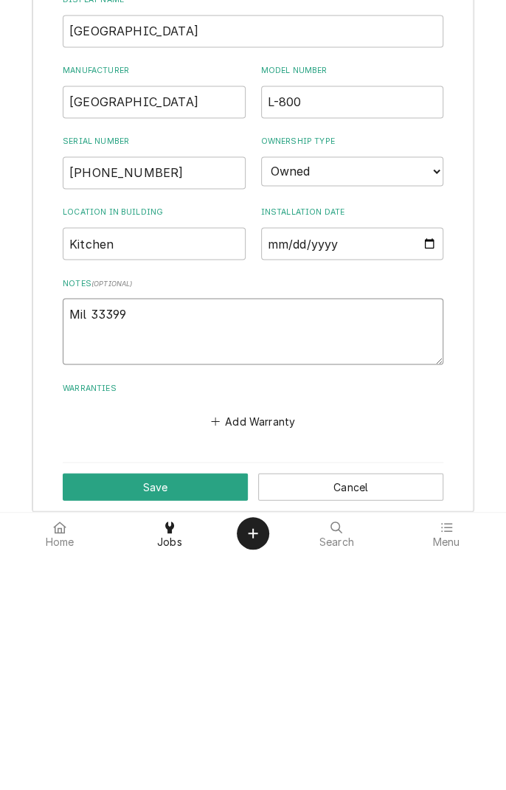
scroll to position [483, 0]
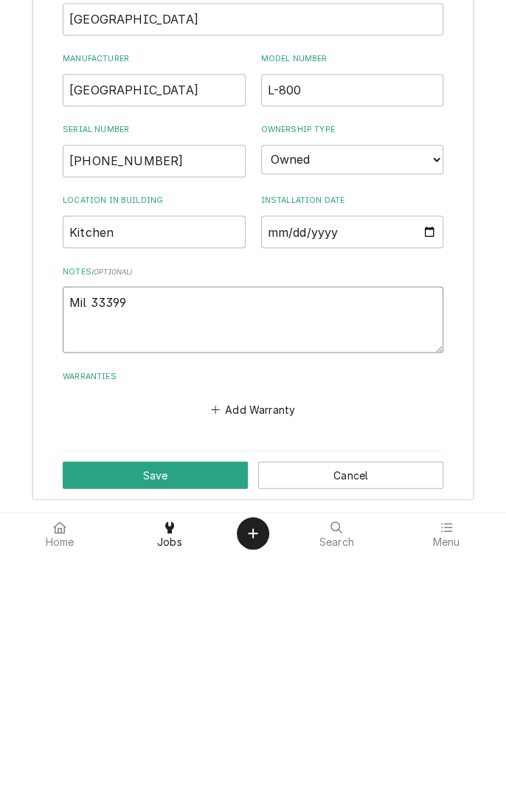
type textarea "Mil 33399"
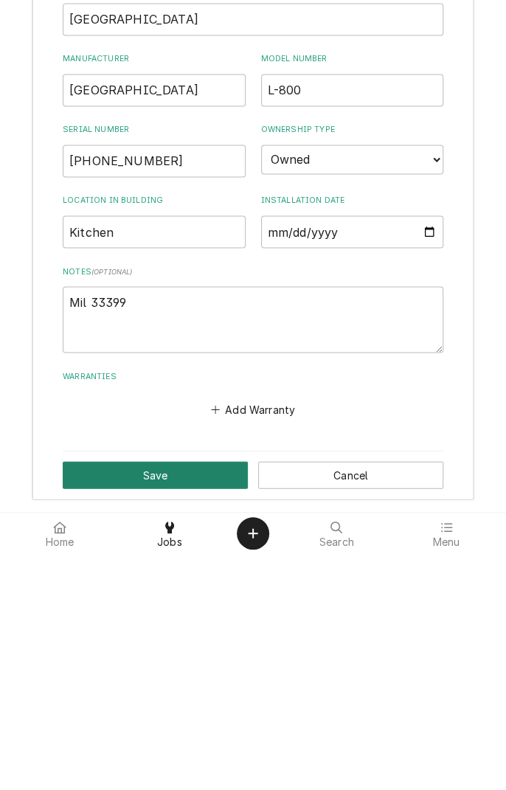
click at [184, 716] on button "Save" at bounding box center [155, 710] width 185 height 27
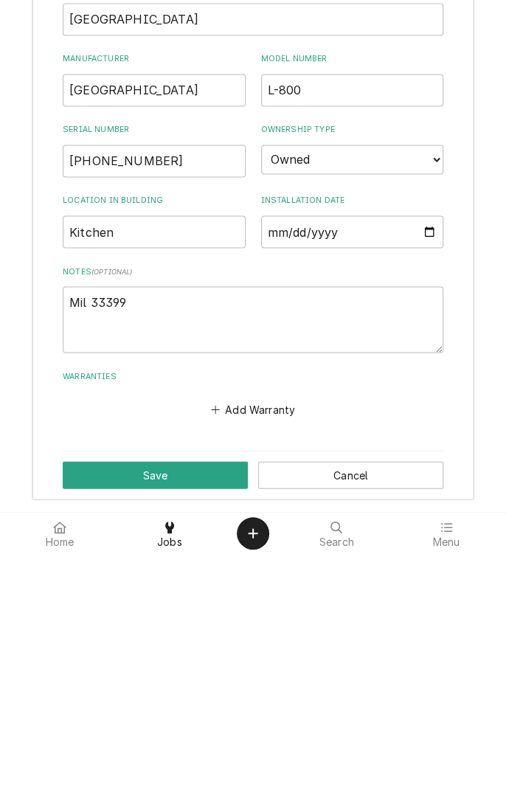
type textarea "x"
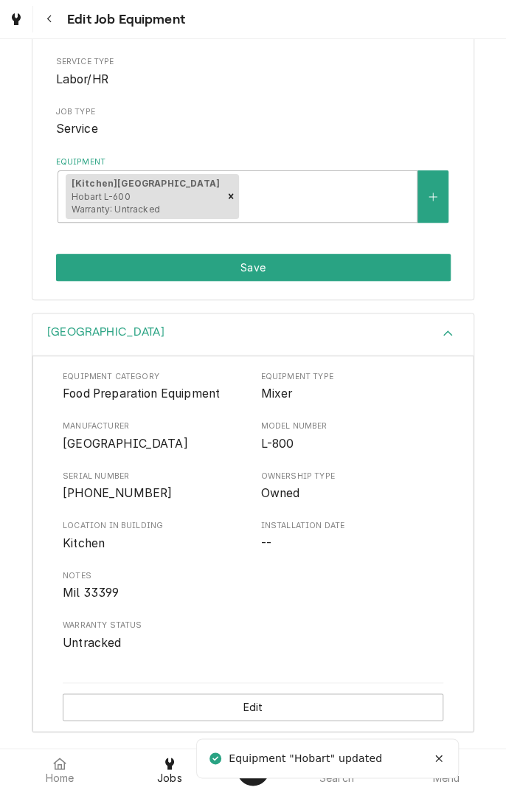
scroll to position [177, 0]
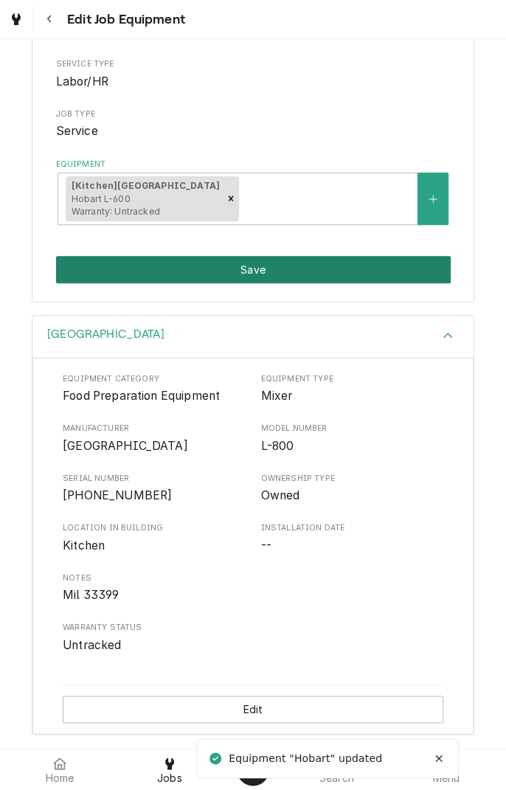
click at [311, 272] on button "Save" at bounding box center [253, 269] width 395 height 27
